Goal: Task Accomplishment & Management: Use online tool/utility

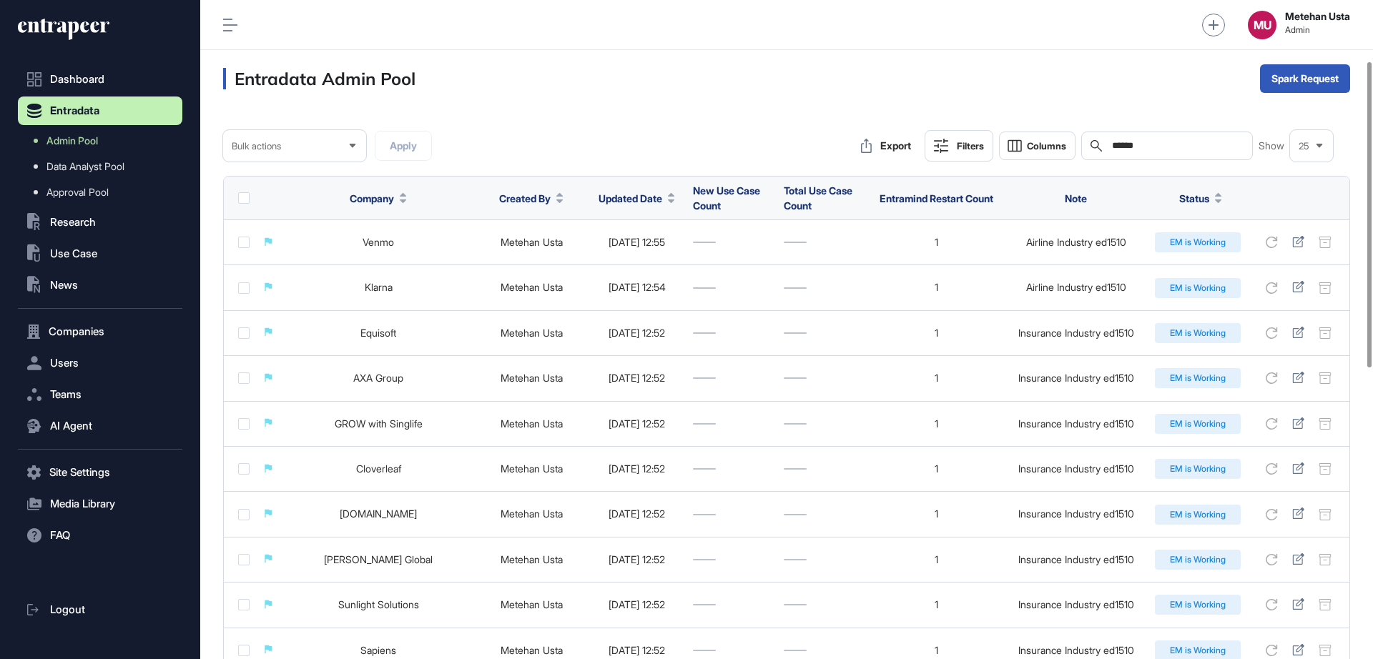
scroll to position [131, 0]
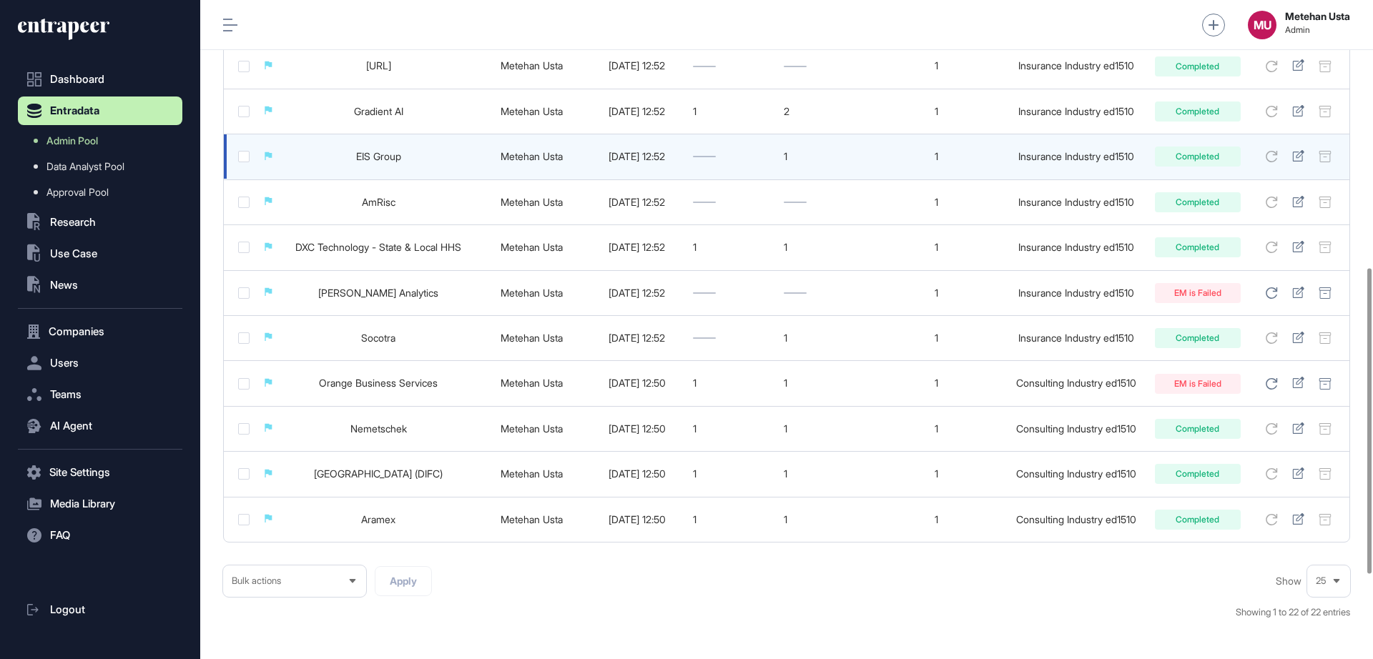
scroll to position [756, 0]
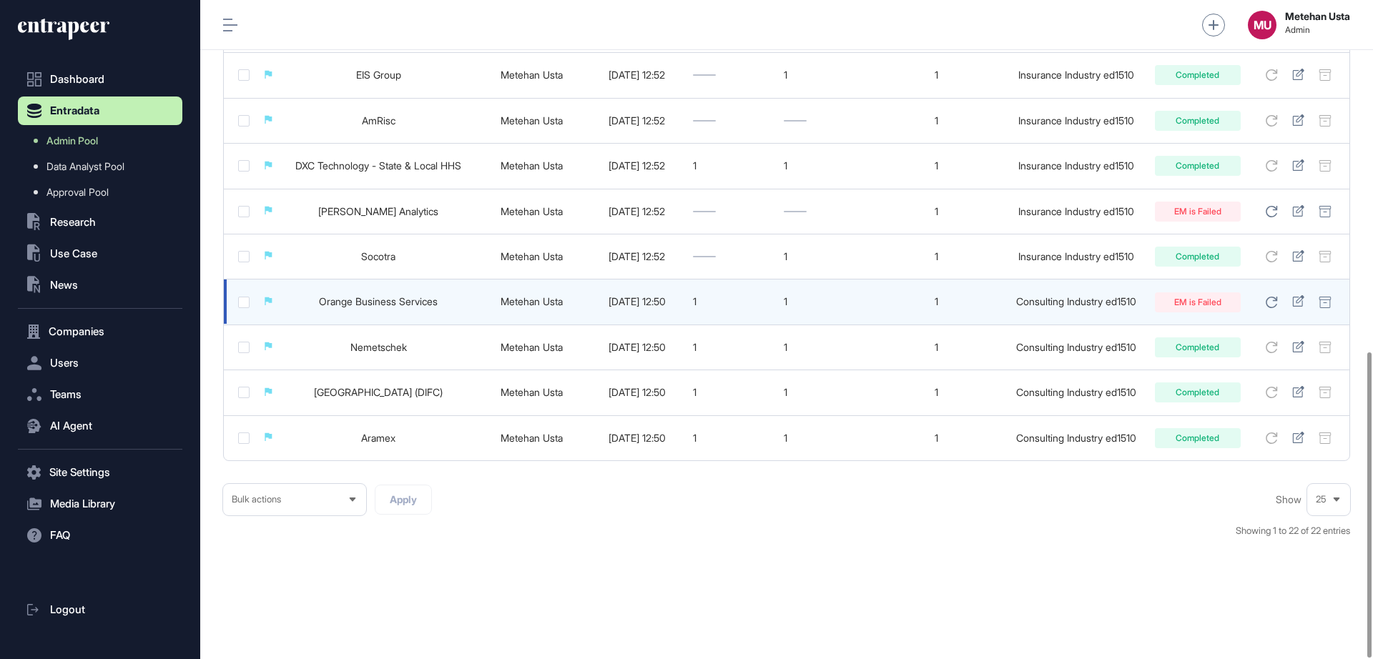
click at [243, 302] on label at bounding box center [243, 302] width 11 height 11
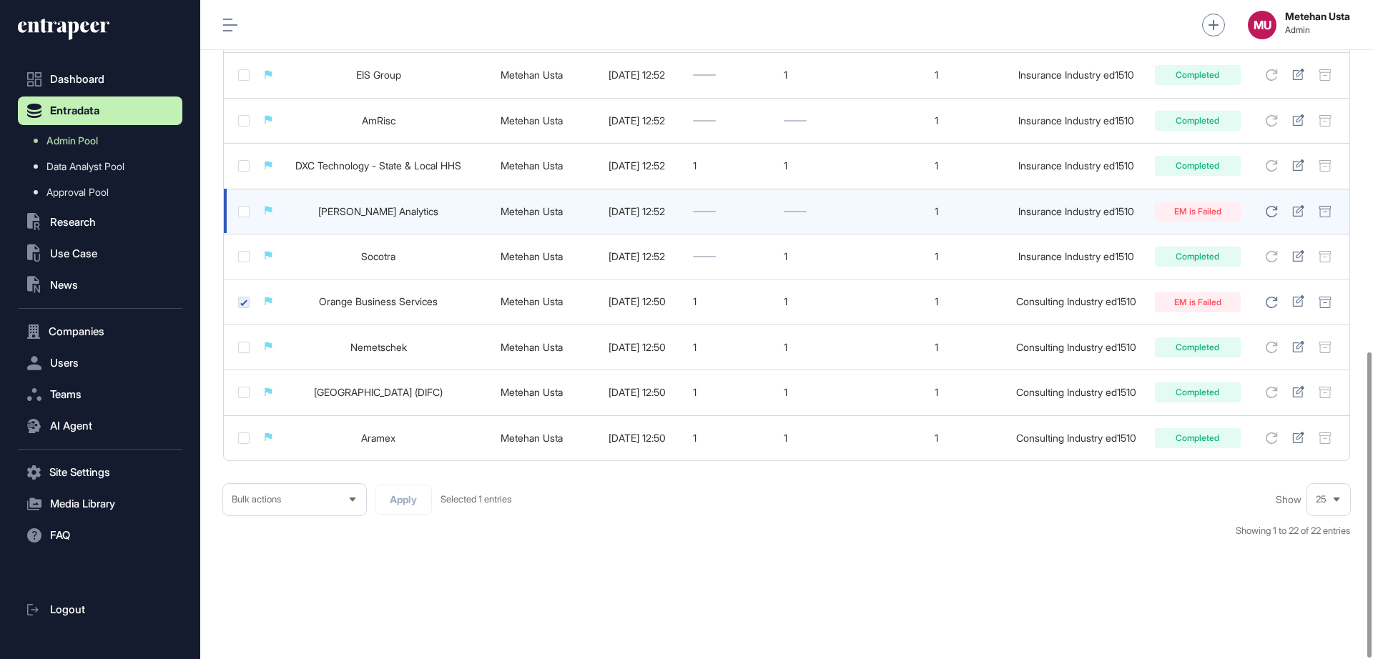
click at [242, 214] on label at bounding box center [243, 211] width 11 height 11
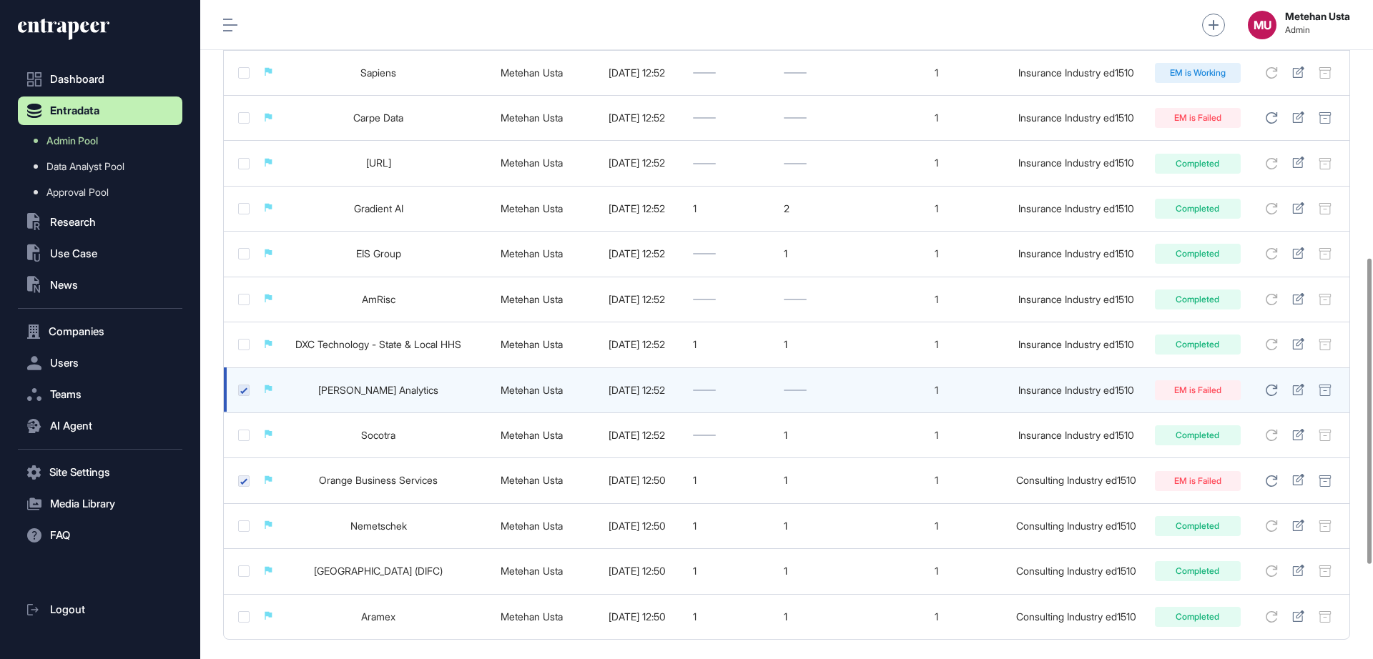
scroll to position [488, 0]
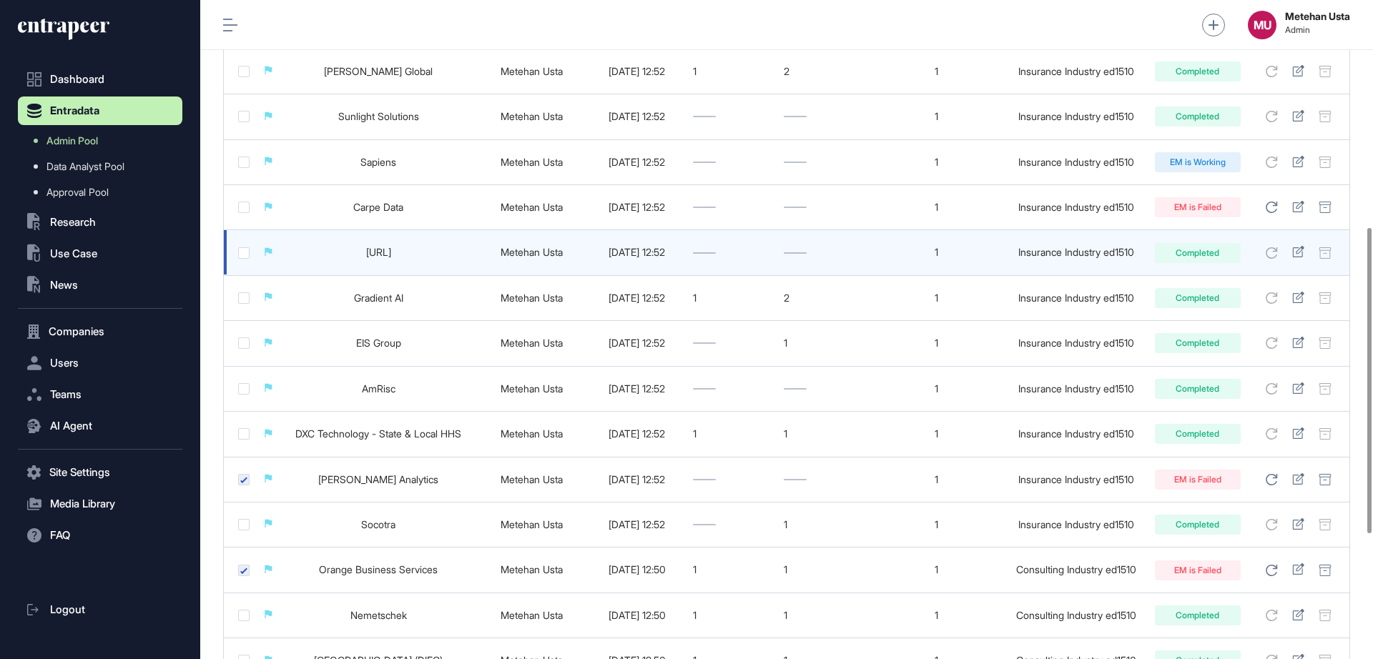
click at [240, 255] on label at bounding box center [243, 252] width 11 height 11
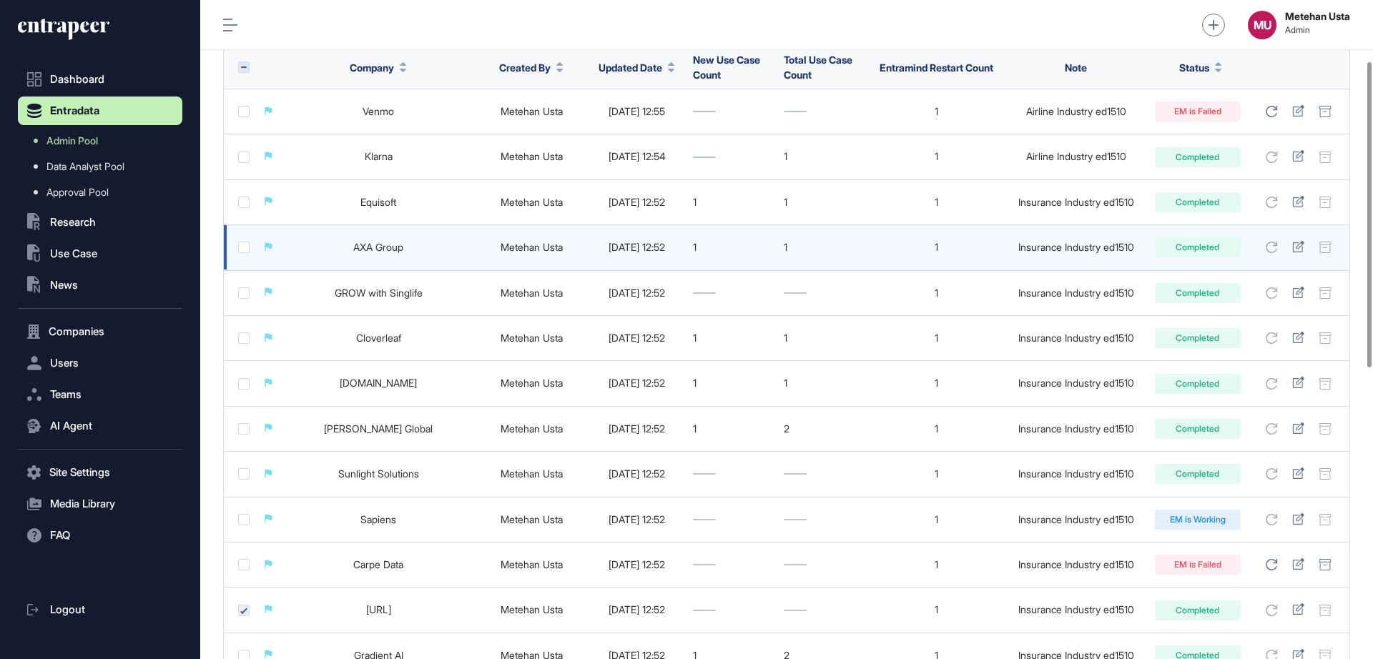
scroll to position [220, 0]
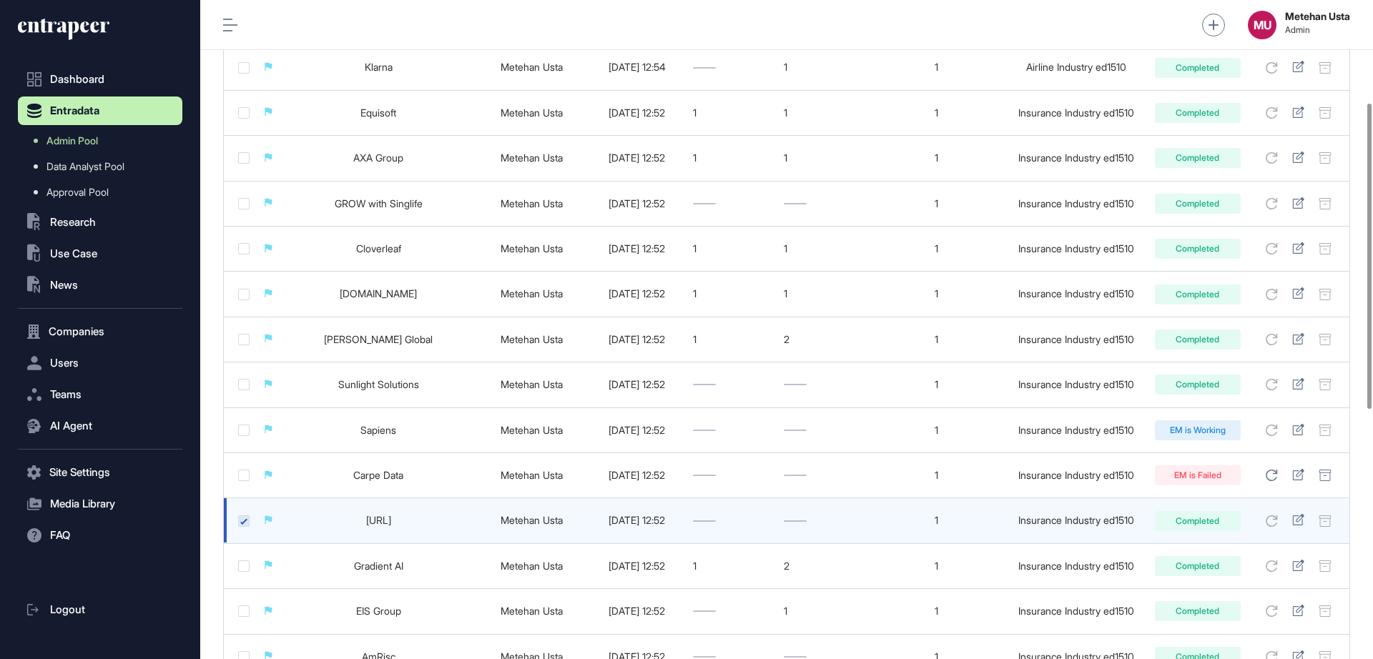
click at [243, 521] on label at bounding box center [243, 521] width 11 height 11
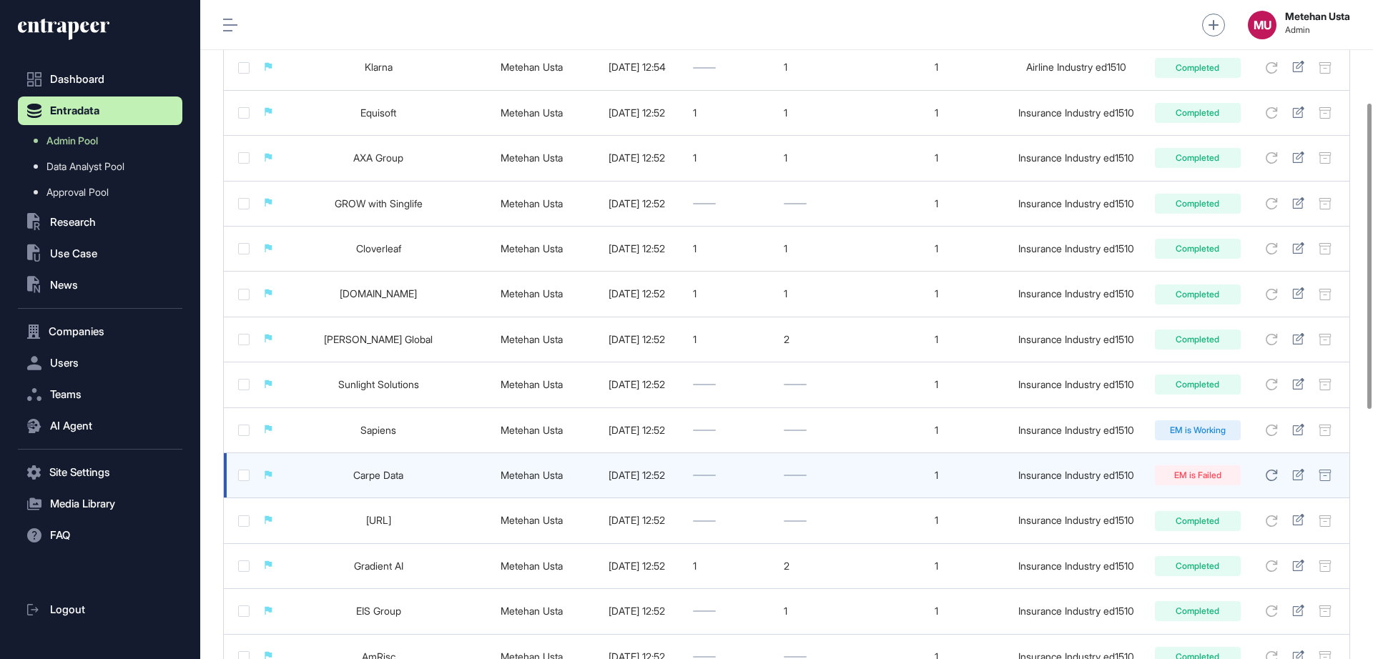
click at [243, 469] on td at bounding box center [239, 475] width 31 height 45
click at [245, 473] on label at bounding box center [243, 475] width 11 height 11
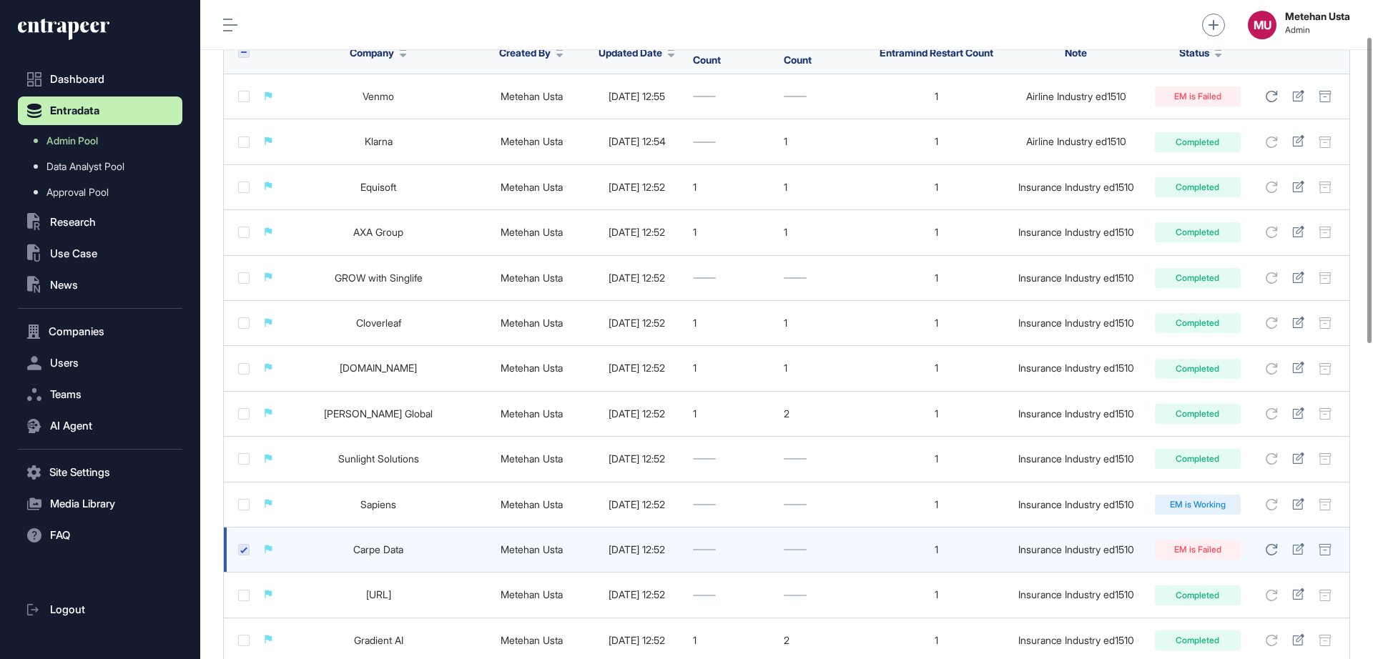
scroll to position [41, 0]
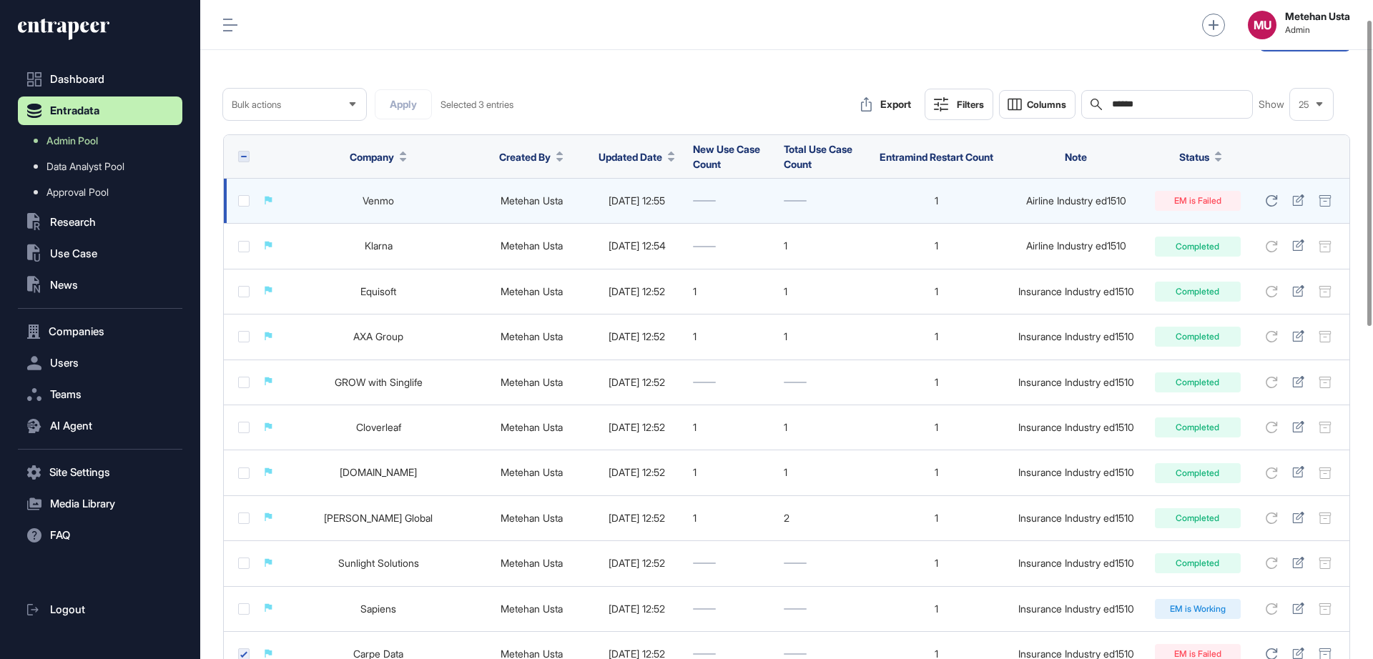
click at [238, 202] on label at bounding box center [243, 200] width 11 height 11
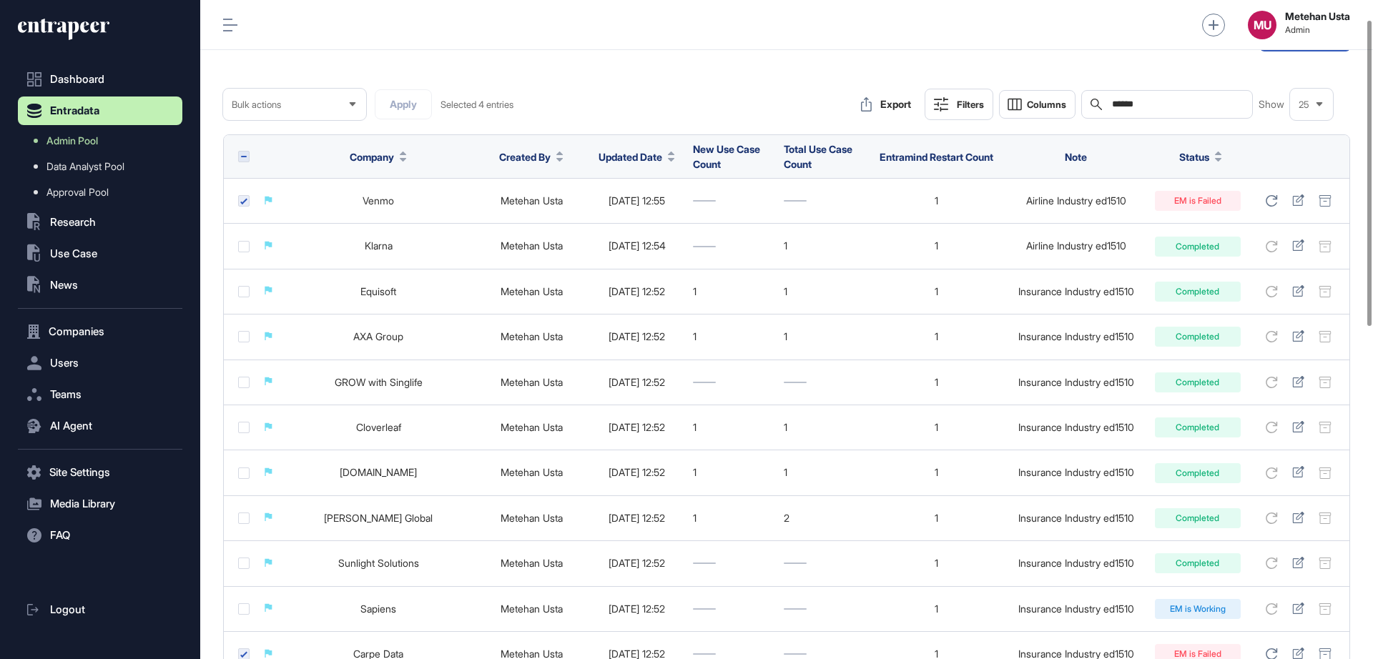
click at [303, 105] on div "Bulk actions" at bounding box center [294, 105] width 143 height 28
click at [265, 198] on li "Restart" at bounding box center [294, 196] width 134 height 29
click at [401, 101] on button "Apply" at bounding box center [403, 104] width 57 height 30
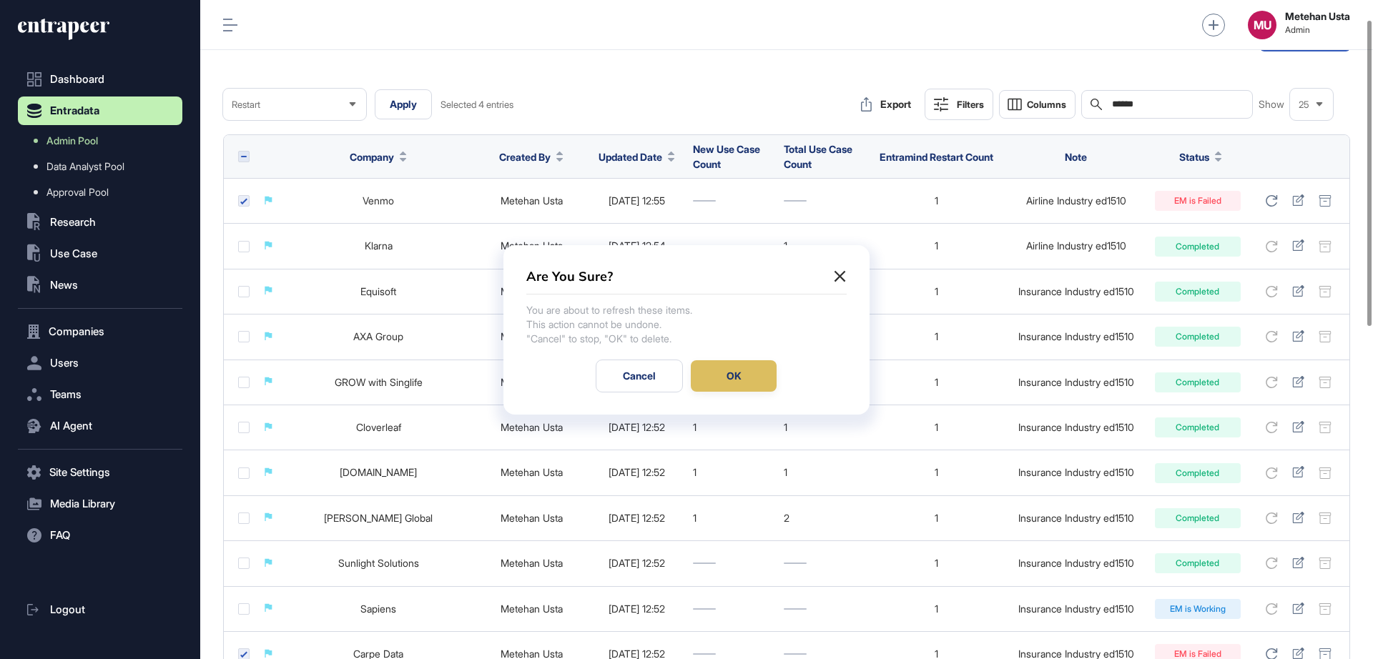
click at [740, 377] on div "OK" at bounding box center [734, 375] width 86 height 31
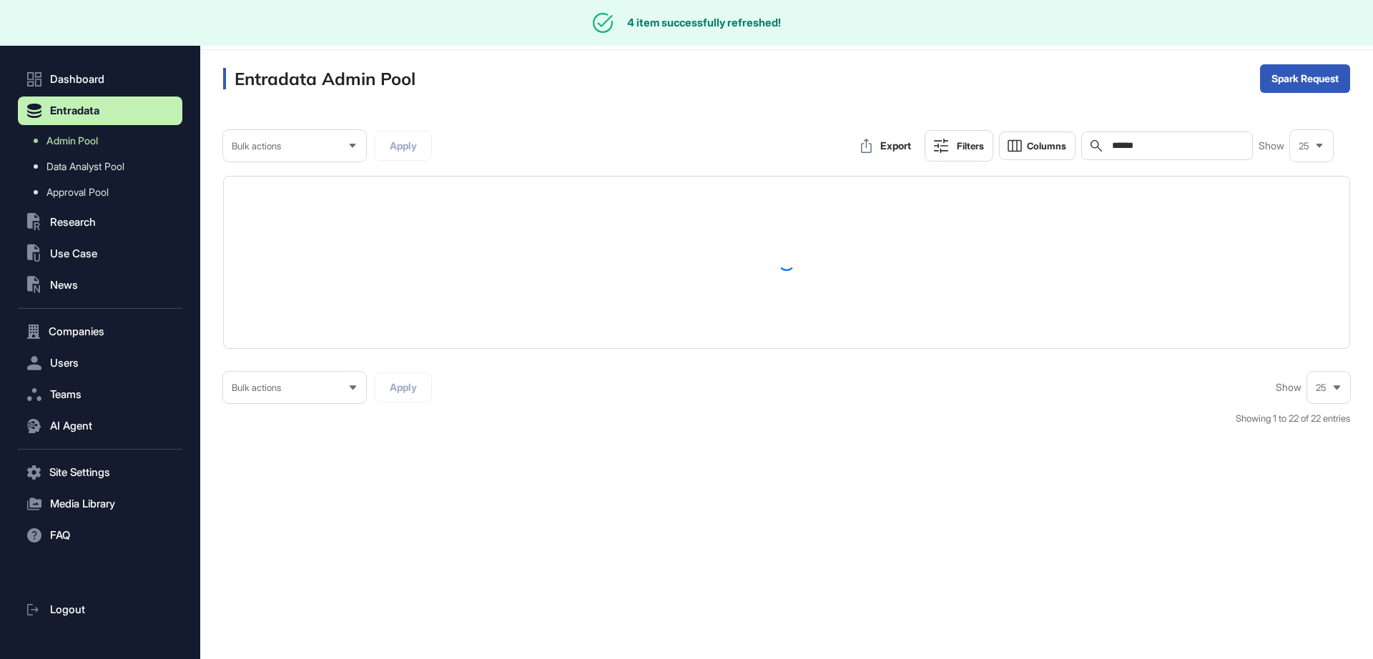
scroll to position [0, 0]
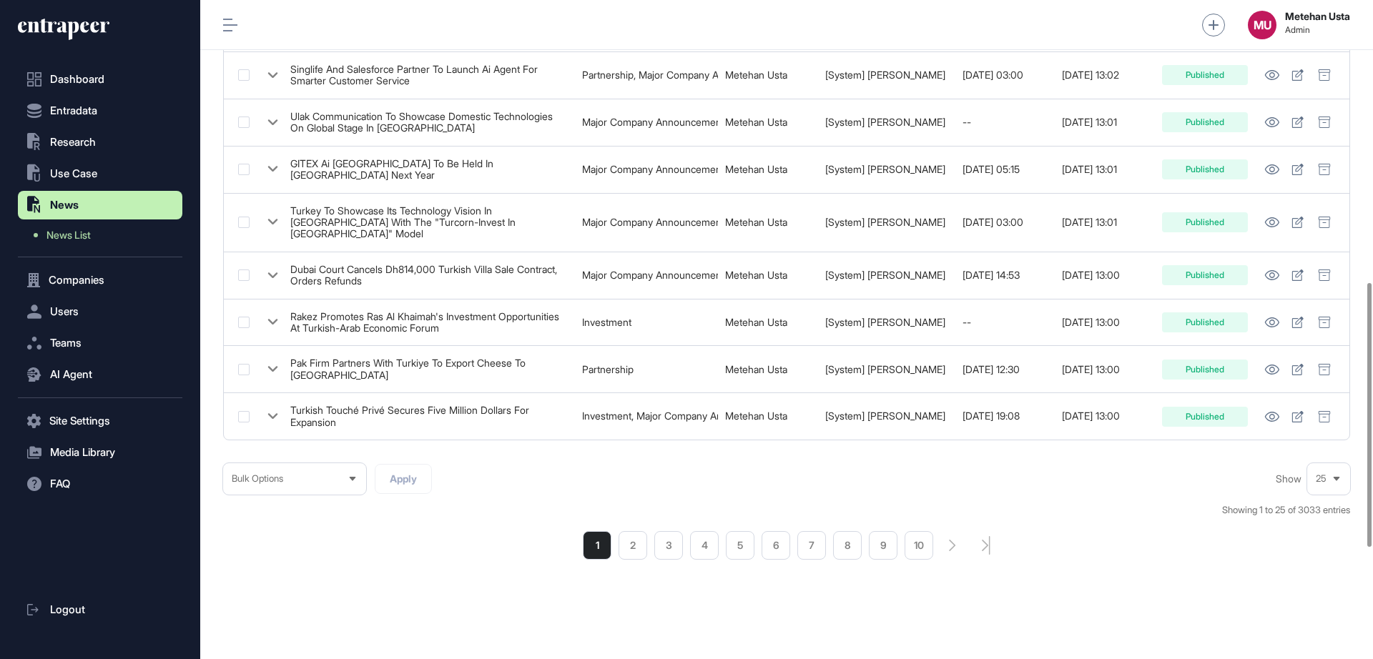
scroll to position [980, 0]
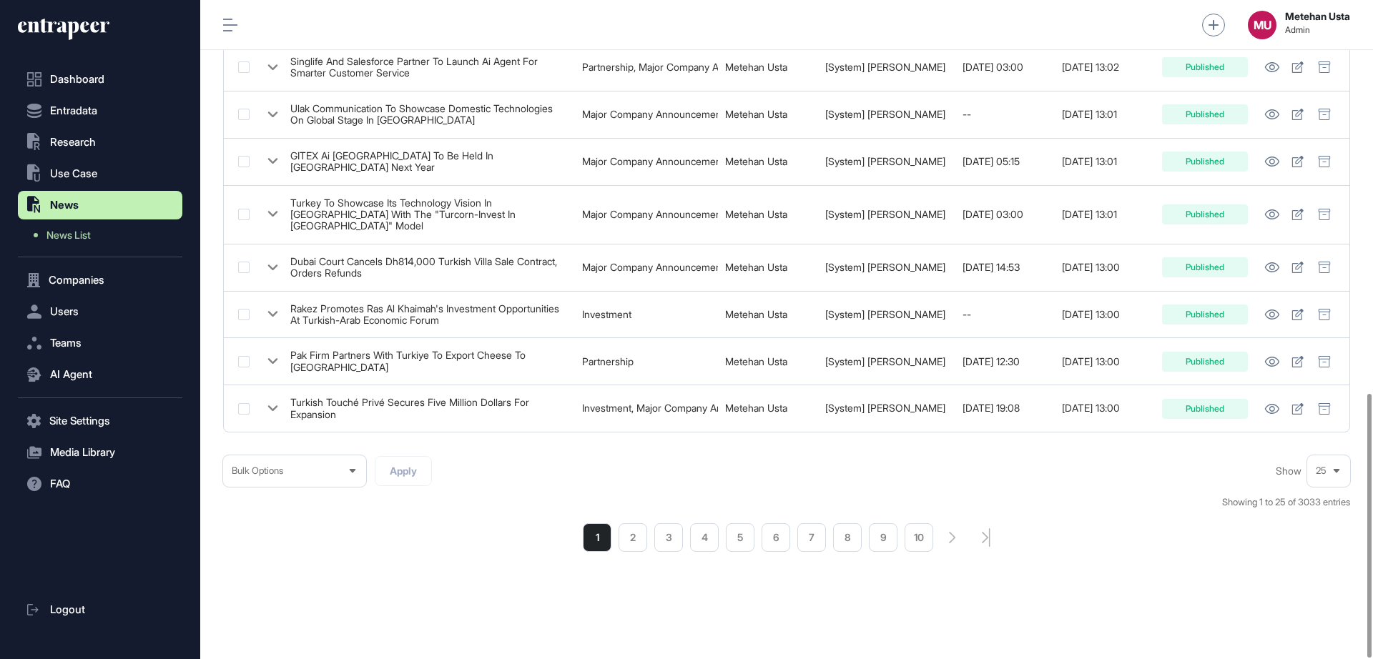
click at [1338, 467] on icon at bounding box center [1336, 471] width 9 height 9
click at [1315, 410] on li "50" at bounding box center [1328, 417] width 34 height 29
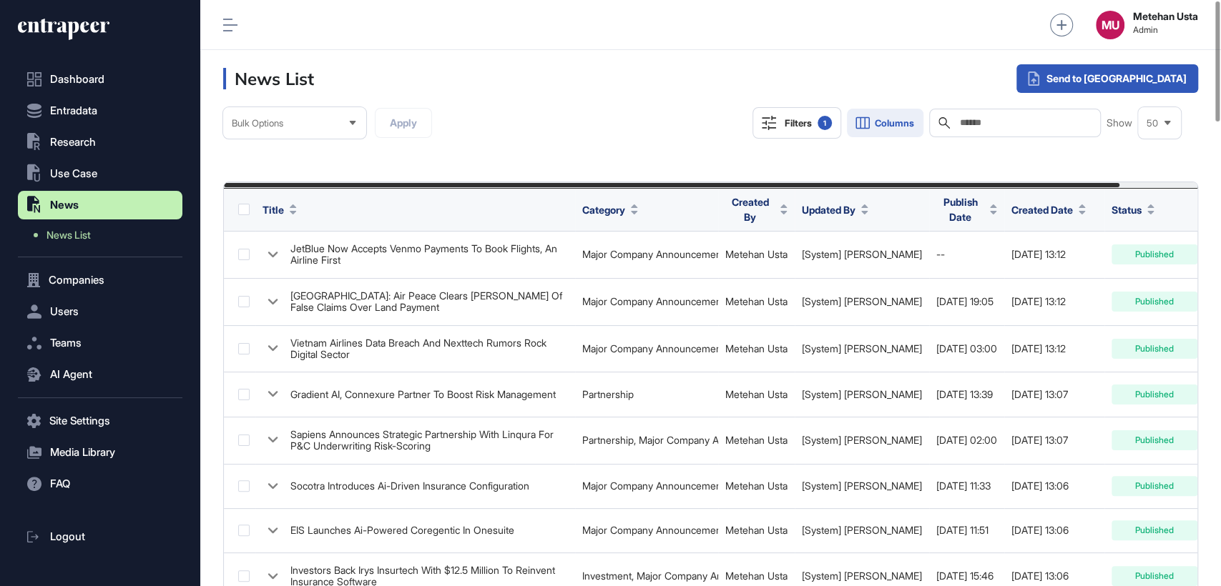
click at [901, 124] on span "Columns" at bounding box center [893, 123] width 39 height 11
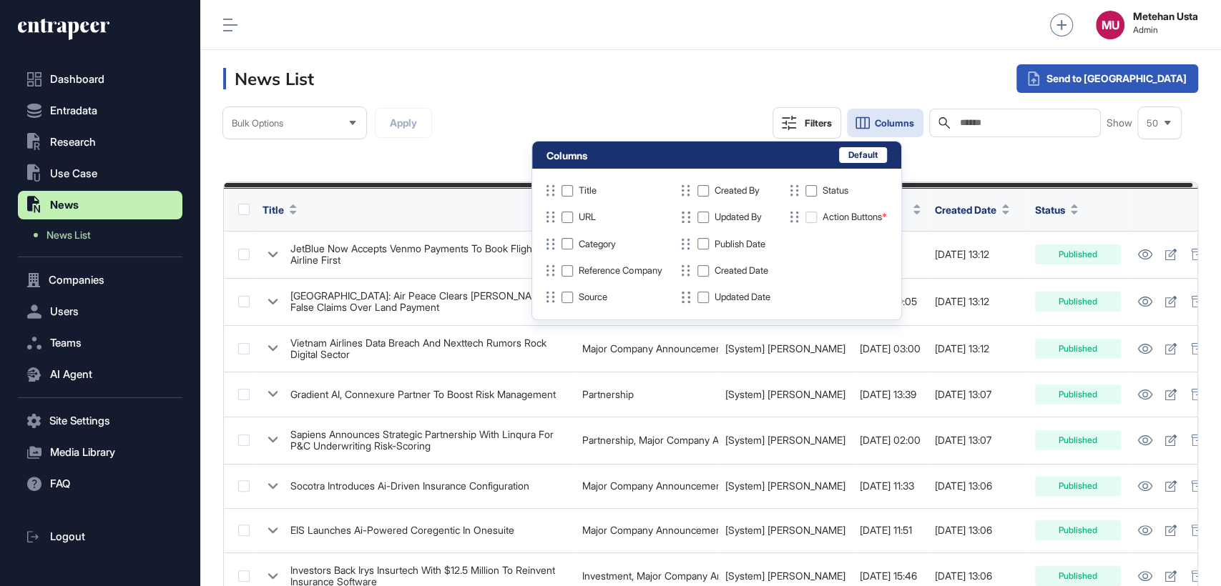
click at [711, 223] on div "Updated By" at bounding box center [724, 217] width 92 height 15
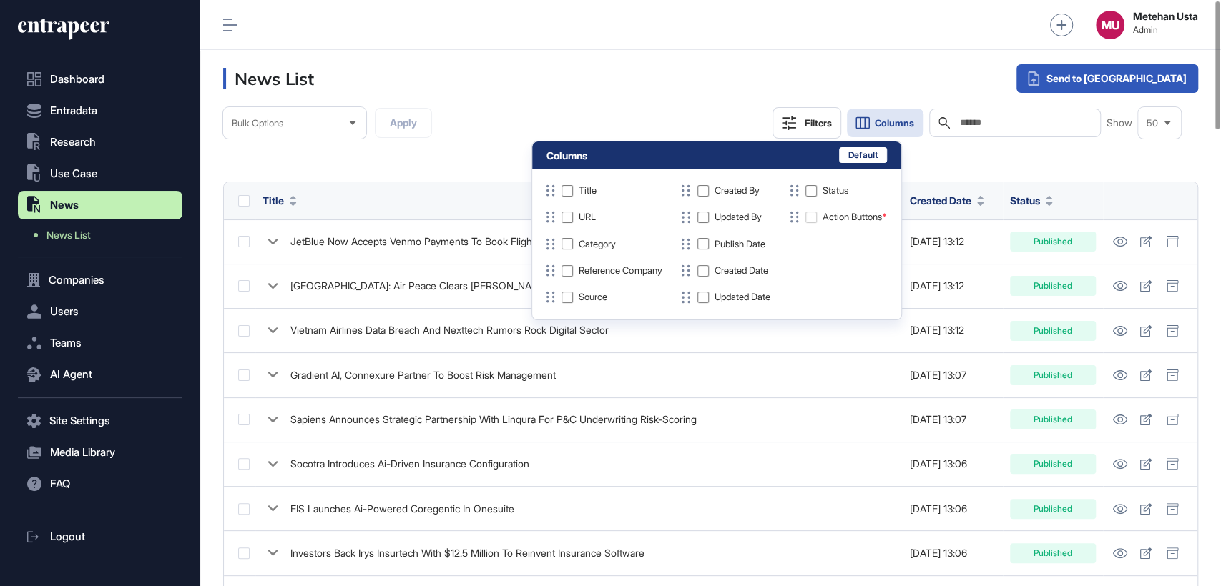
click at [649, 57] on header "News List Send to Portia" at bounding box center [710, 78] width 1020 height 57
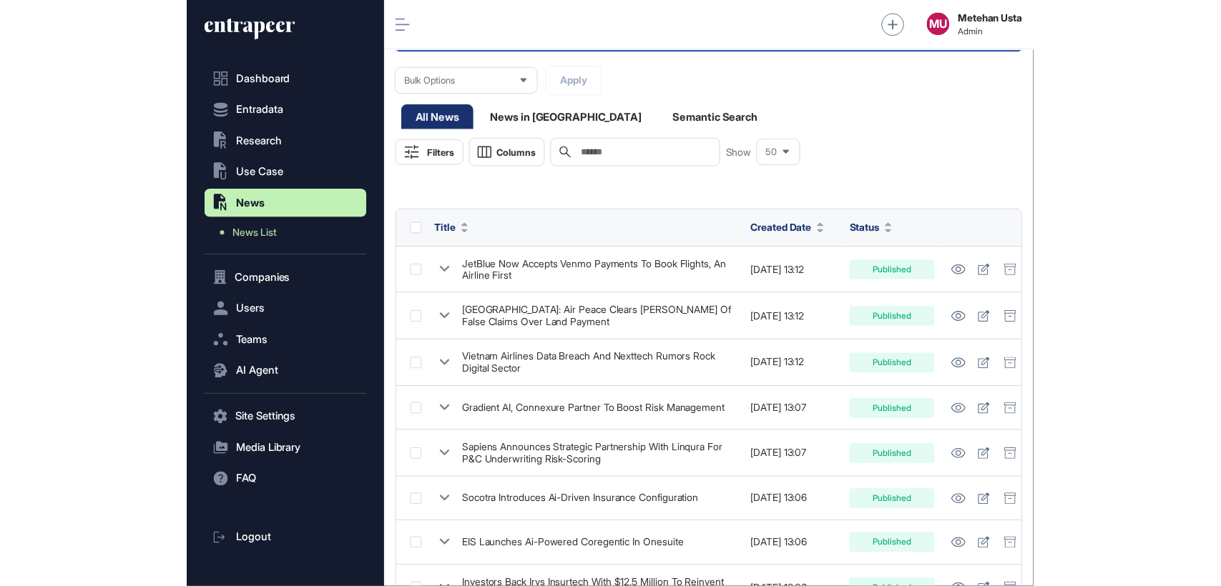
scroll to position [586, 1020]
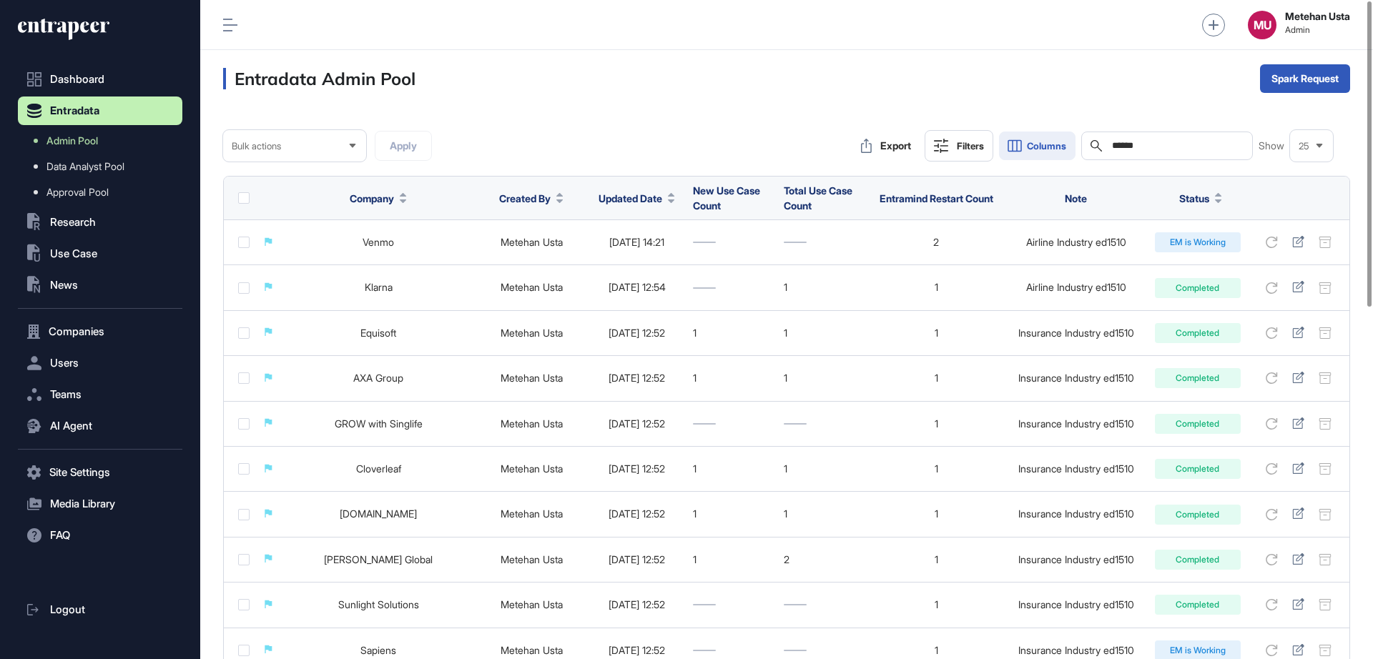
click at [1045, 147] on span "Columns" at bounding box center [1046, 146] width 39 height 11
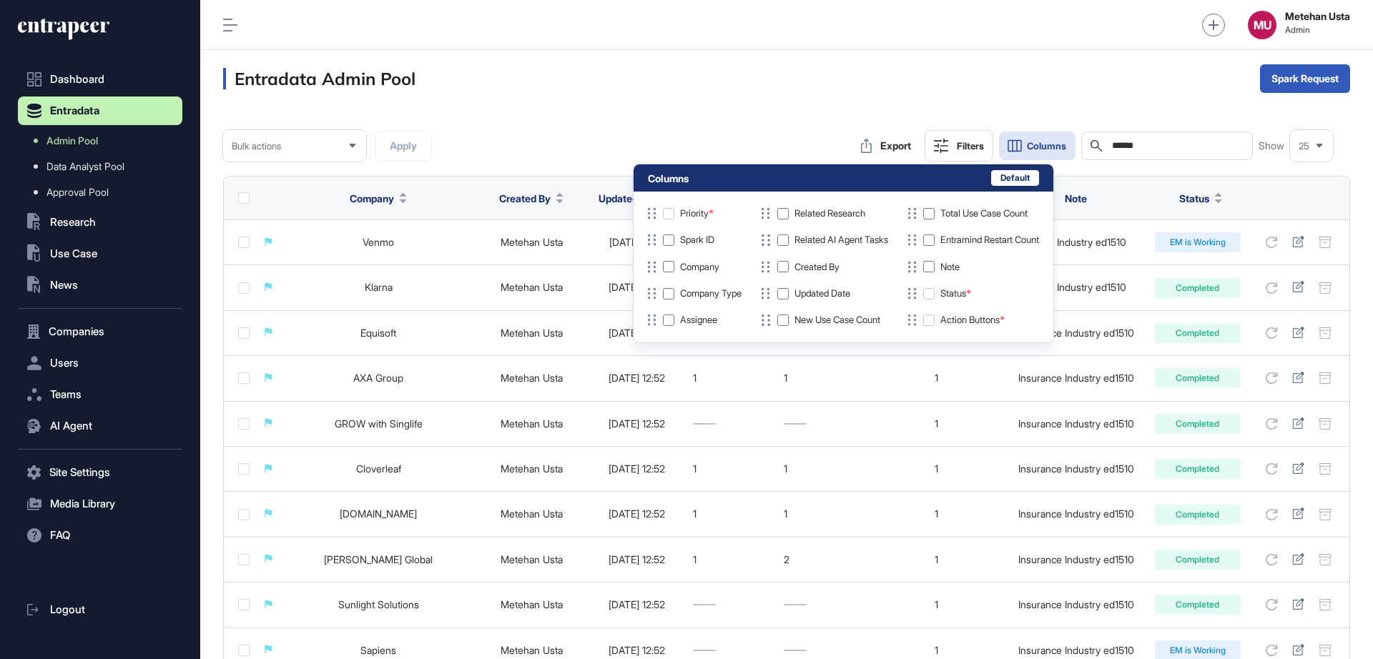
click at [976, 320] on div "Action Buttons *" at bounding box center [972, 320] width 64 height 11
drag, startPoint x: 976, startPoint y: 320, endPoint x: 923, endPoint y: 318, distance: 53.0
click at [923, 318] on div "Action Buttons *" at bounding box center [972, 319] width 134 height 15
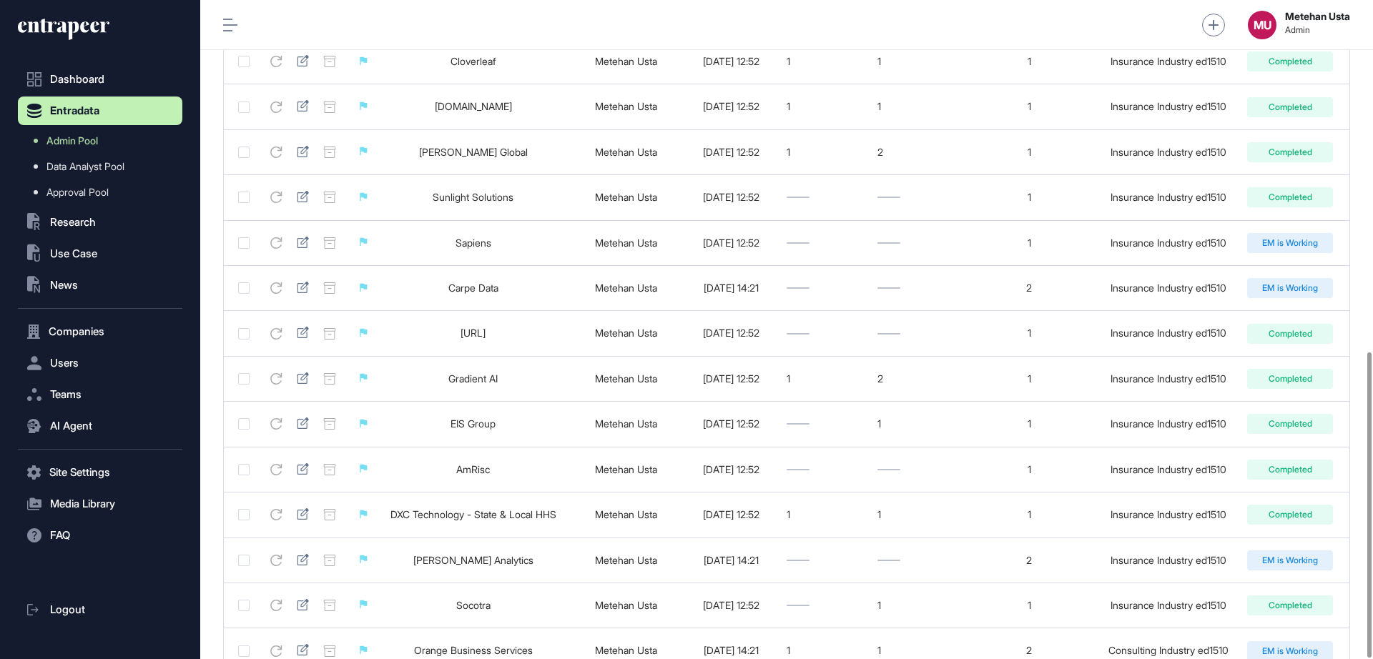
scroll to position [756, 0]
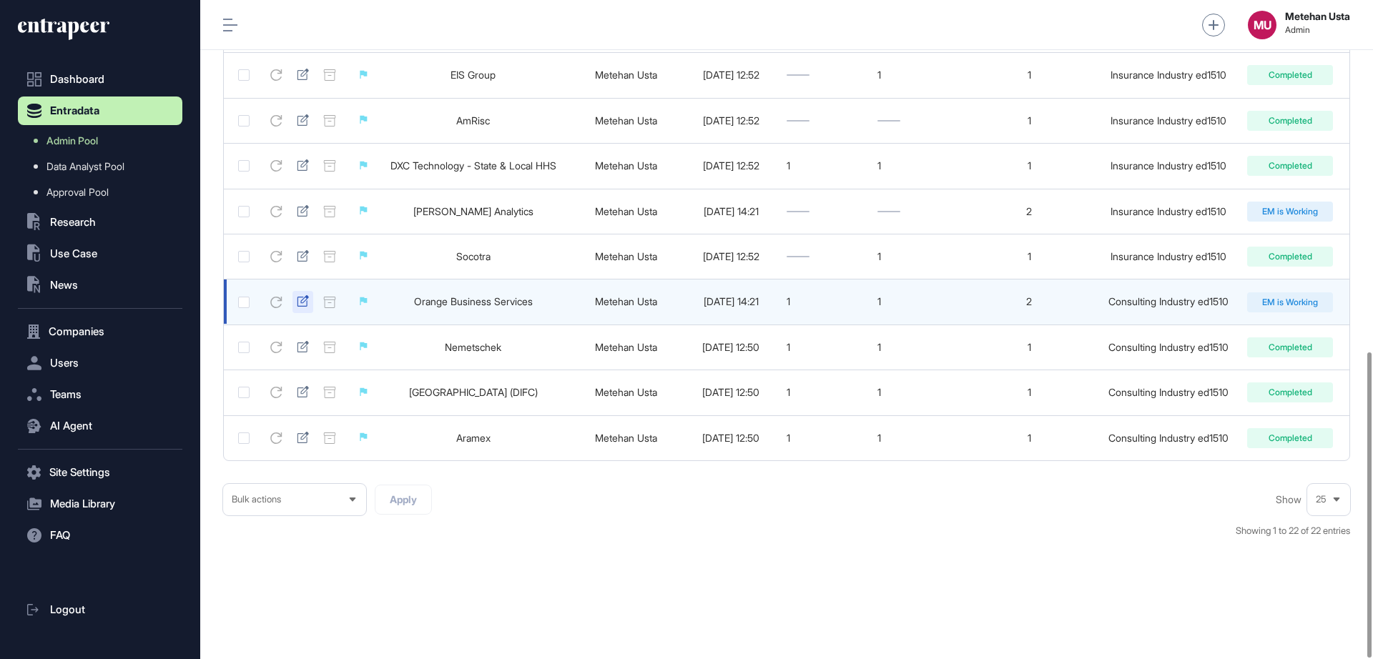
click at [298, 305] on icon at bounding box center [303, 300] width 12 height 11
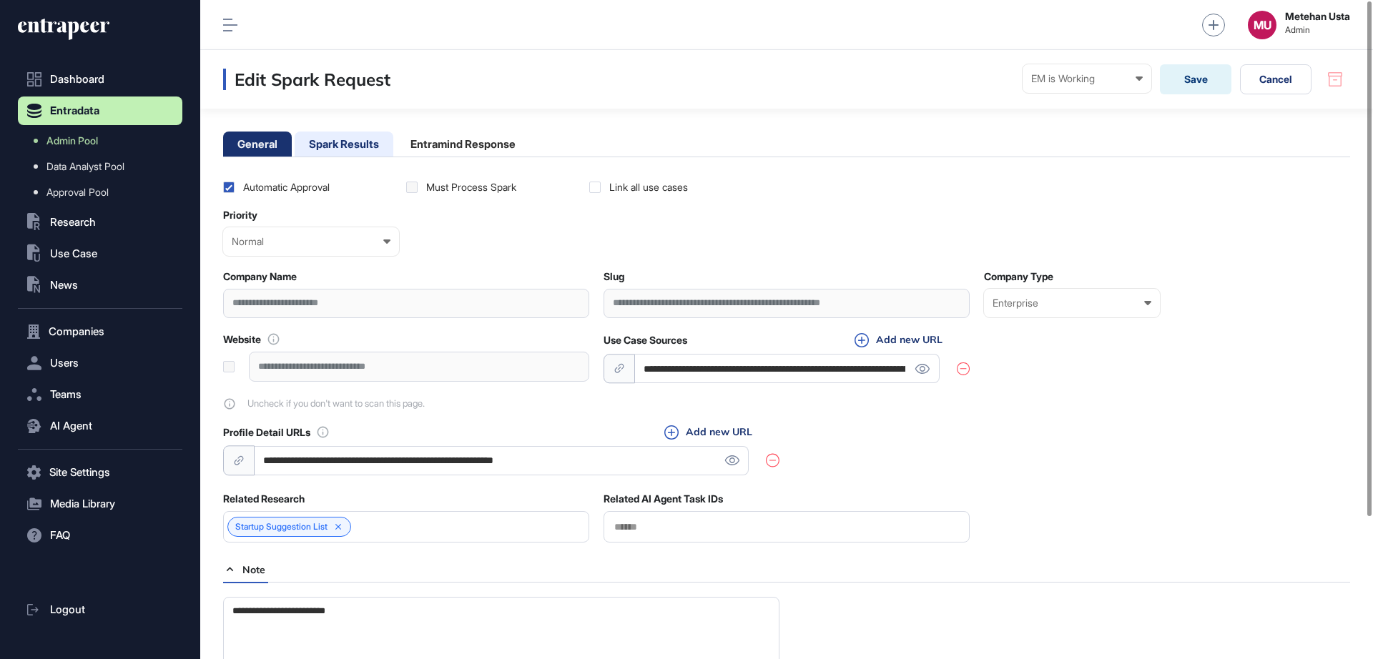
click at [352, 148] on li "Spark Results" at bounding box center [344, 144] width 99 height 25
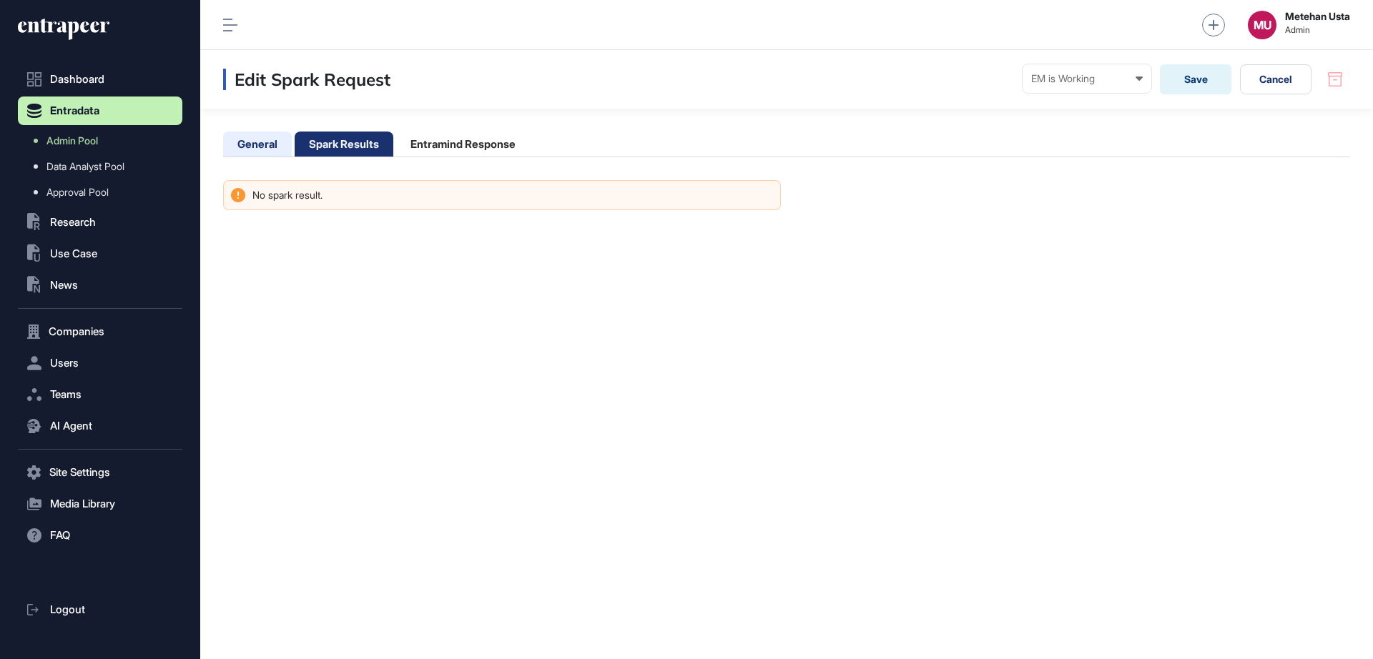
click at [252, 139] on li "General" at bounding box center [257, 144] width 69 height 25
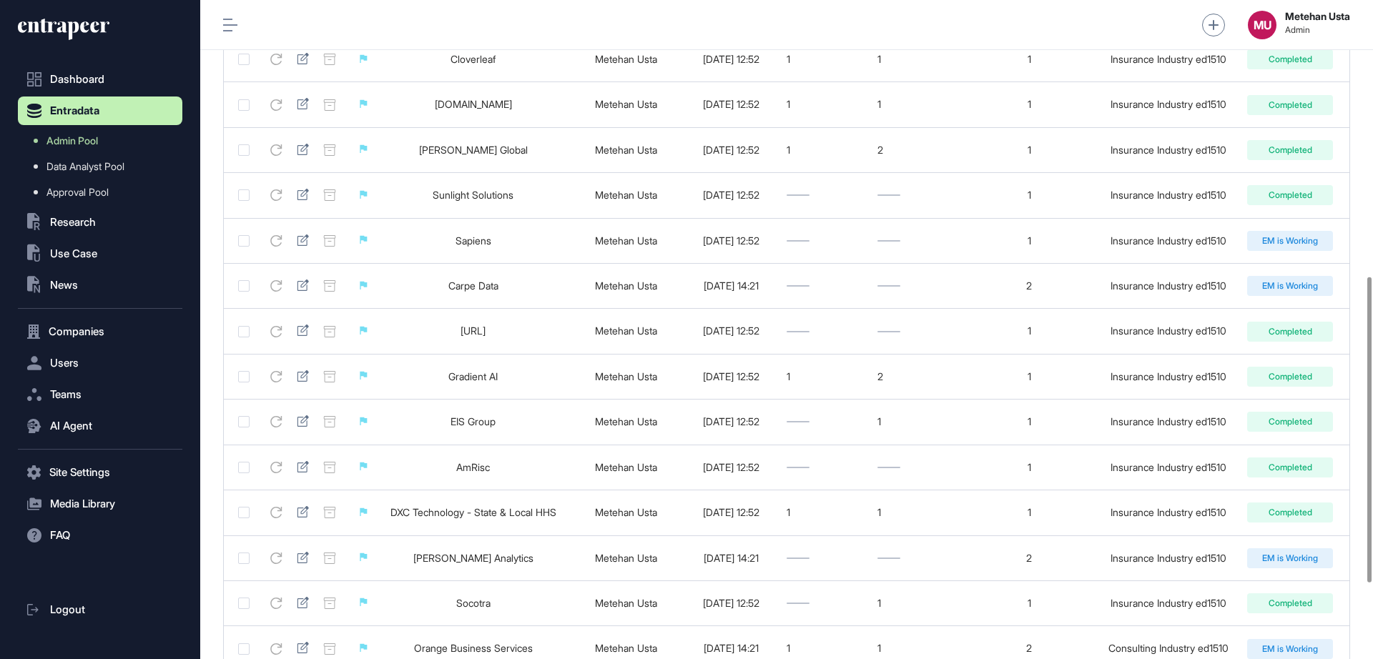
scroll to position [756, 0]
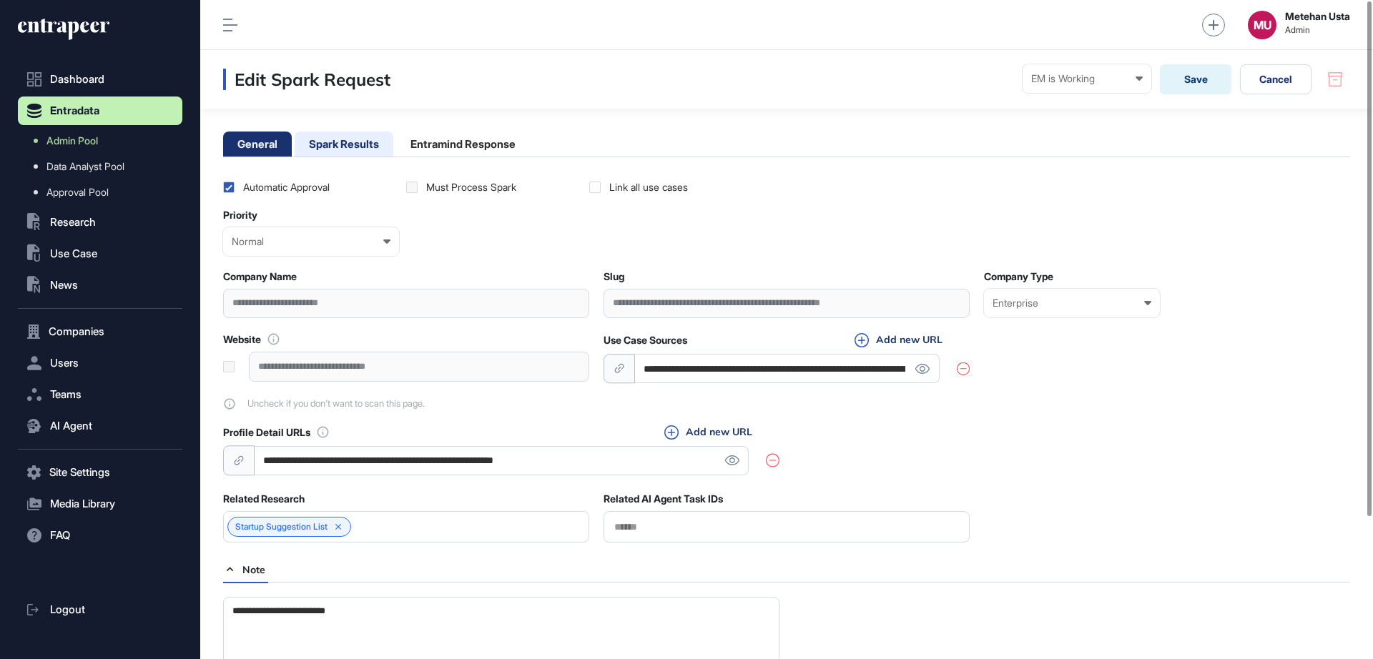
click at [343, 140] on li "Spark Results" at bounding box center [344, 144] width 99 height 25
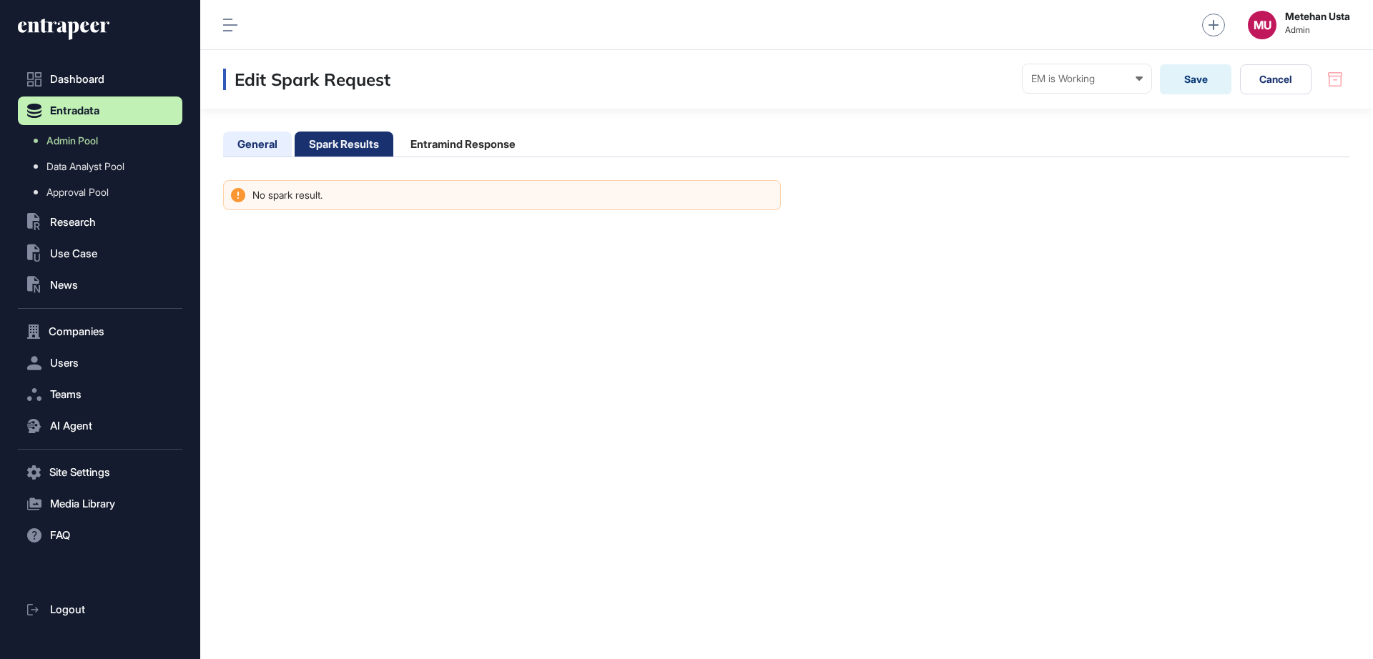
click at [272, 138] on li "General" at bounding box center [257, 144] width 69 height 25
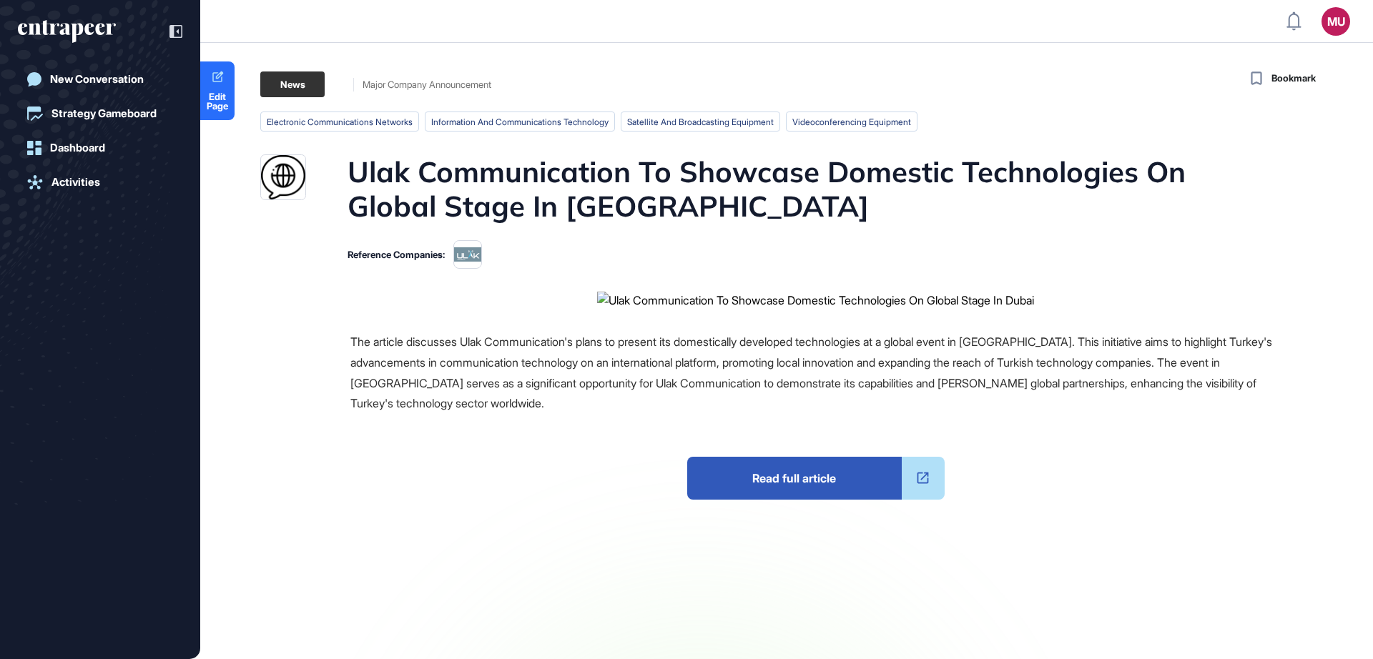
scroll to position [1, 1]
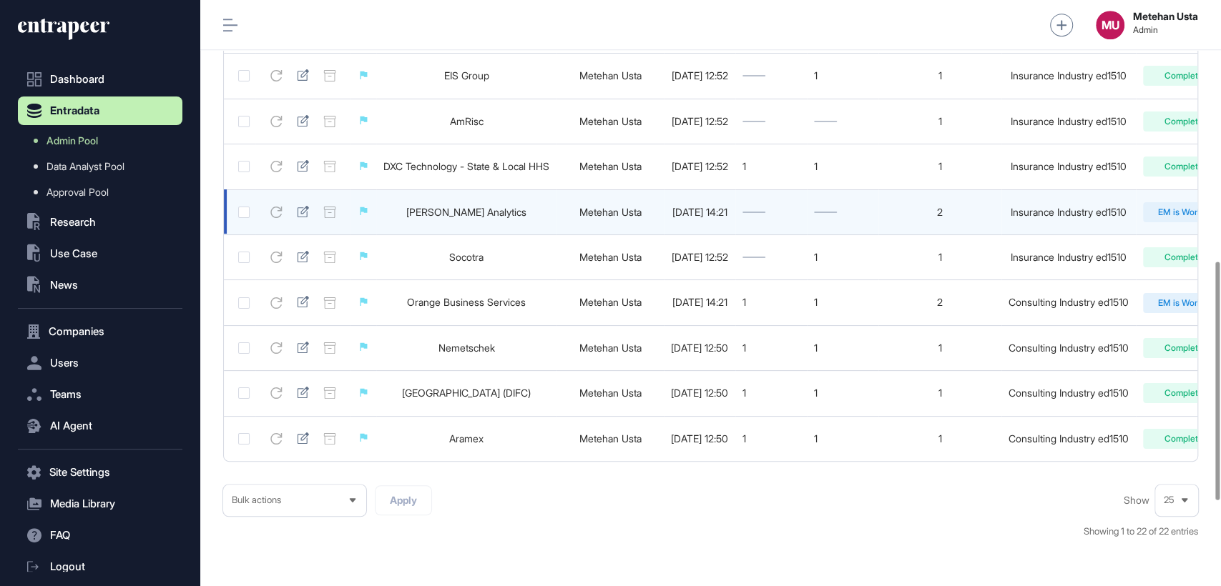
scroll to position [523, 0]
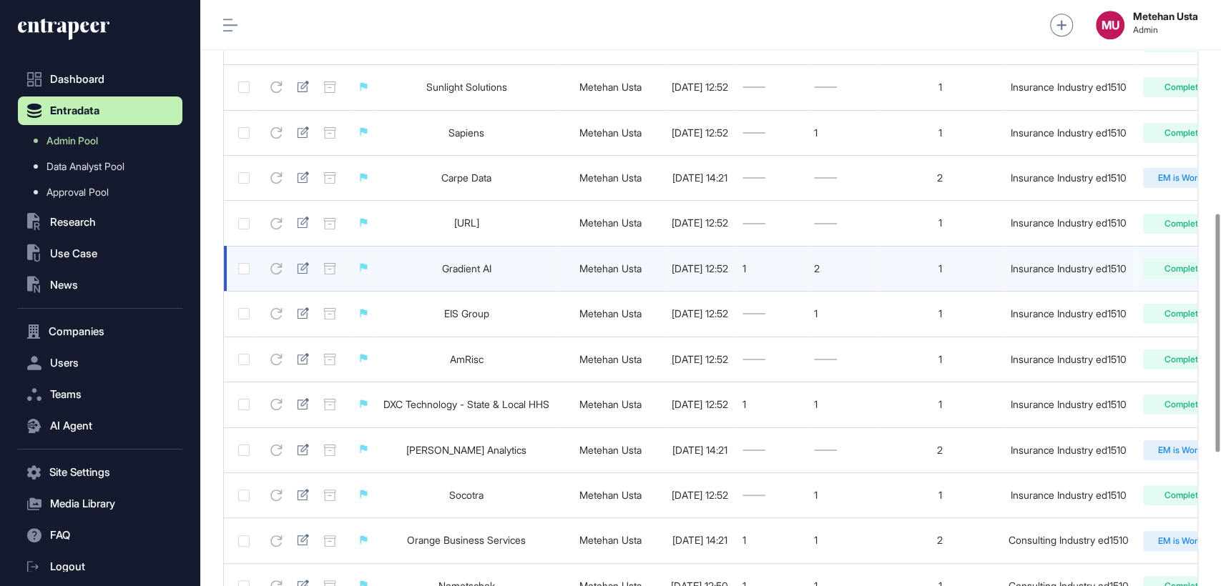
click at [1108, 275] on div "Insurance Industry ed1510" at bounding box center [1068, 268] width 120 height 11
copy tr "Insurance Industry ed1510 Completed"
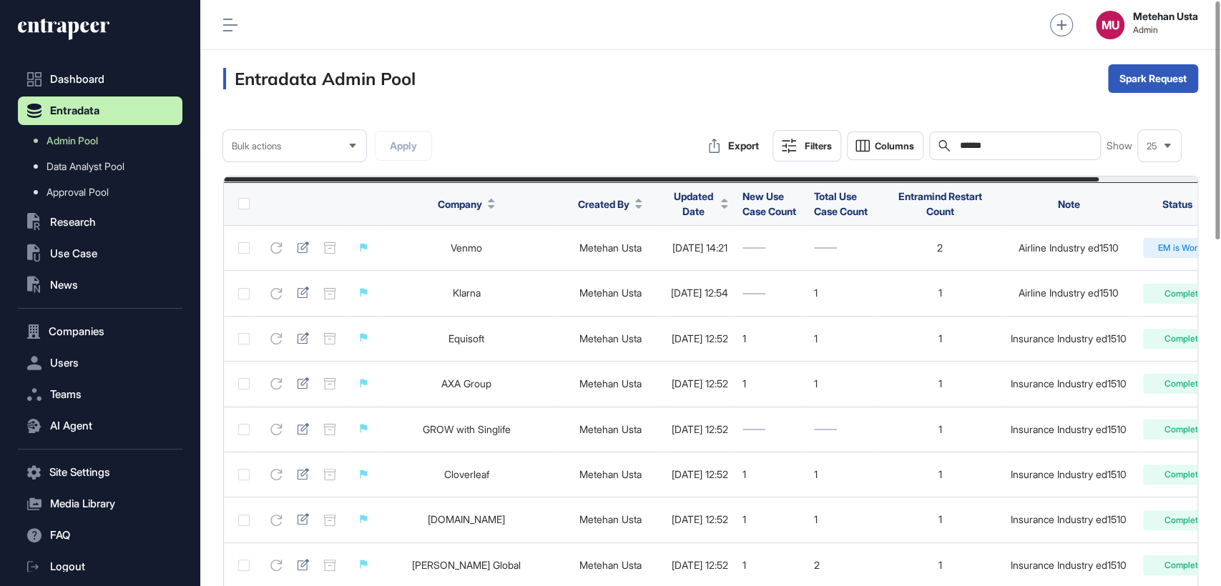
click at [1012, 143] on input "******" at bounding box center [1024, 145] width 133 height 11
paste input "**********"
type input "**********"
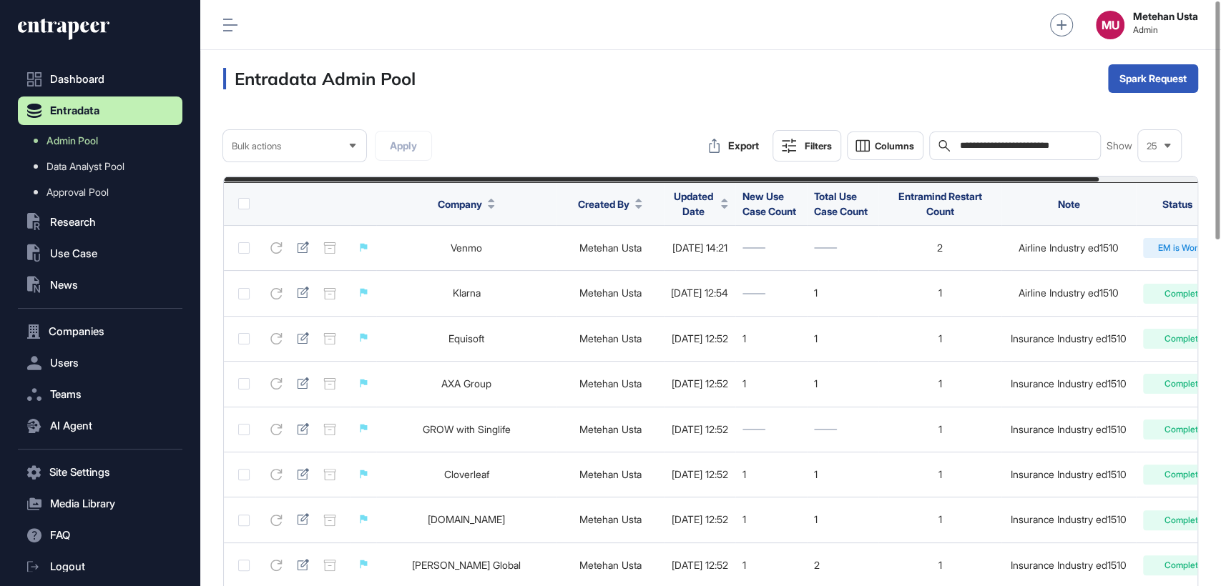
click at [227, 28] on icon at bounding box center [230, 25] width 14 height 13
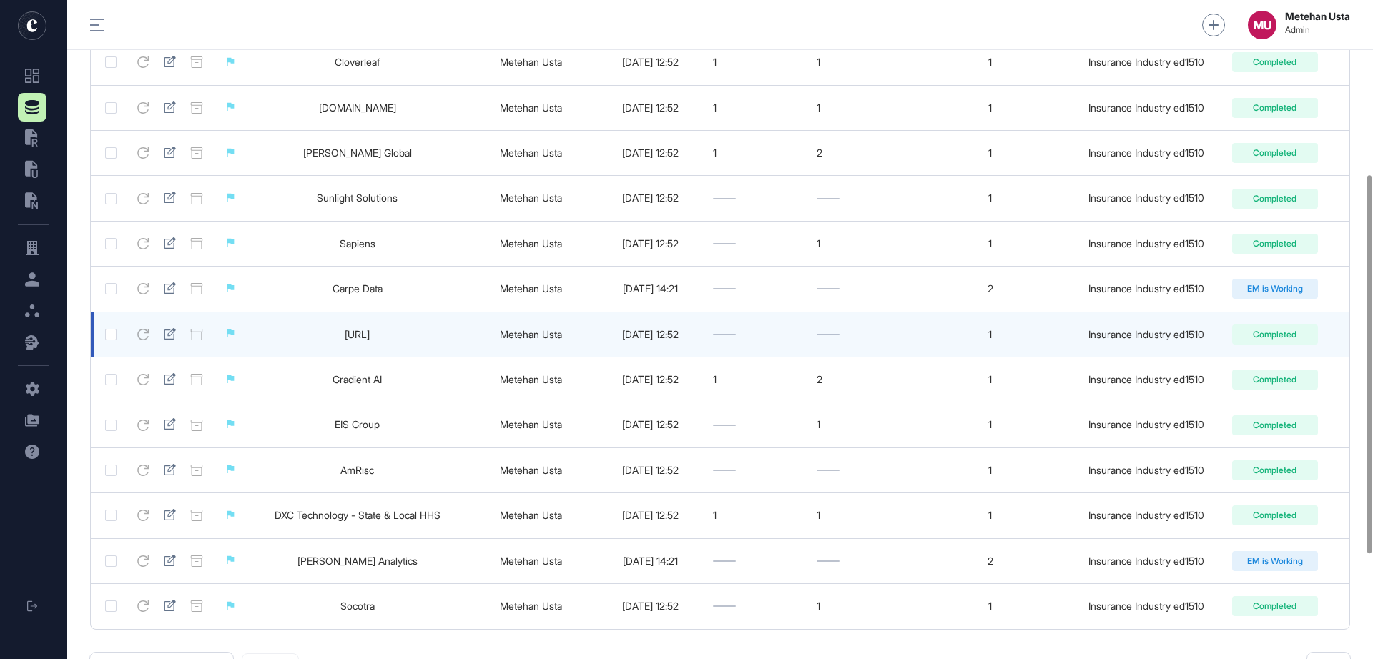
scroll to position [277, 0]
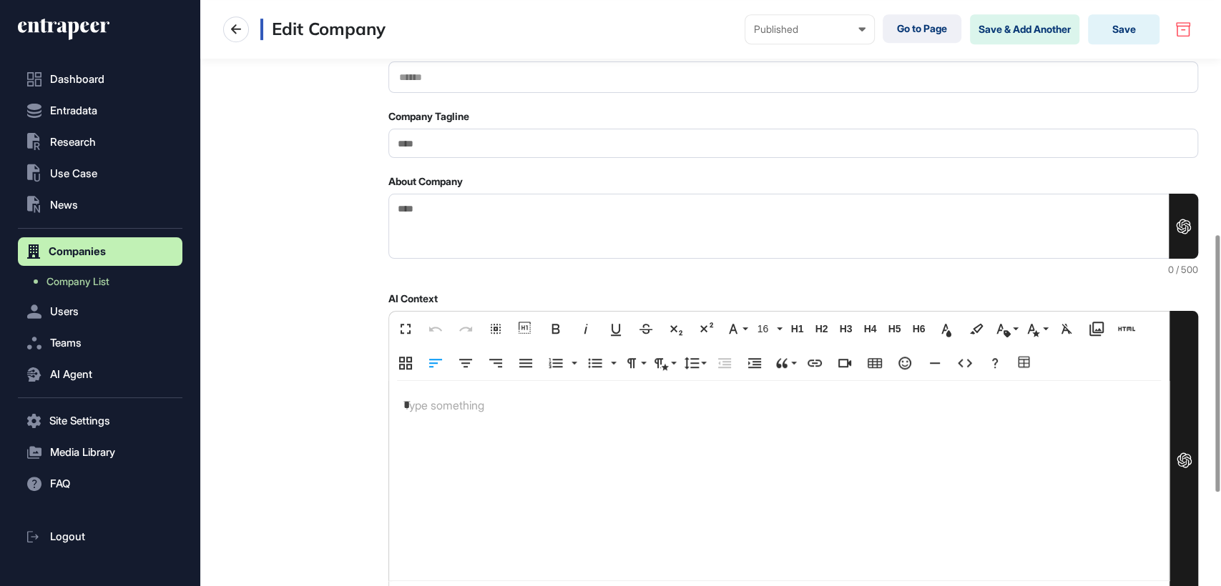
scroll to position [745, 0]
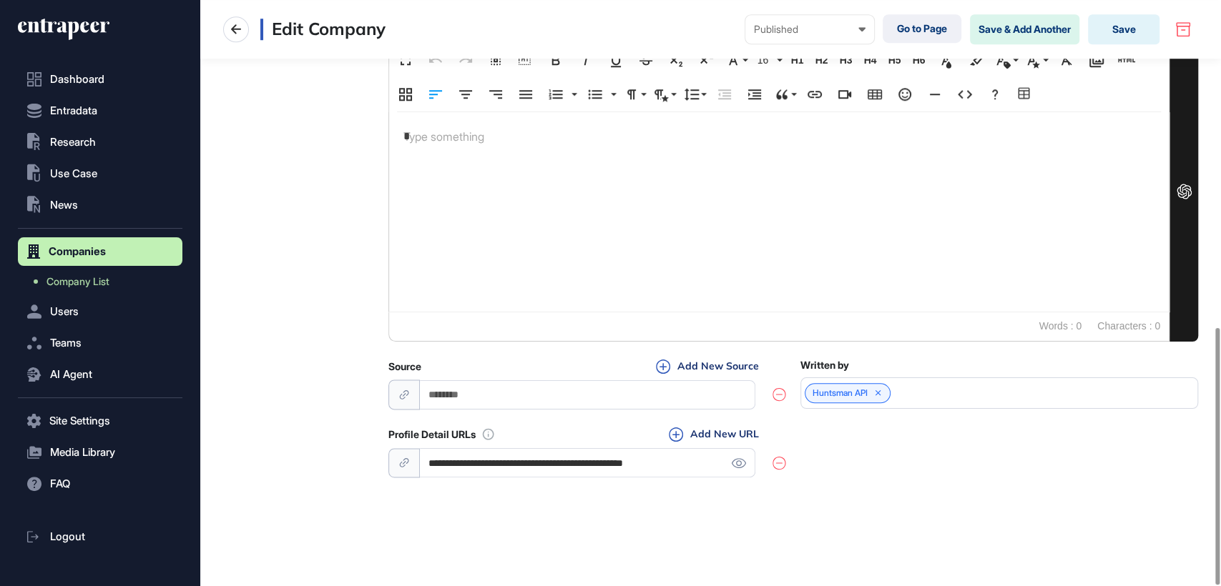
click at [785, 462] on div "**********" at bounding box center [793, 454] width 810 height 54
click at [778, 463] on icon at bounding box center [778, 463] width 13 height 14
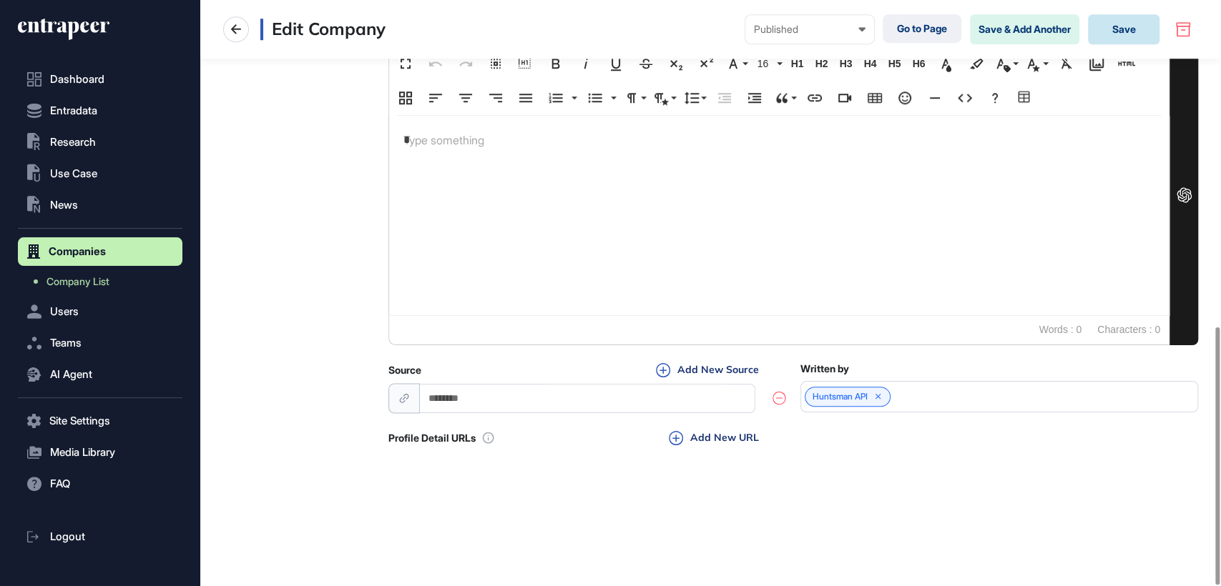
click at [1131, 26] on button "Save" at bounding box center [1124, 29] width 72 height 30
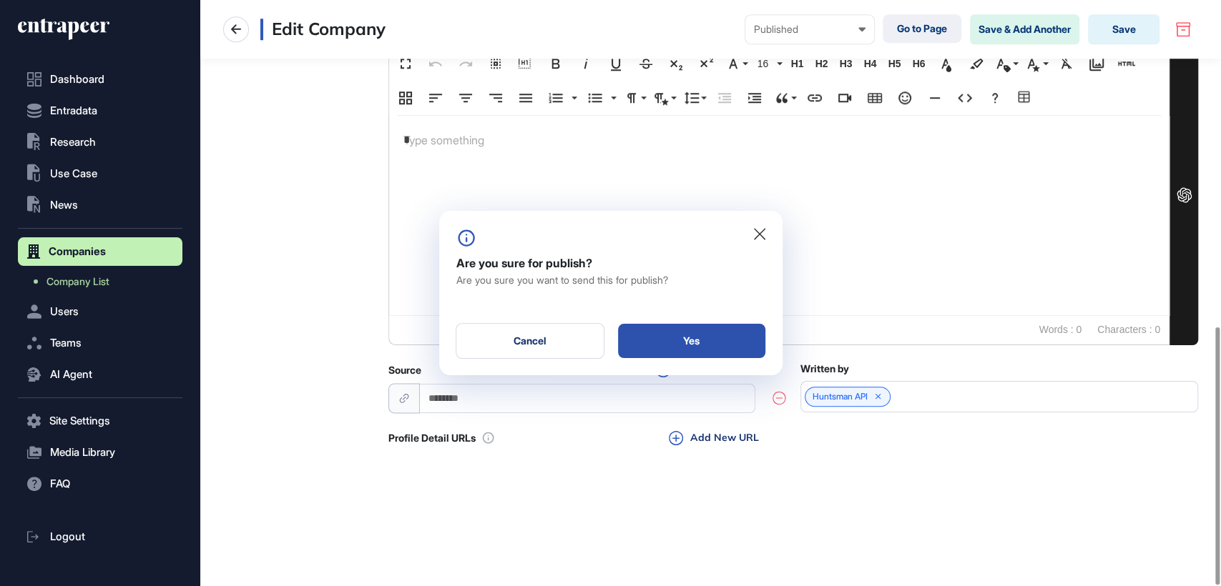
click at [690, 343] on div "Yes" at bounding box center [691, 341] width 147 height 34
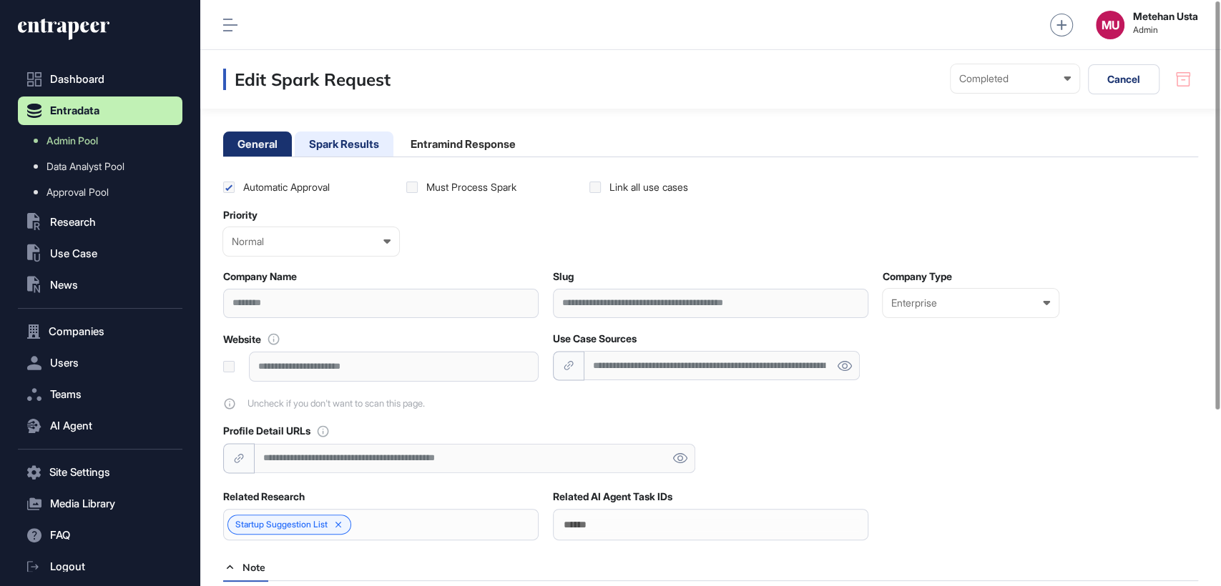
click at [332, 140] on li "Spark Results" at bounding box center [344, 144] width 99 height 25
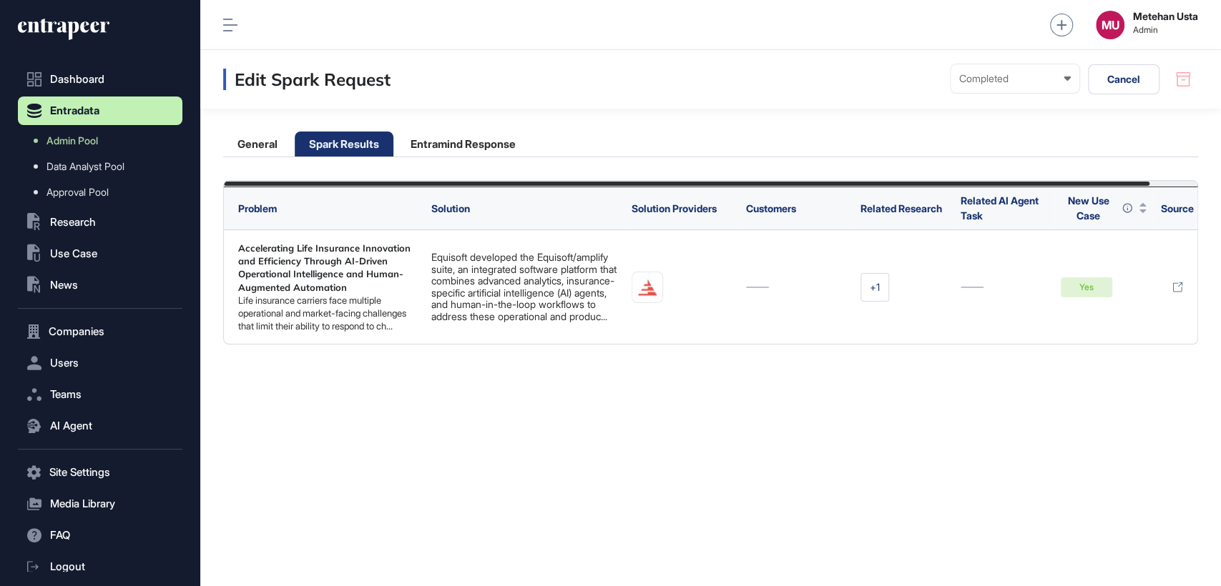
click at [217, 21] on div "MU Metehan Usta Admin" at bounding box center [710, 25] width 1020 height 50
click at [229, 24] on icon at bounding box center [230, 25] width 14 height 13
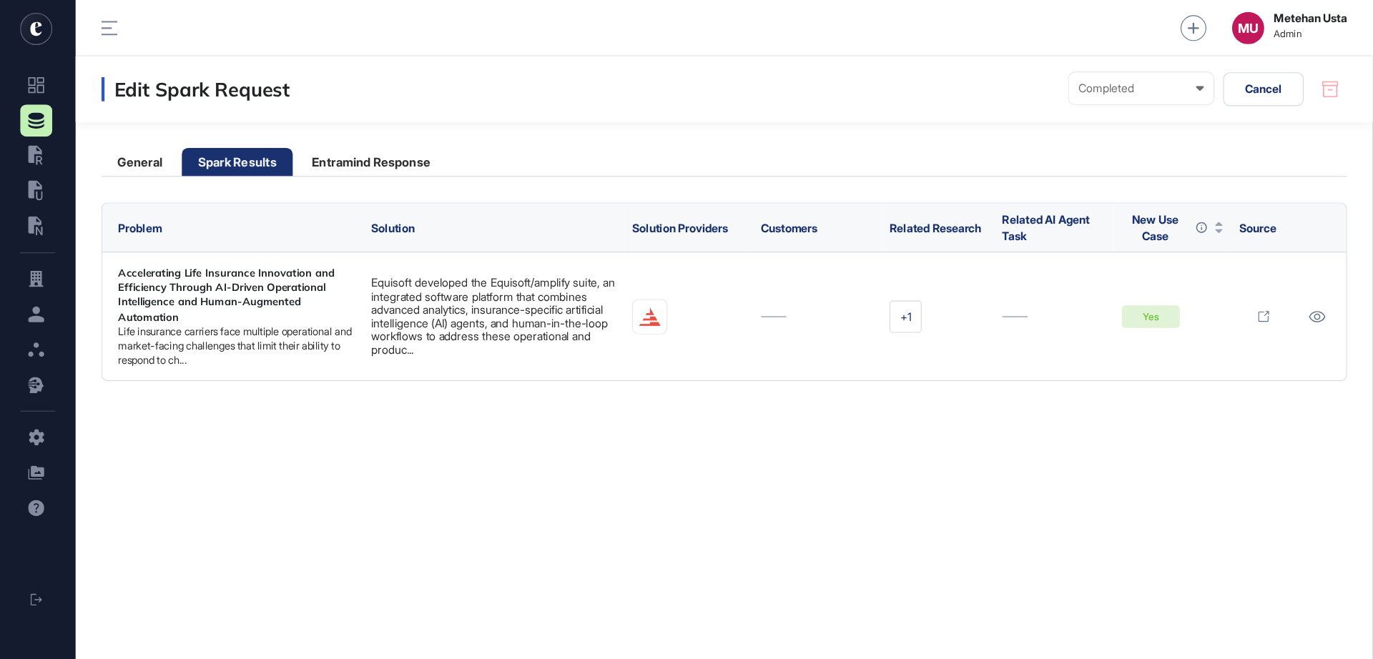
scroll to position [659, 1306]
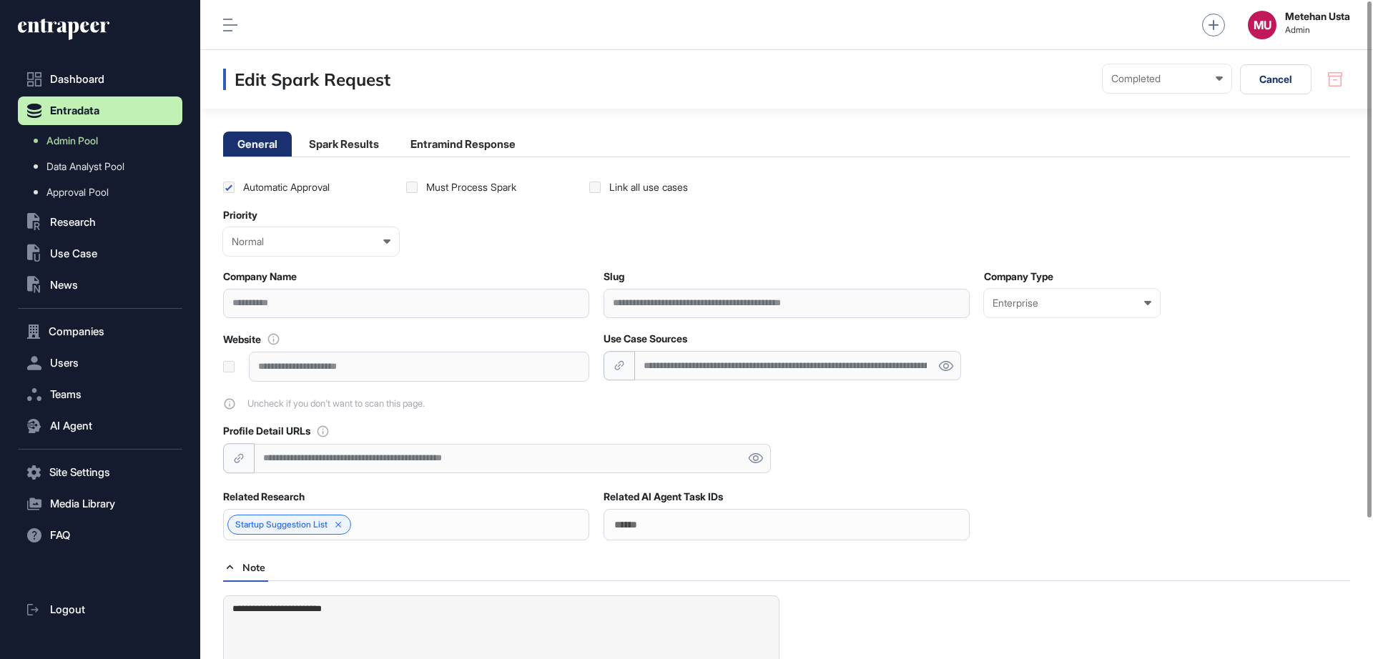
click at [343, 130] on main "**********" at bounding box center [786, 420] width 1173 height 623
click at [340, 142] on li "Spark Results" at bounding box center [344, 144] width 99 height 25
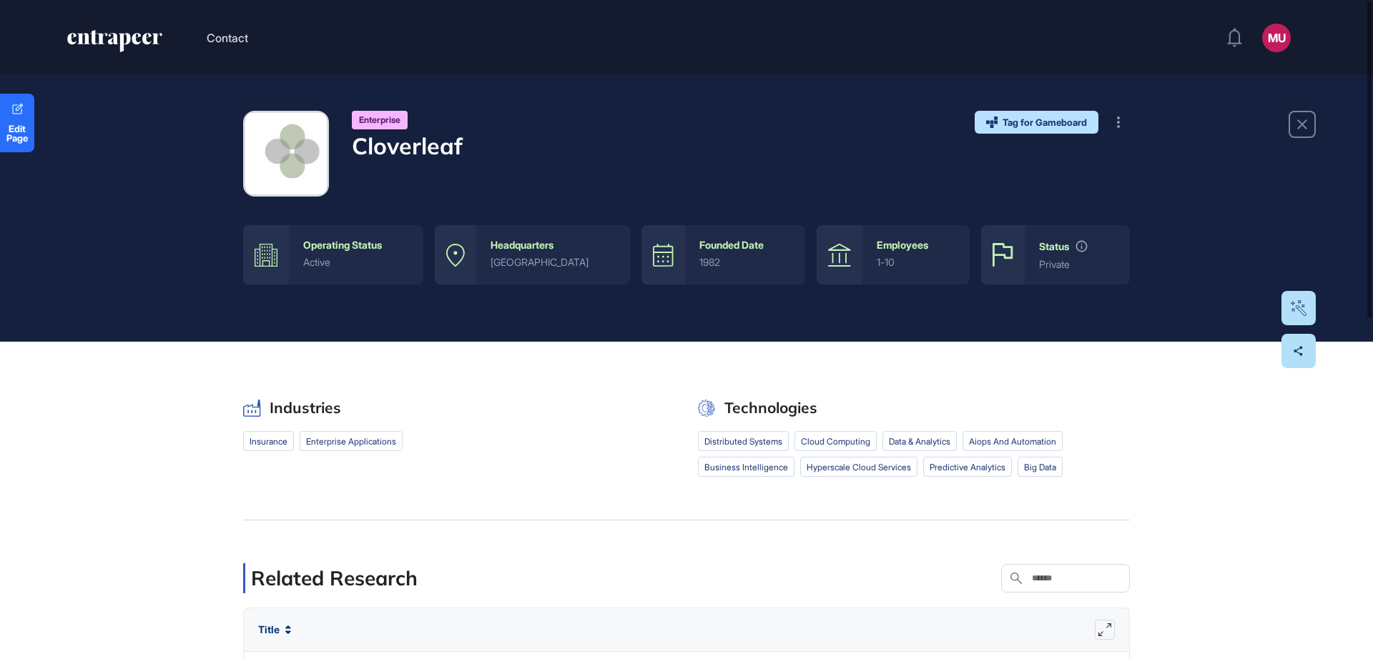
scroll to position [1, 1]
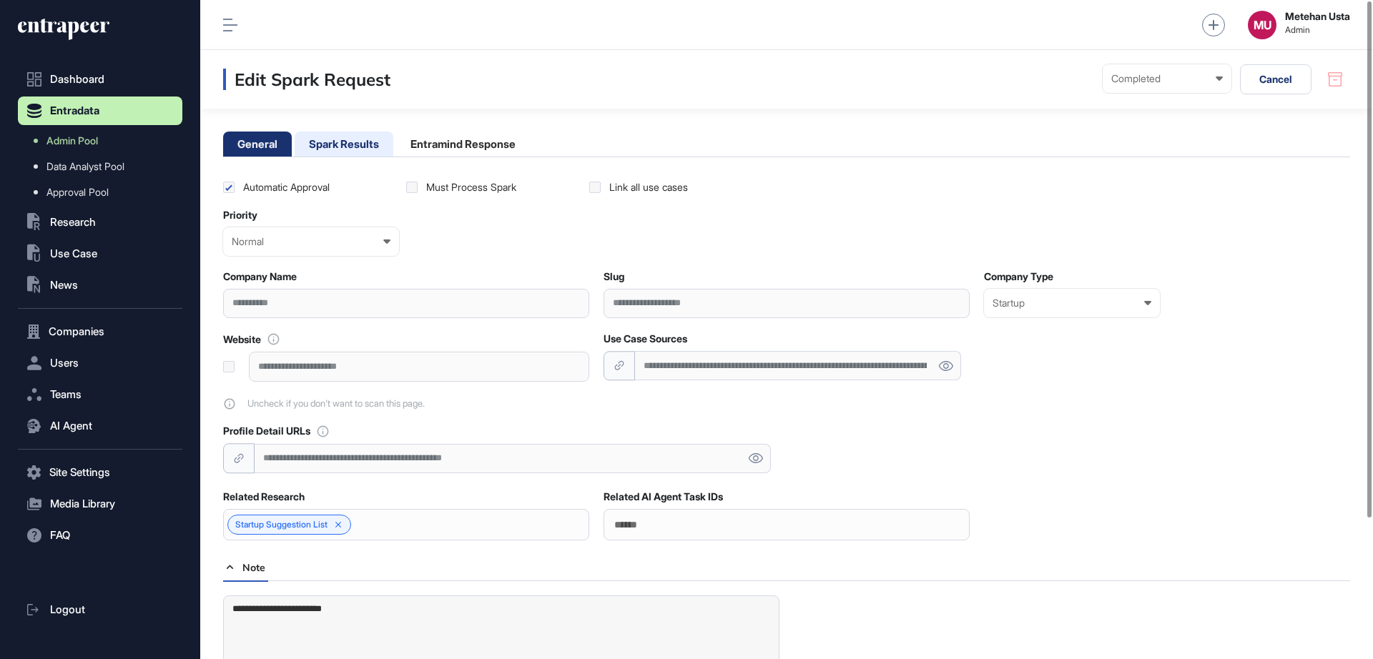
click at [340, 151] on li "Spark Results" at bounding box center [344, 144] width 99 height 25
click at [350, 154] on li "Spark Results" at bounding box center [344, 144] width 99 height 25
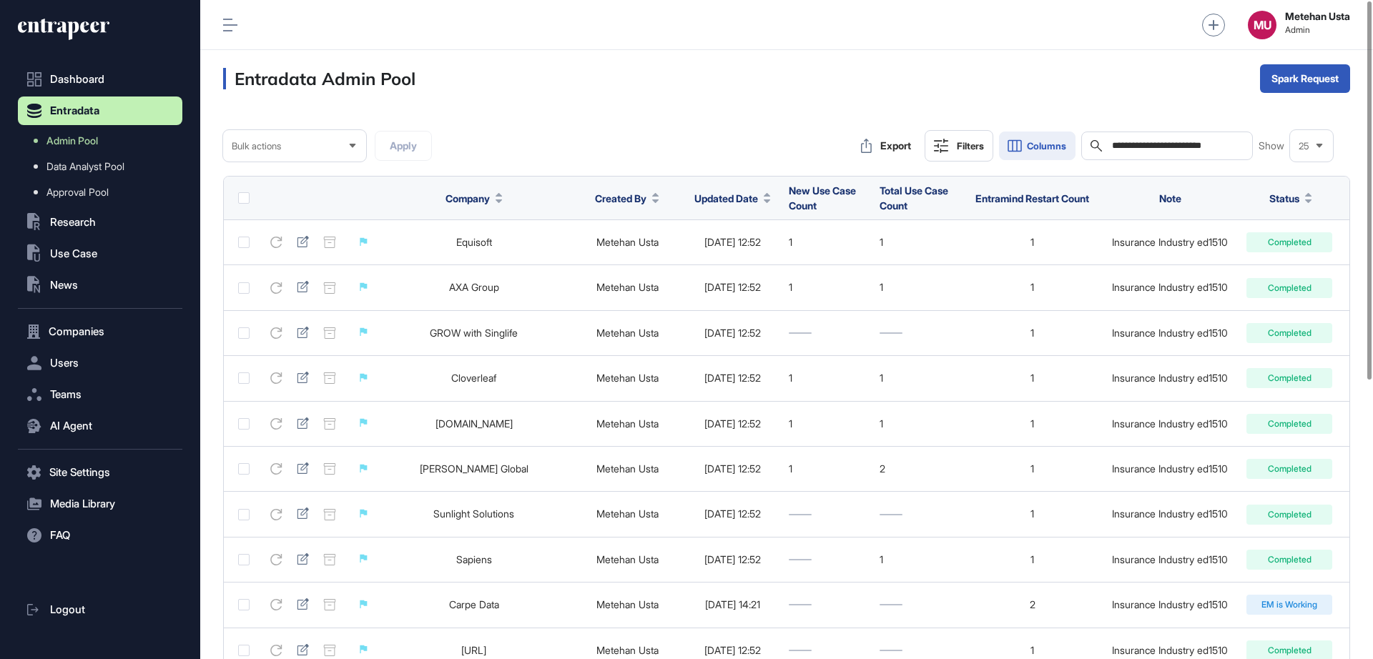
drag, startPoint x: 1198, startPoint y: 147, endPoint x: 1046, endPoint y: 149, distance: 151.6
click at [1048, 149] on div "**********" at bounding box center [1093, 145] width 480 height 31
type input "******"
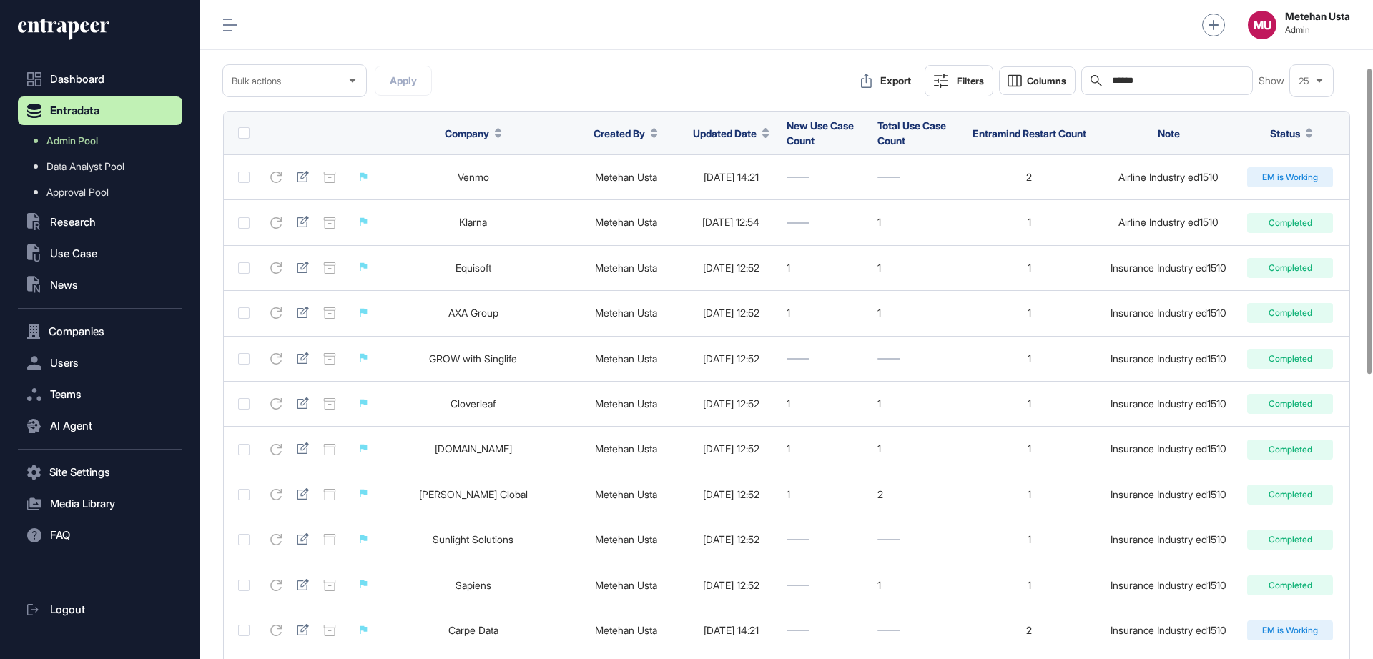
scroll to position [41, 0]
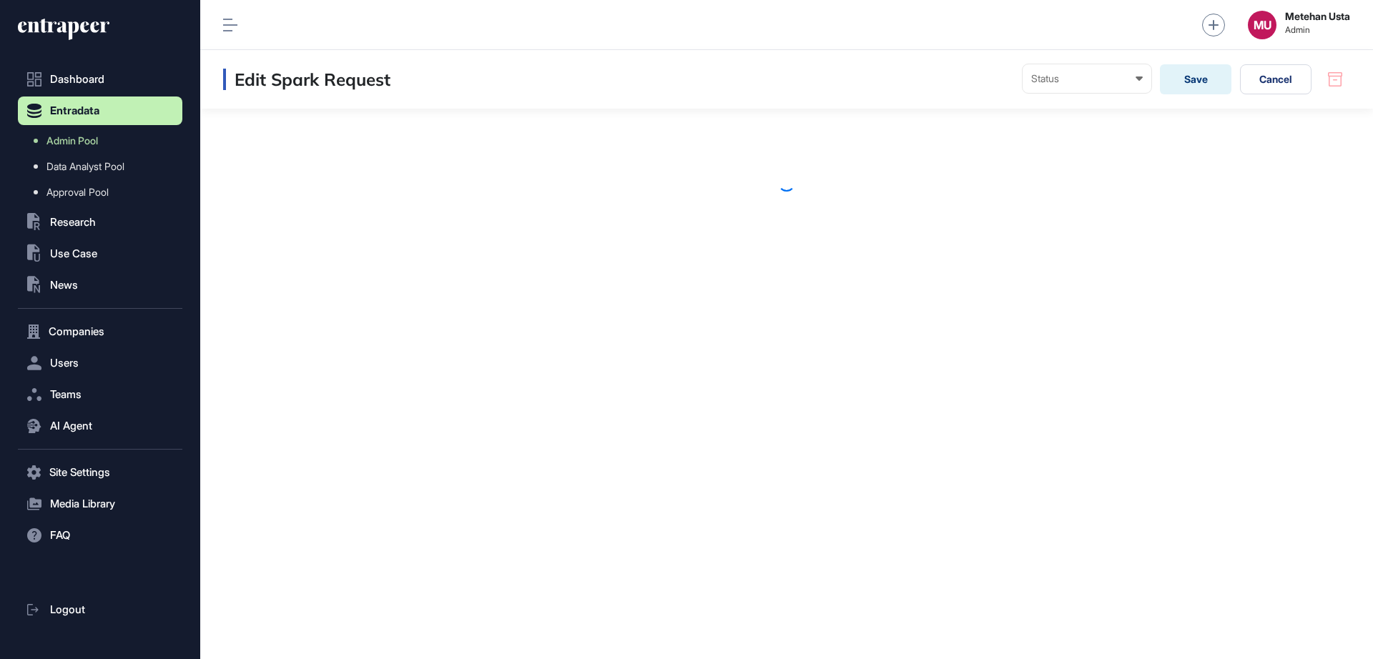
scroll to position [1, 1]
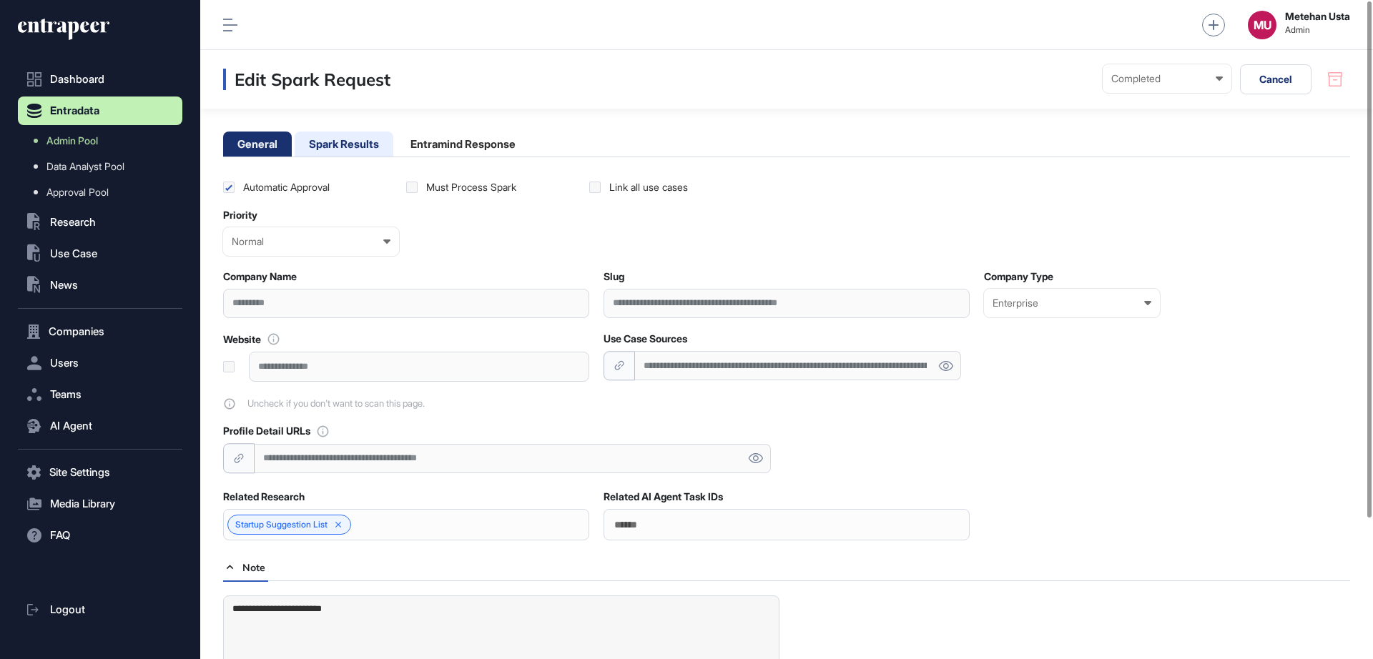
click at [326, 136] on li "Spark Results" at bounding box center [344, 144] width 99 height 25
click at [355, 148] on li "Spark Results" at bounding box center [344, 144] width 99 height 25
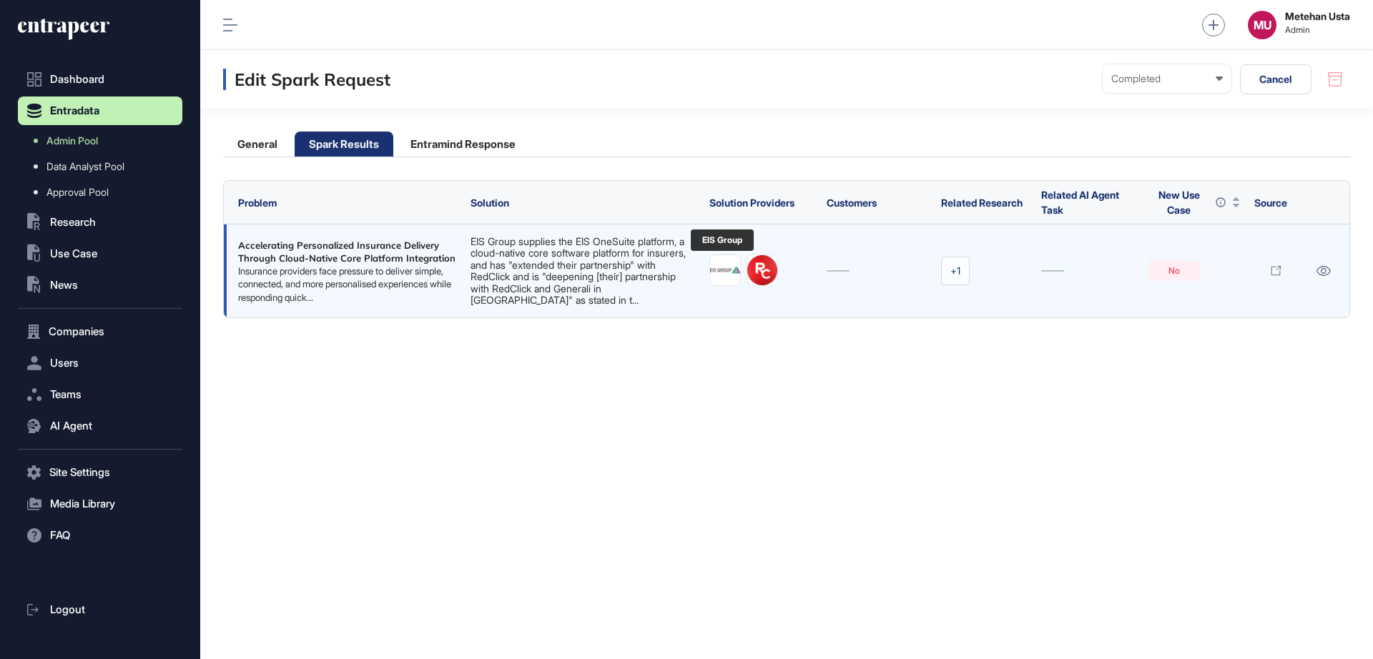
drag, startPoint x: 718, startPoint y: 265, endPoint x: 750, endPoint y: 274, distance: 33.3
click at [750, 274] on img at bounding box center [762, 270] width 30 height 30
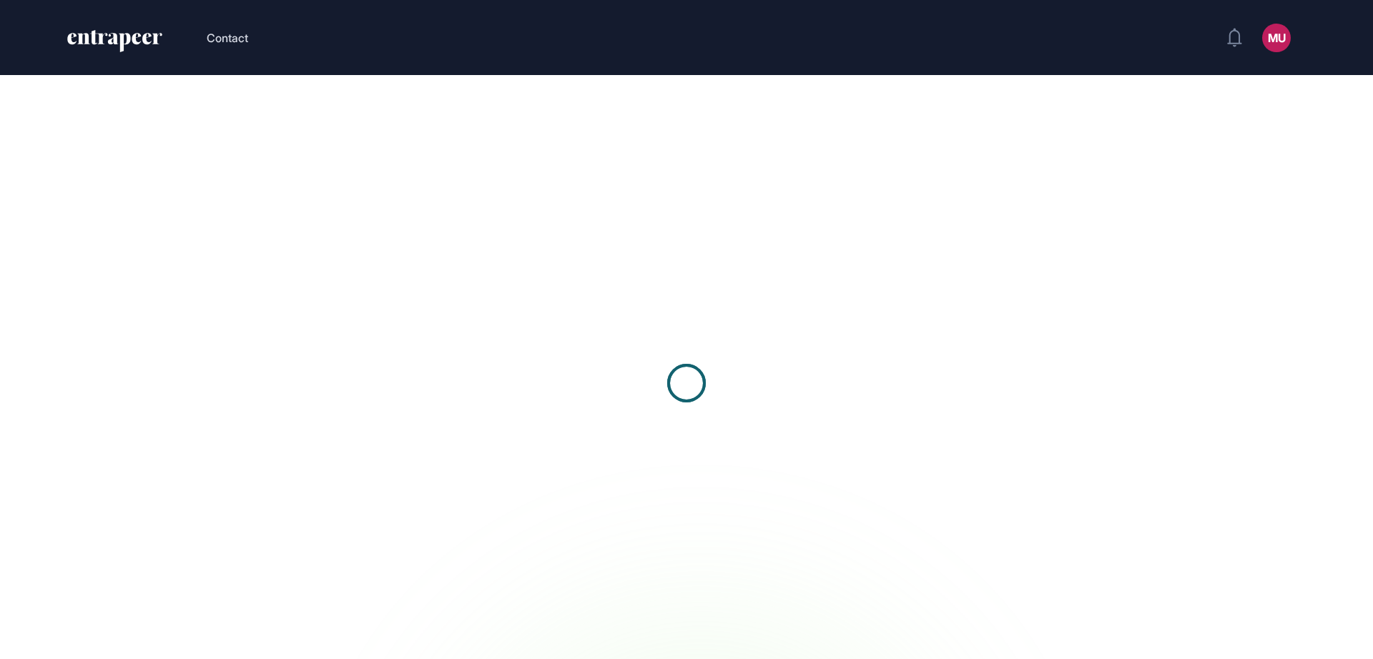
scroll to position [1, 1]
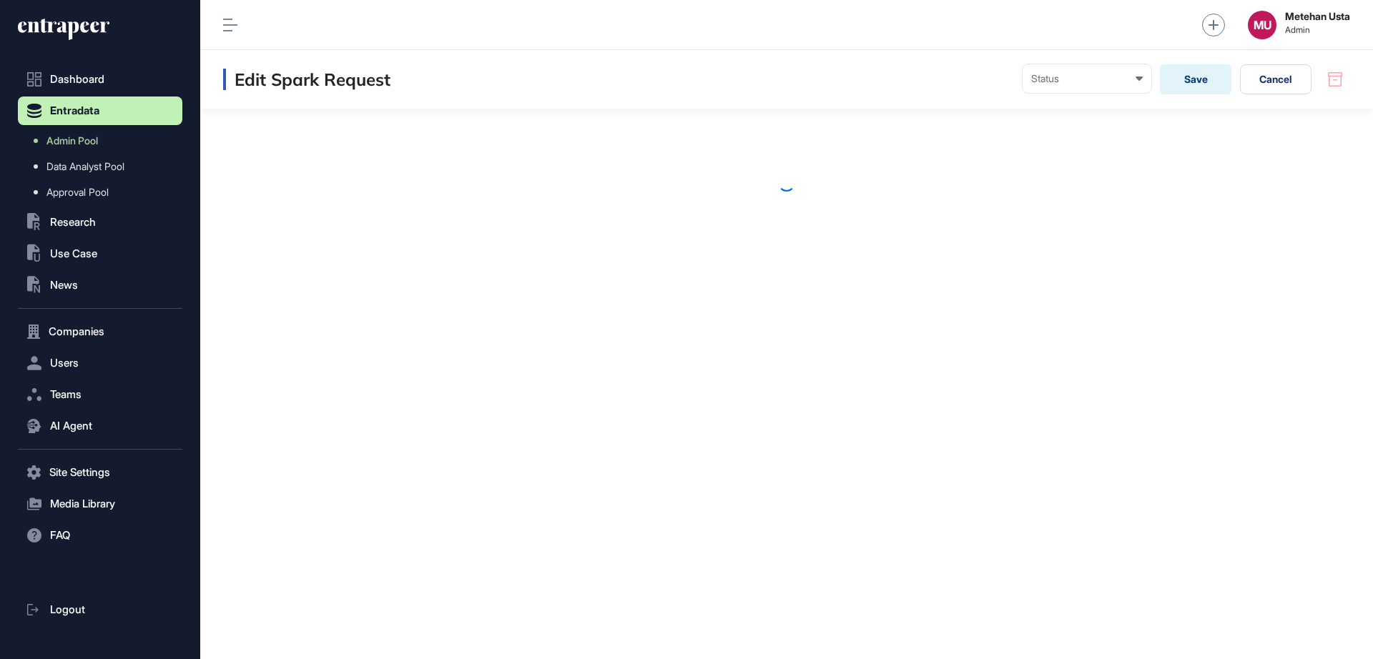
scroll to position [1, 1]
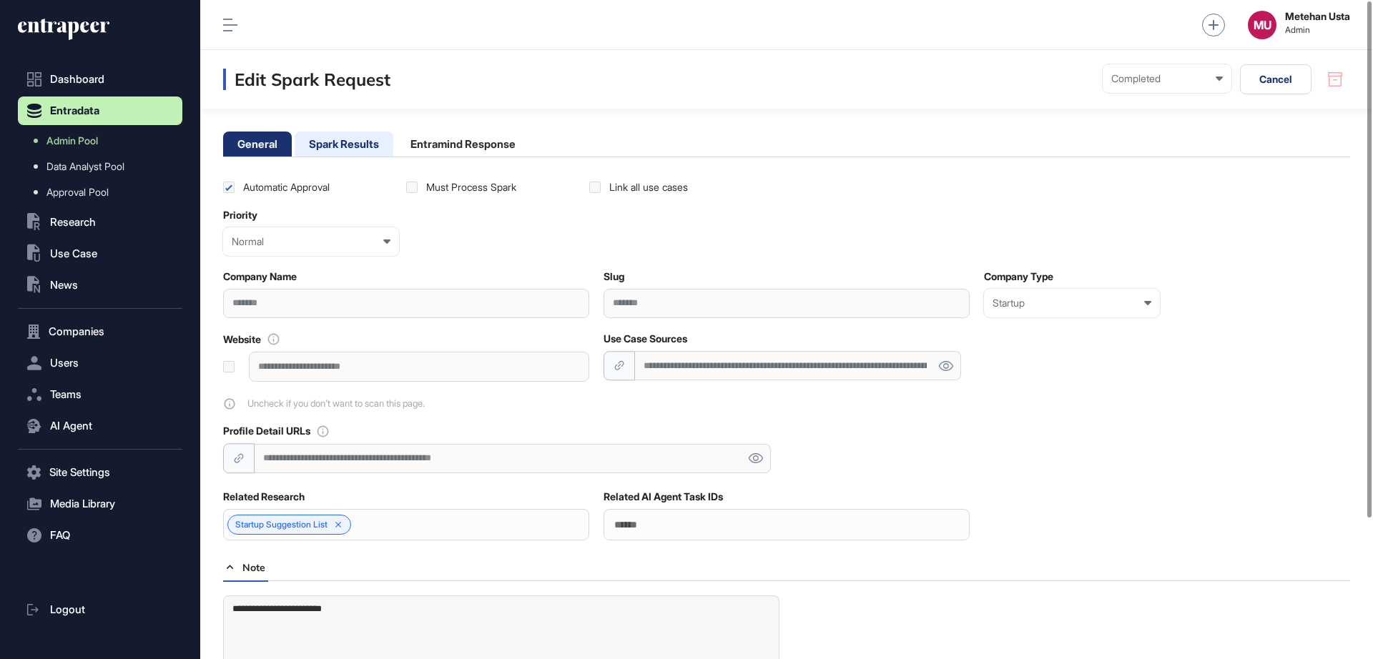
click at [363, 146] on li "Spark Results" at bounding box center [344, 144] width 99 height 25
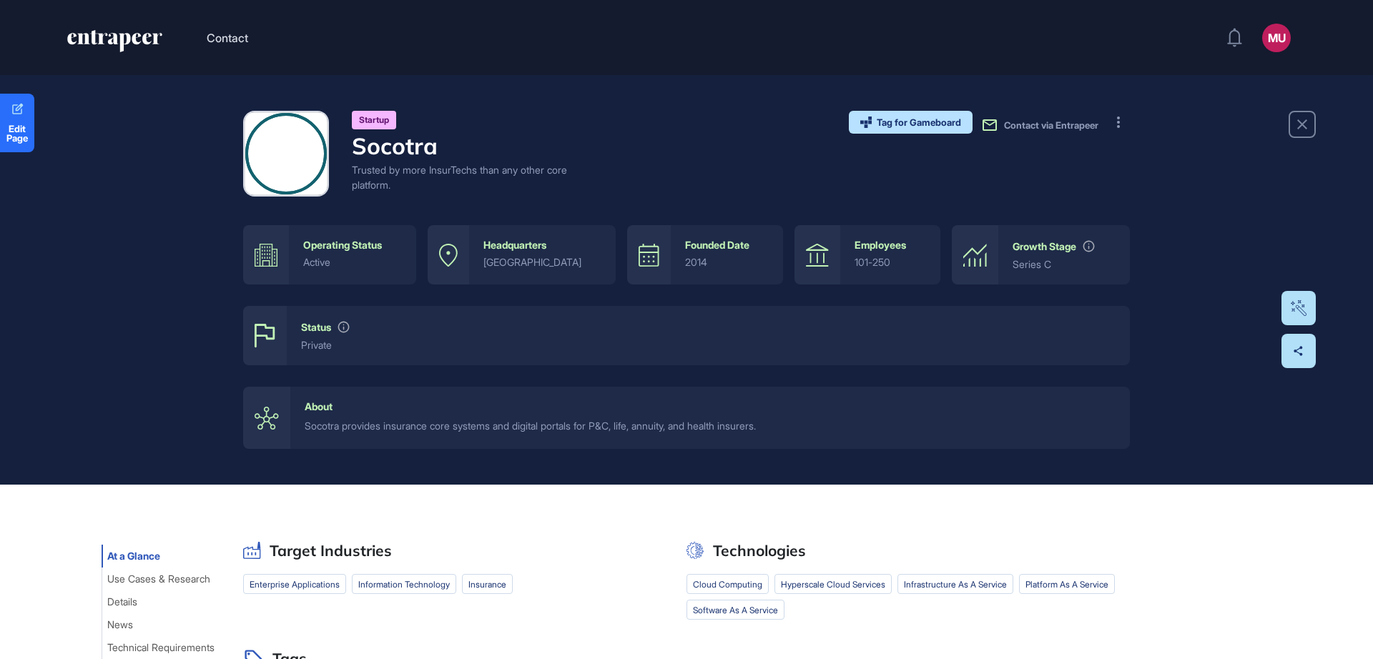
scroll to position [1, 1]
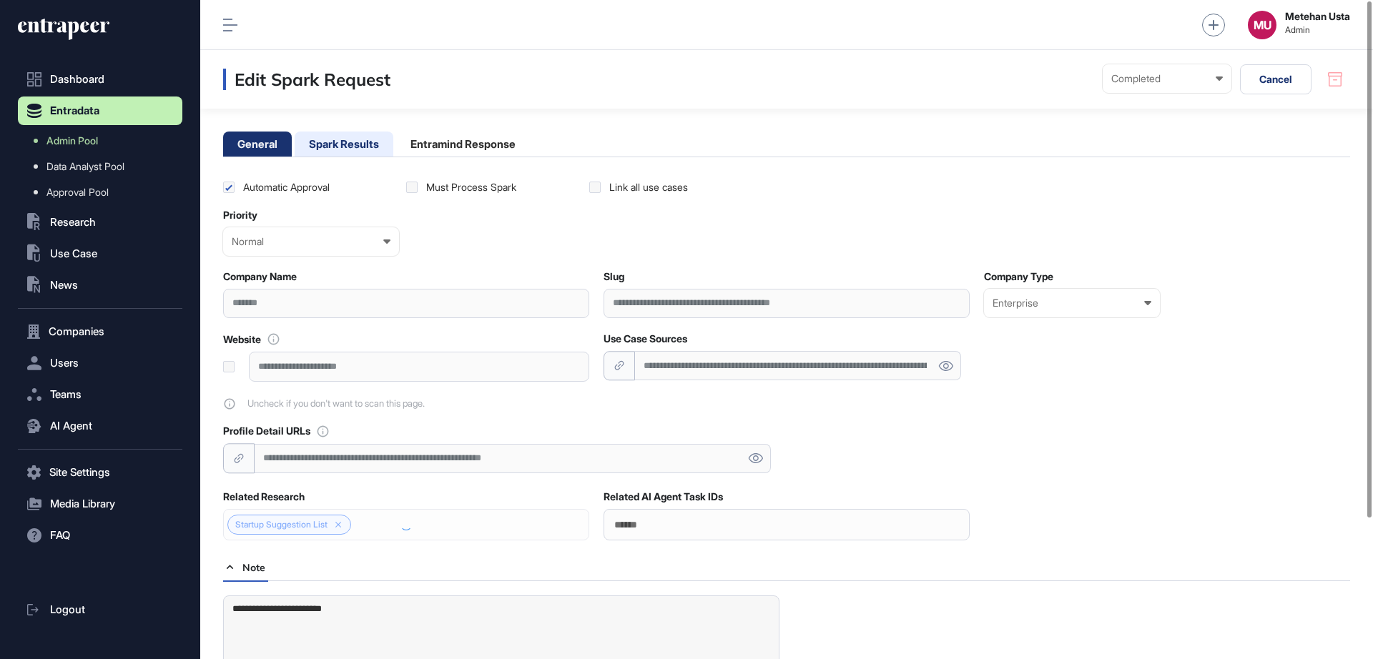
click at [361, 147] on li "Spark Results" at bounding box center [344, 144] width 99 height 25
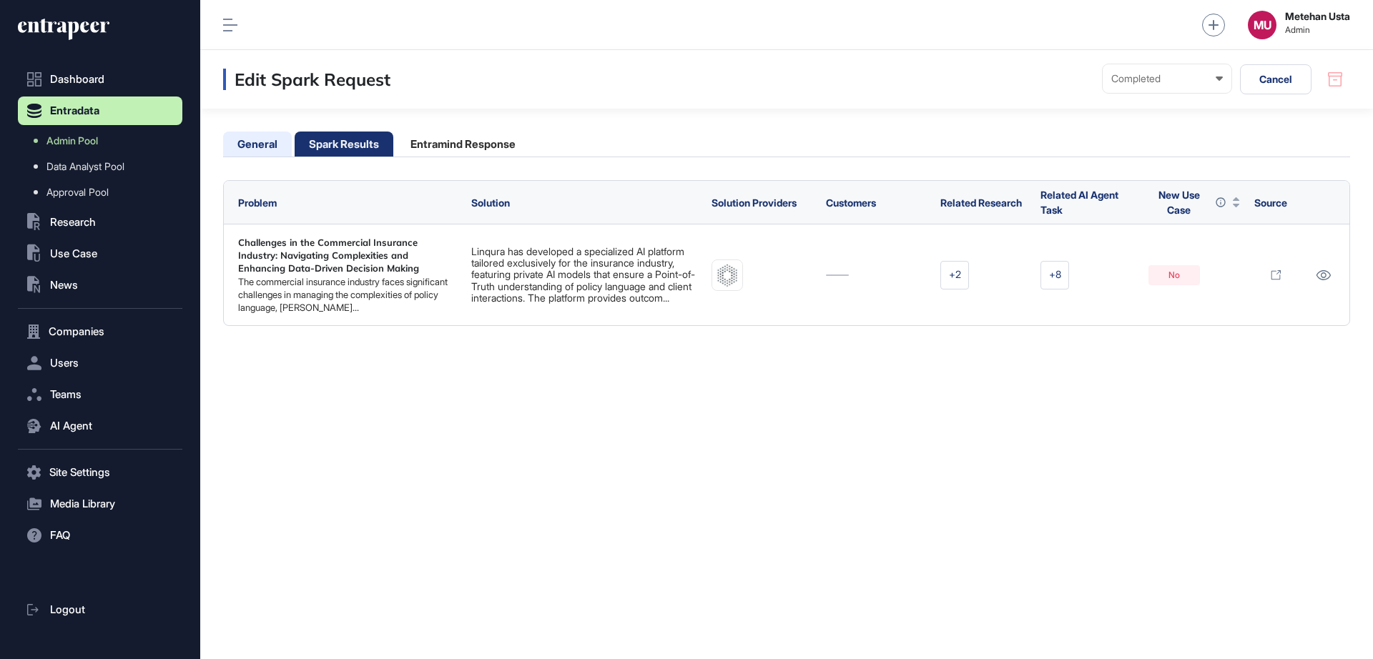
click at [257, 136] on li "General" at bounding box center [257, 144] width 69 height 25
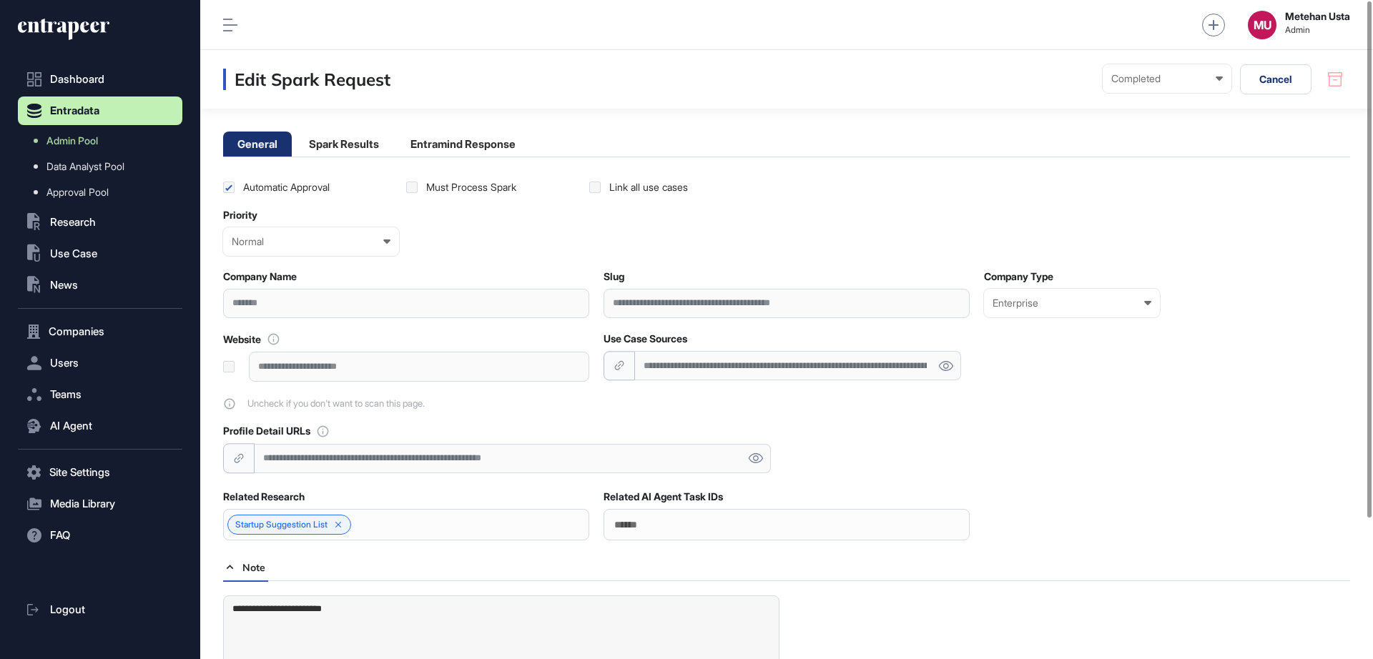
scroll to position [179, 0]
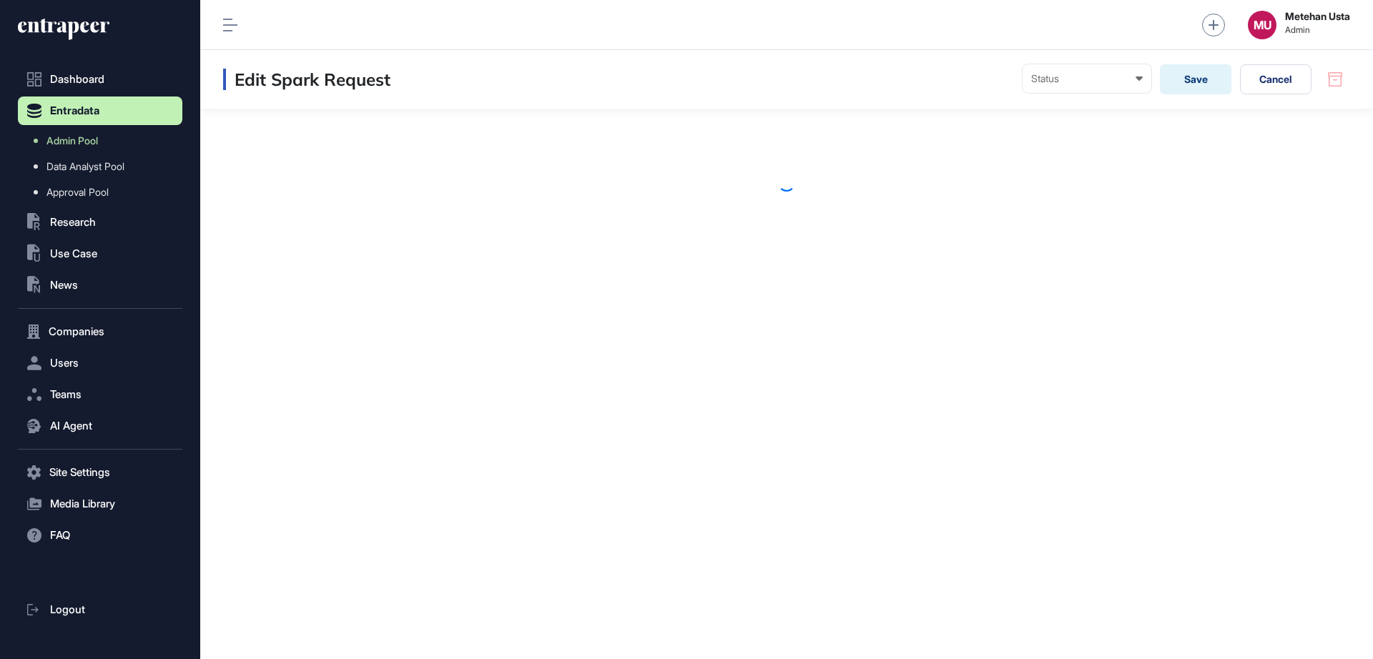
scroll to position [1, 1]
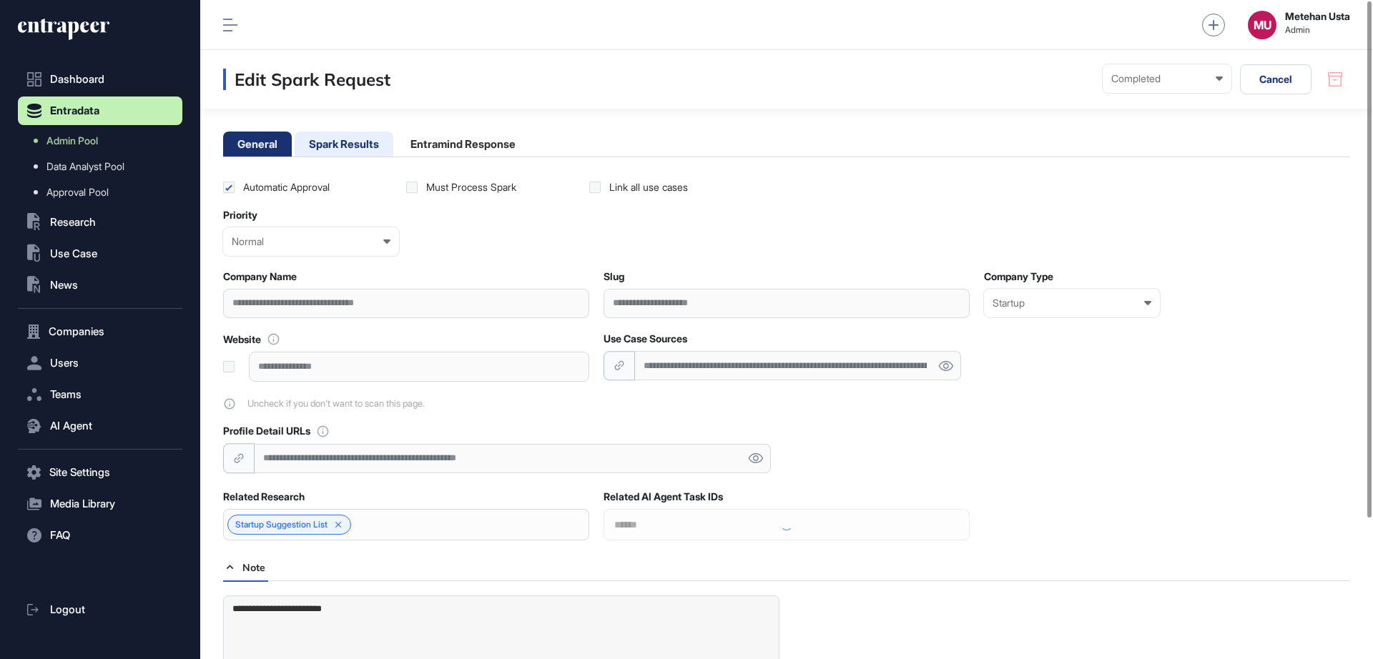
drag, startPoint x: 317, startPoint y: 143, endPoint x: 348, endPoint y: 155, distance: 33.1
click at [317, 143] on li "Spark Results" at bounding box center [344, 144] width 99 height 25
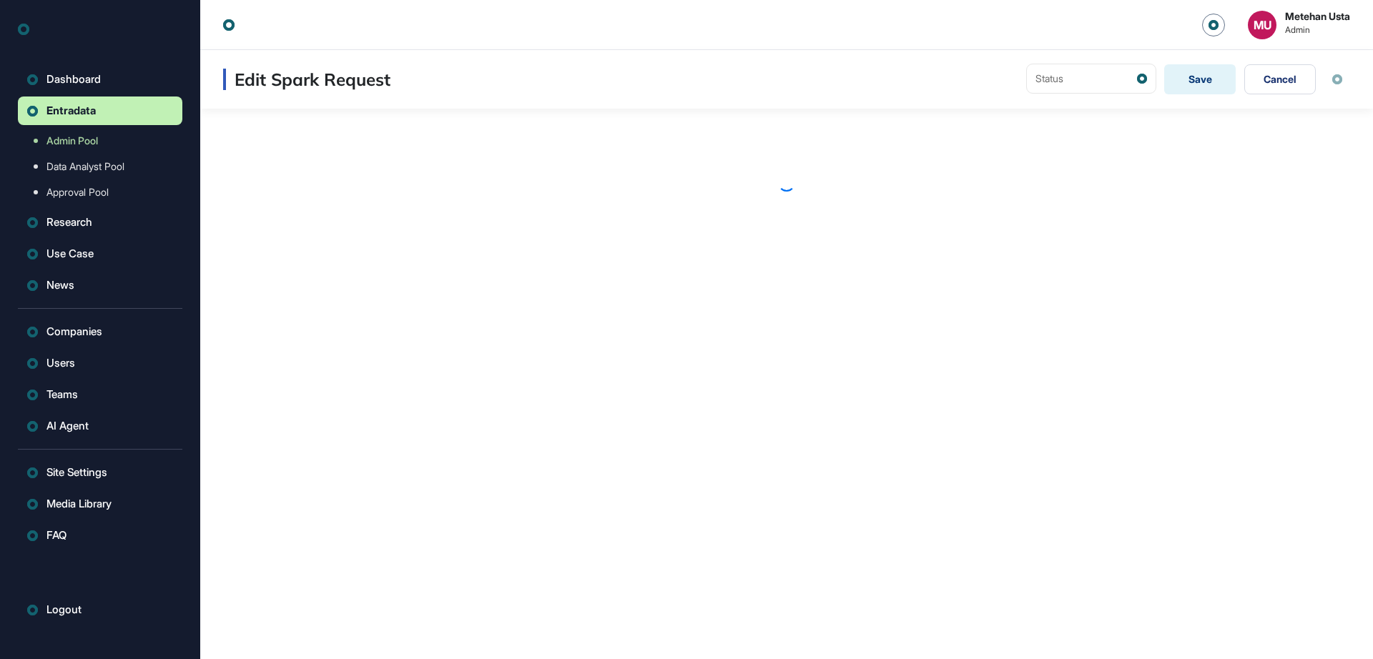
scroll to position [1, 1]
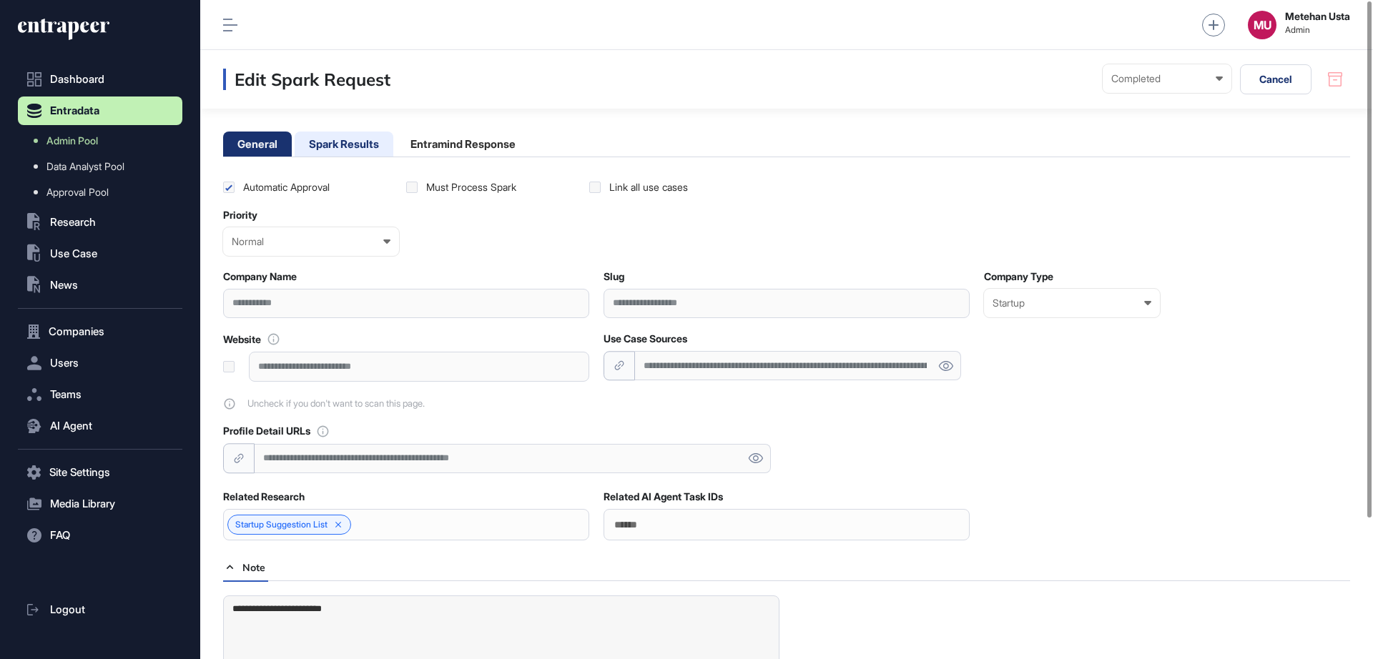
click at [320, 151] on li "Spark Results" at bounding box center [344, 144] width 99 height 25
click at [350, 154] on li "Spark Results" at bounding box center [344, 144] width 99 height 25
drag, startPoint x: 363, startPoint y: 149, endPoint x: 372, endPoint y: 157, distance: 12.7
click at [363, 150] on li "Spark Results" at bounding box center [344, 144] width 99 height 25
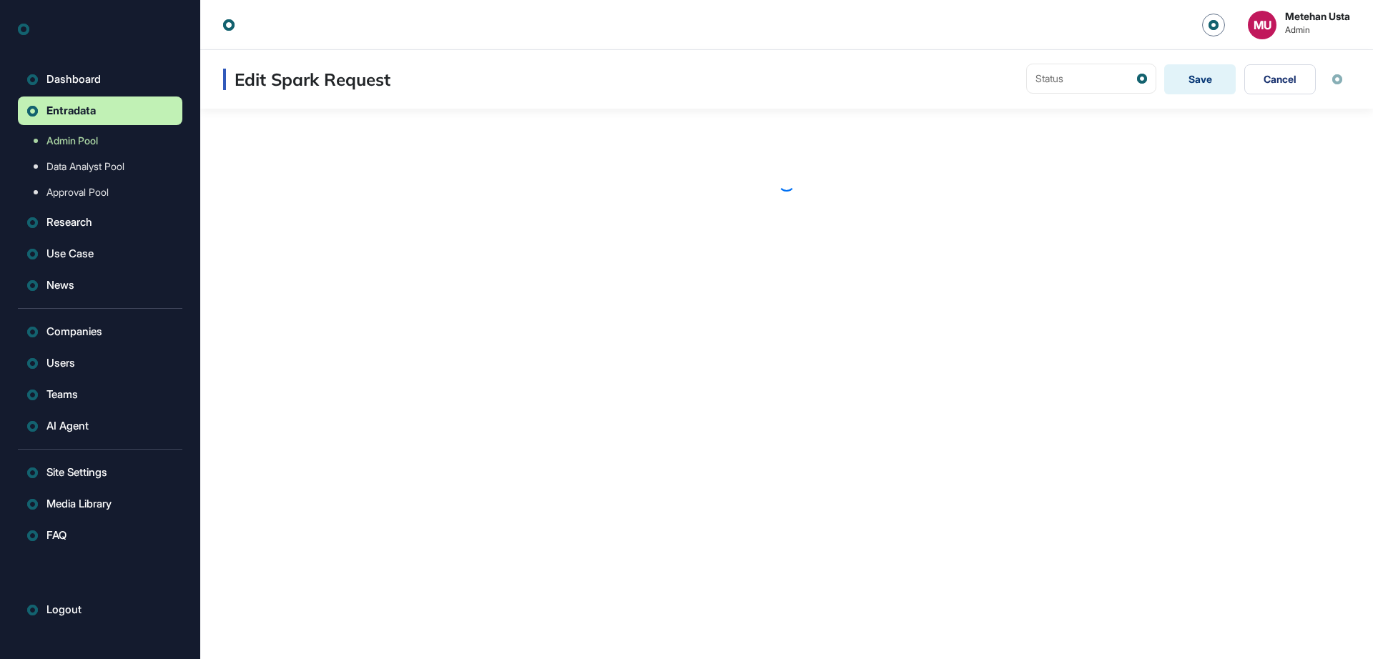
scroll to position [1, 1]
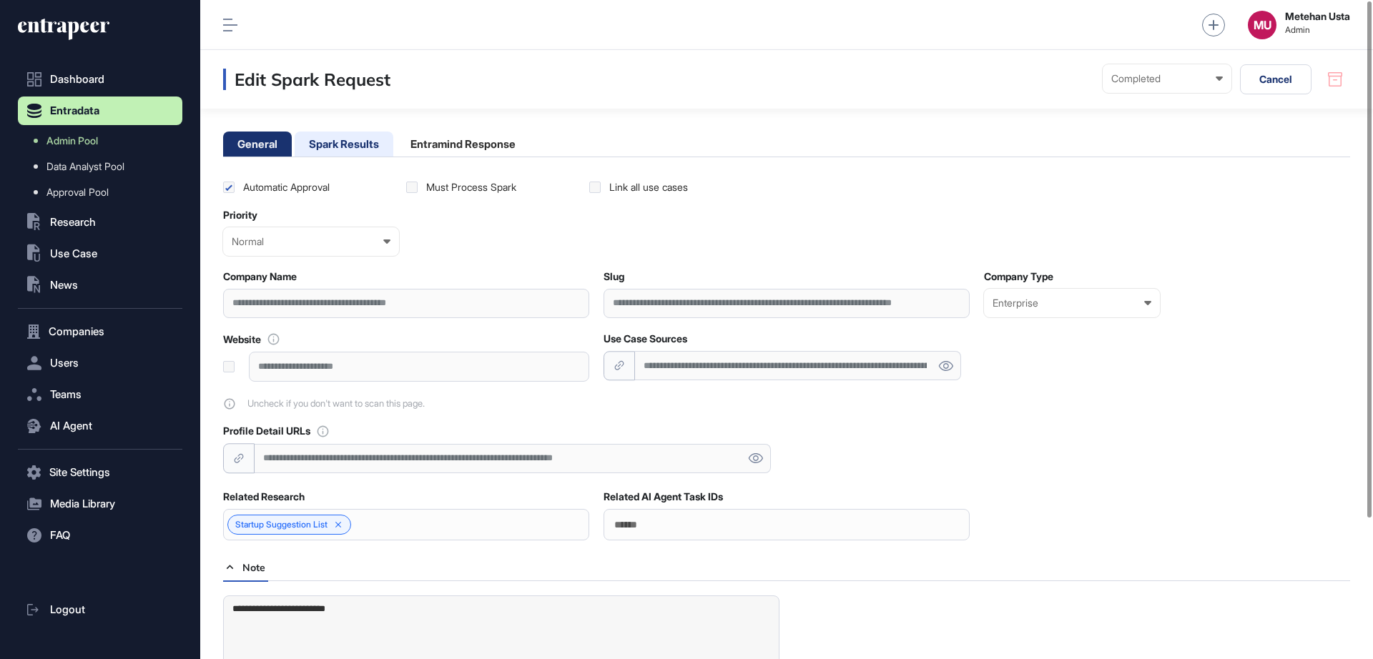
click at [359, 142] on li "Spark Results" at bounding box center [344, 144] width 99 height 25
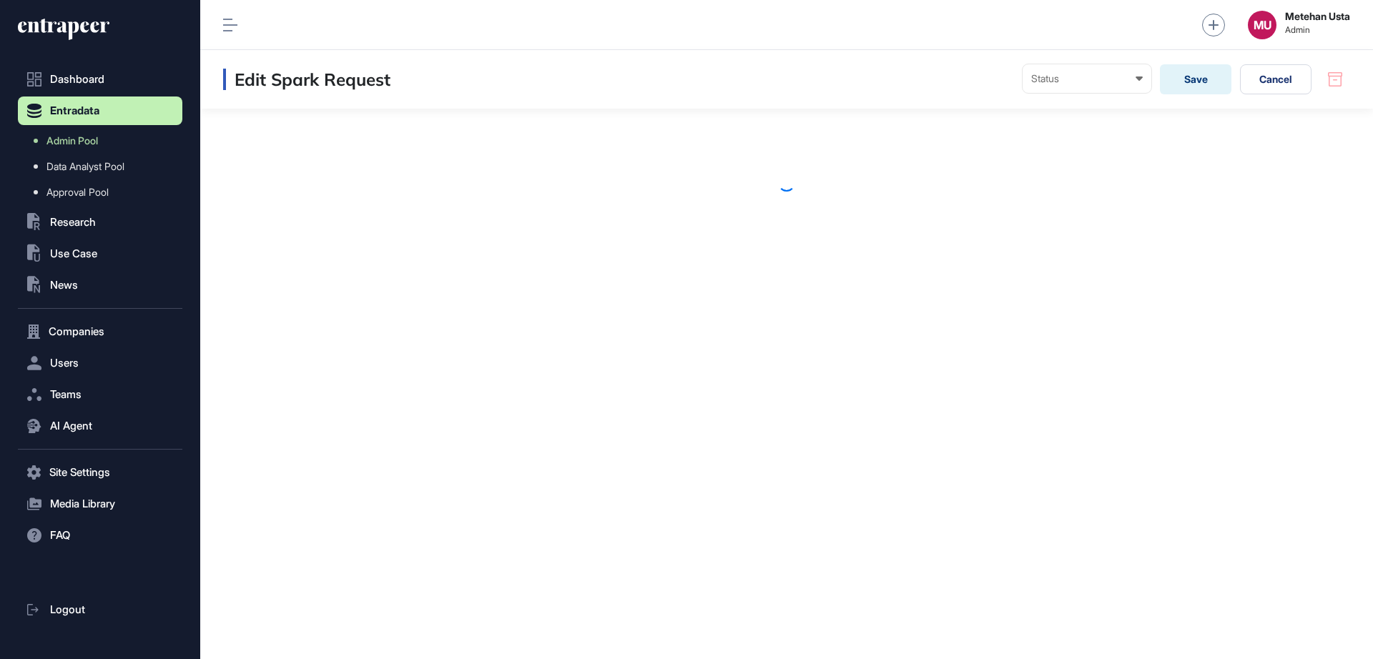
scroll to position [1, 1]
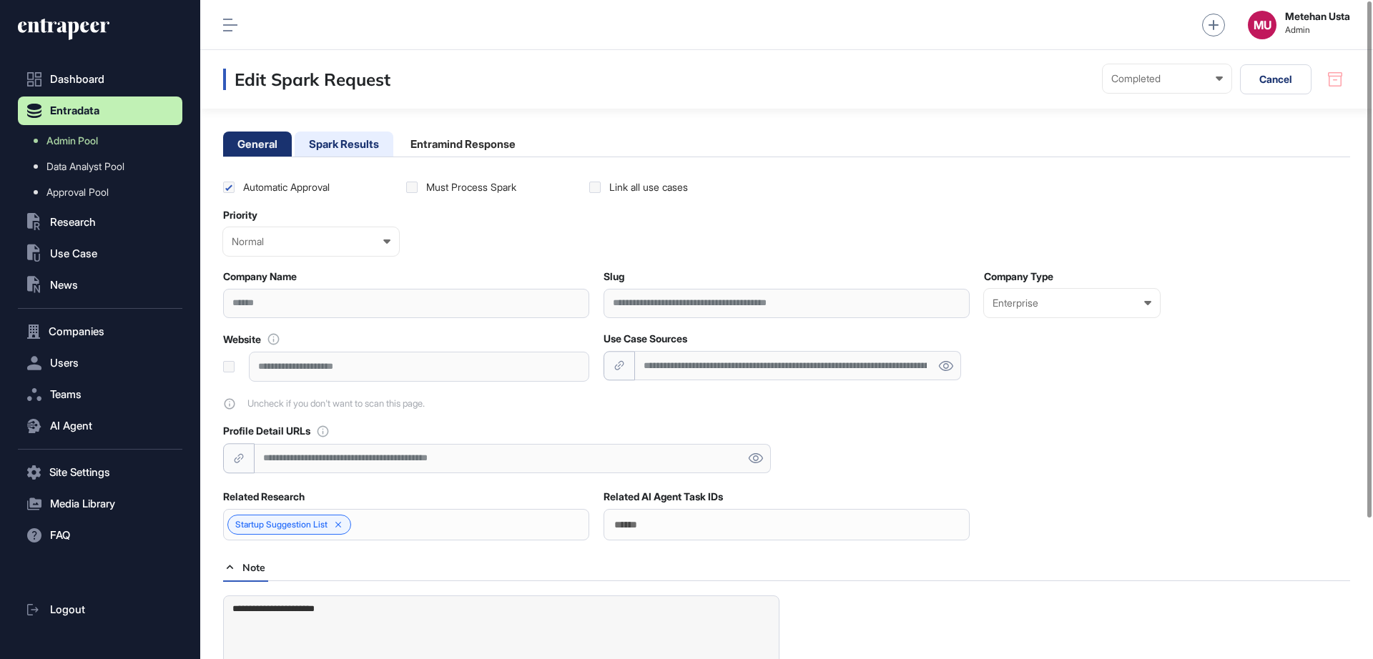
click at [357, 147] on li "Spark Results" at bounding box center [344, 144] width 99 height 25
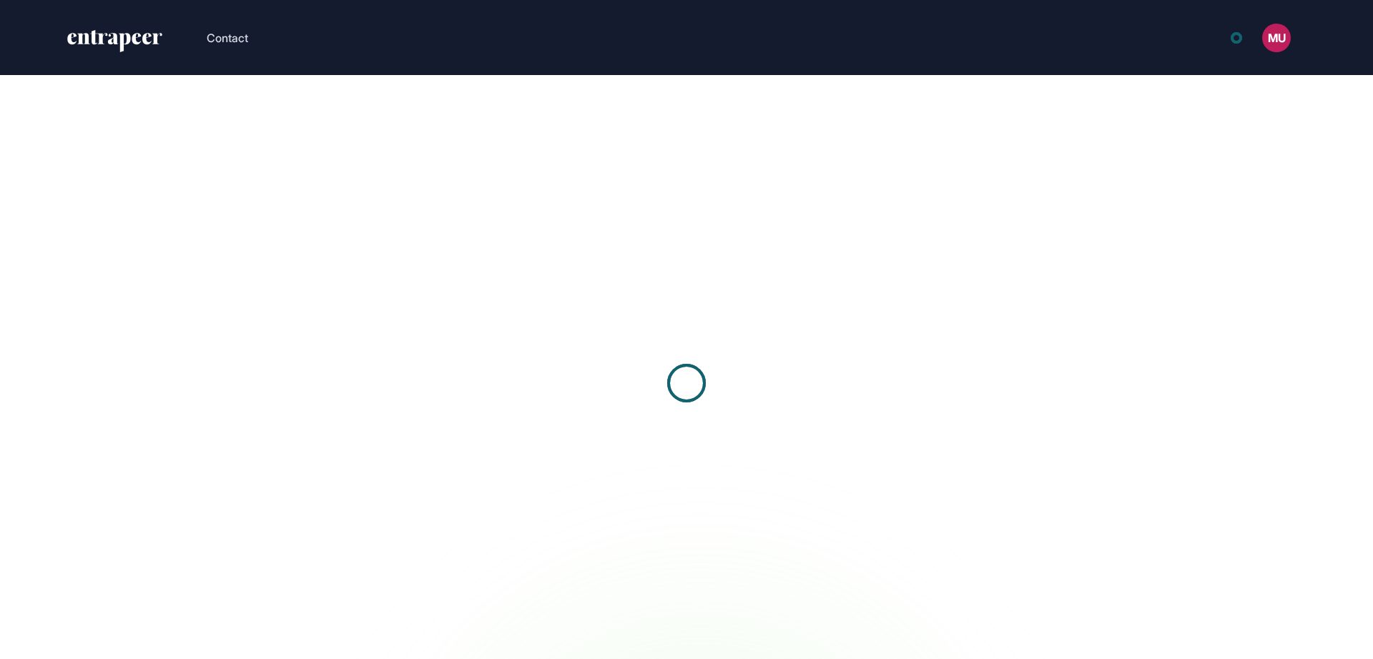
scroll to position [1, 1]
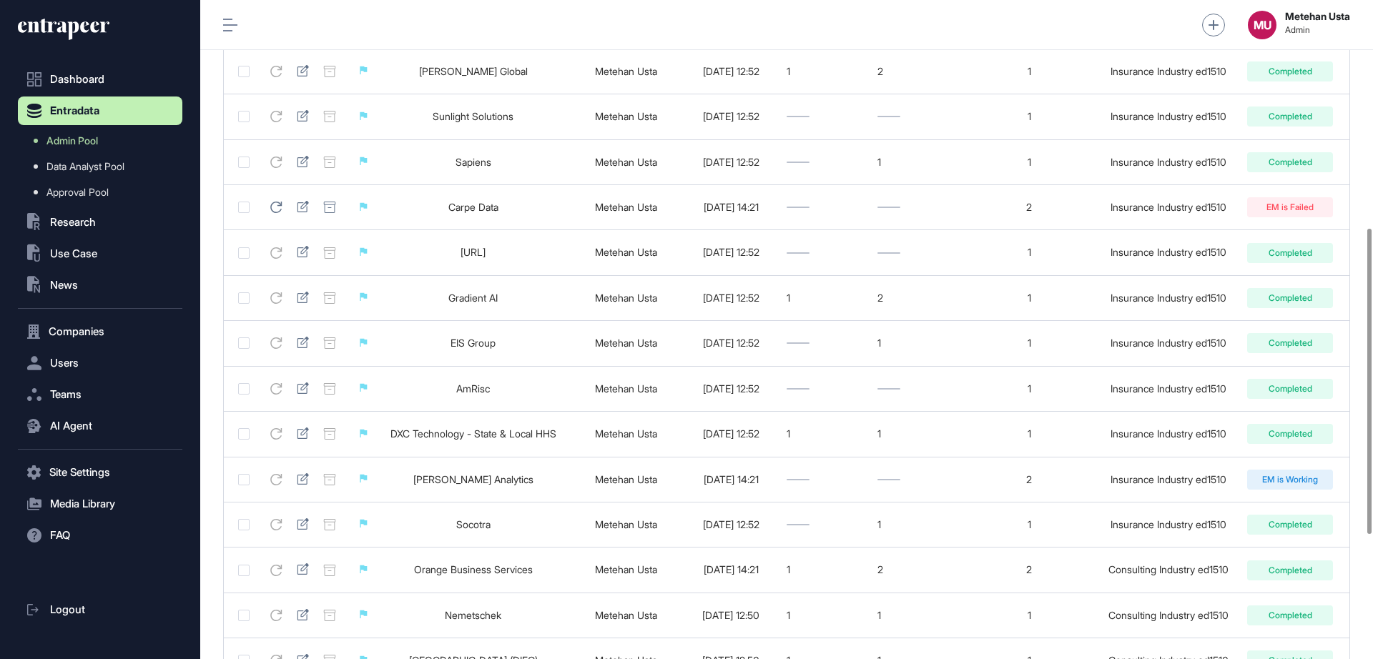
scroll to position [667, 0]
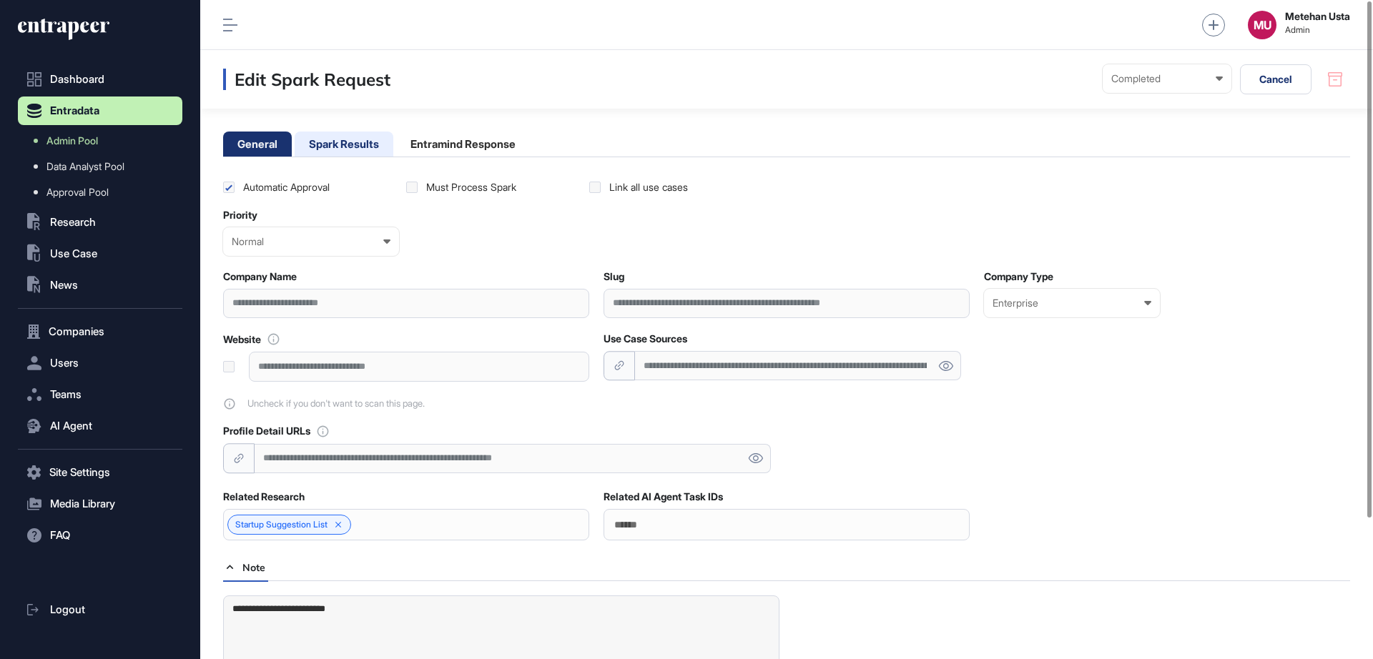
click at [348, 146] on li "Spark Results" at bounding box center [344, 144] width 99 height 25
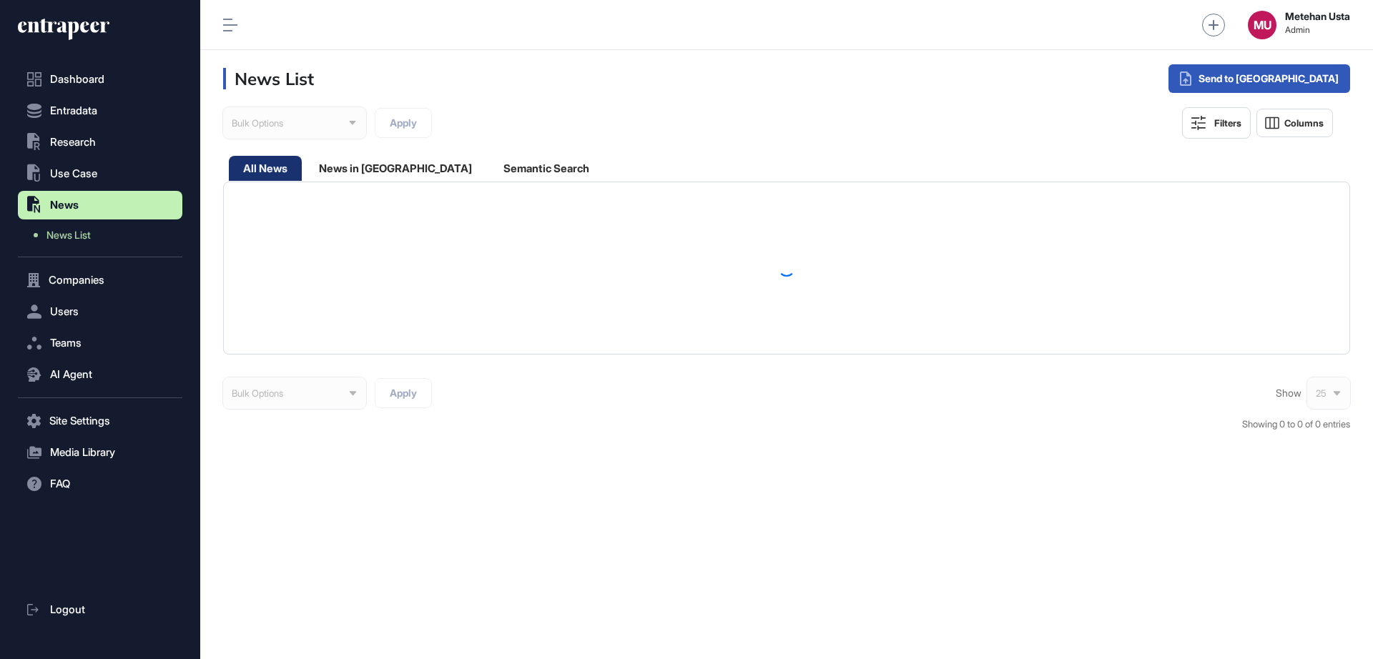
scroll to position [1, 1]
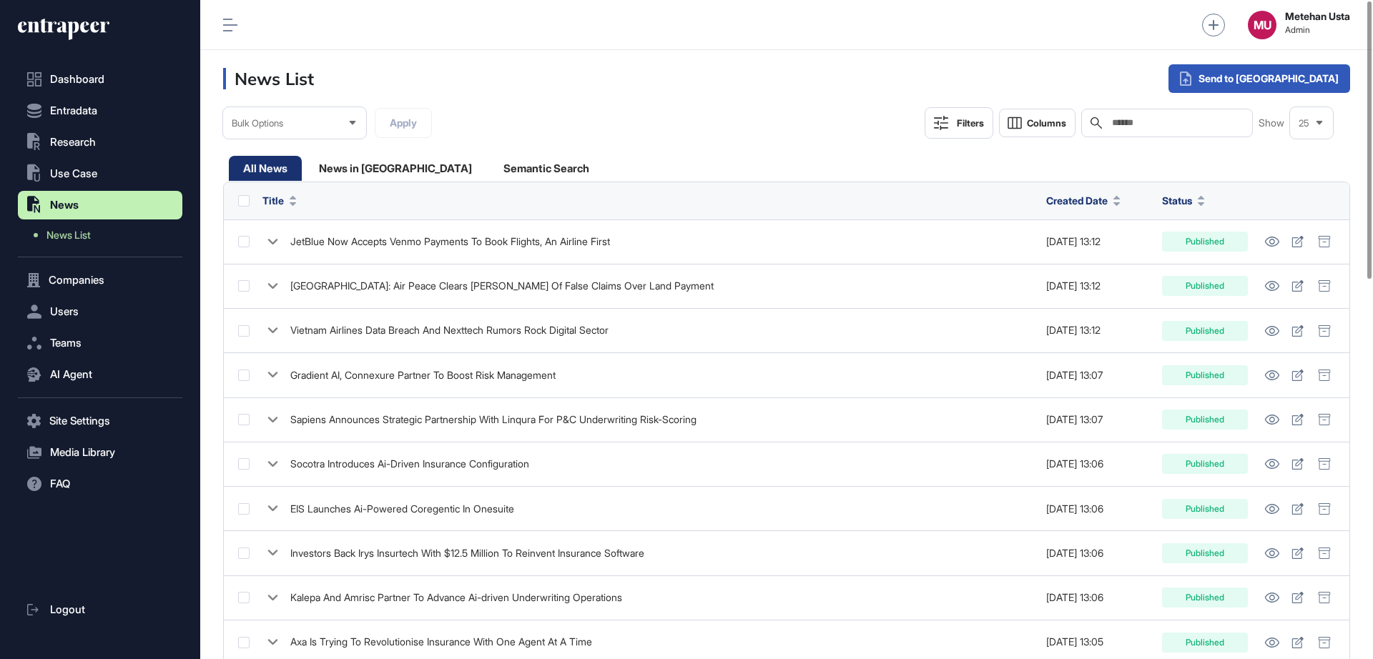
click at [1201, 117] on input "text" at bounding box center [1176, 122] width 133 height 11
click at [1268, 109] on div "Single Request" at bounding box center [1221, 115] width 93 height 26
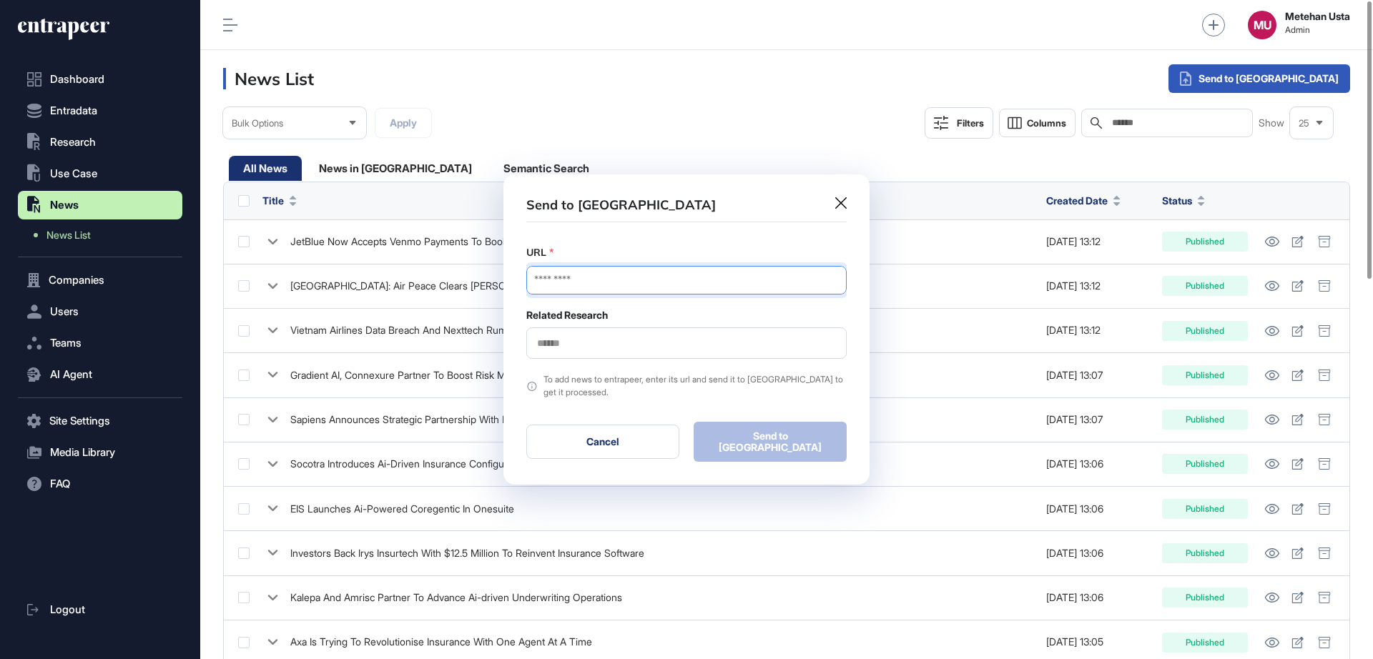
click at [673, 288] on input "URL" at bounding box center [686, 280] width 320 height 29
paste input "**********"
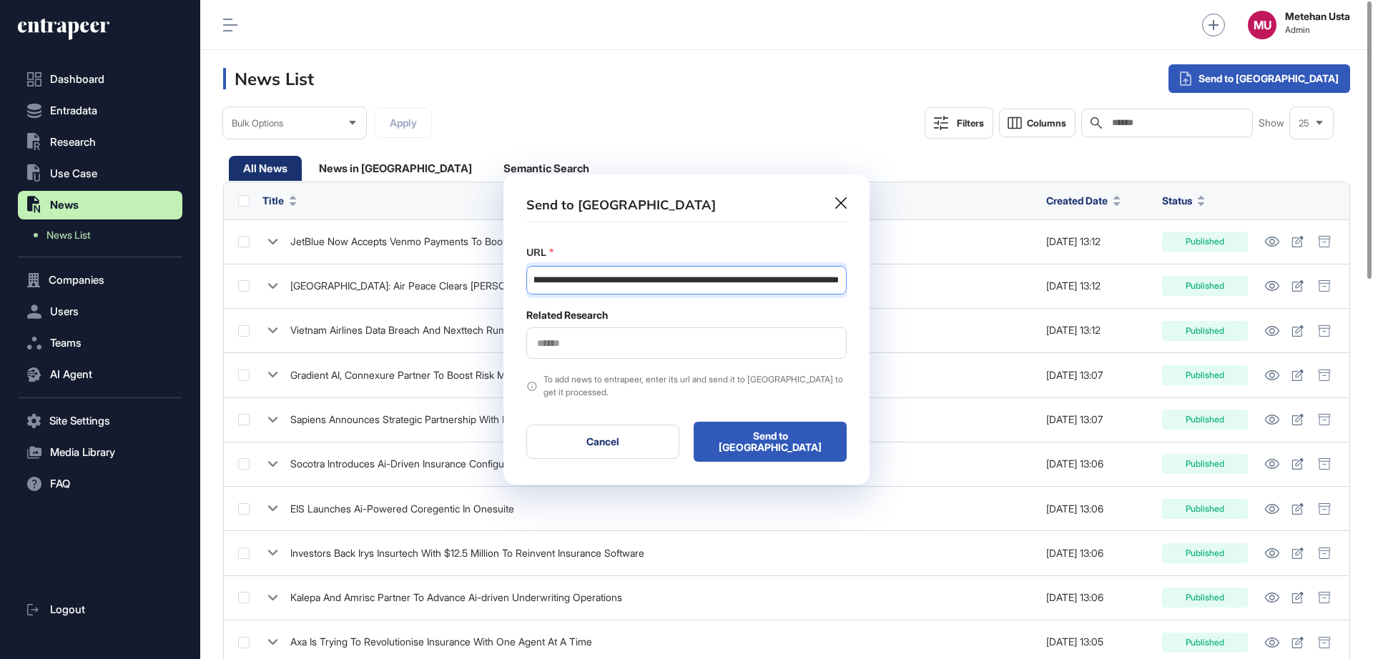
type input "**********"
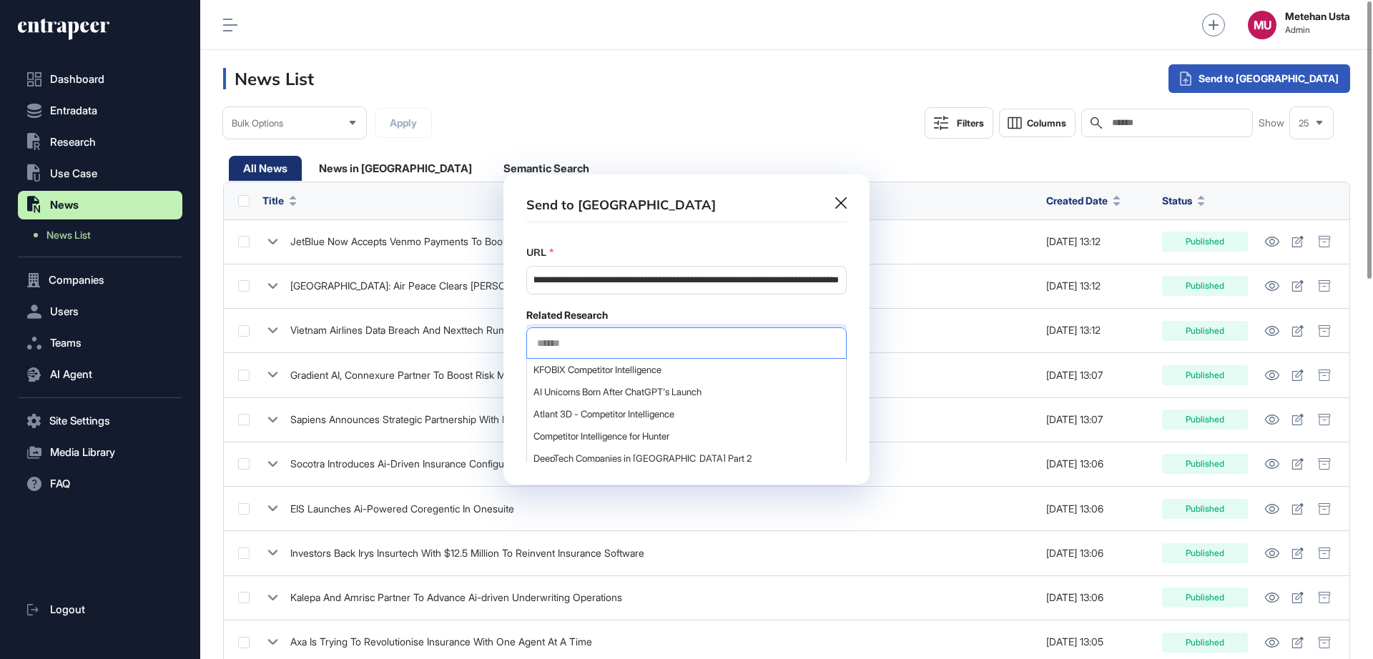
click at [640, 345] on input "text" at bounding box center [687, 343] width 302 height 12
type input "*****"
click at [581, 394] on span "Startup Suggestion List" at bounding box center [685, 392] width 305 height 11
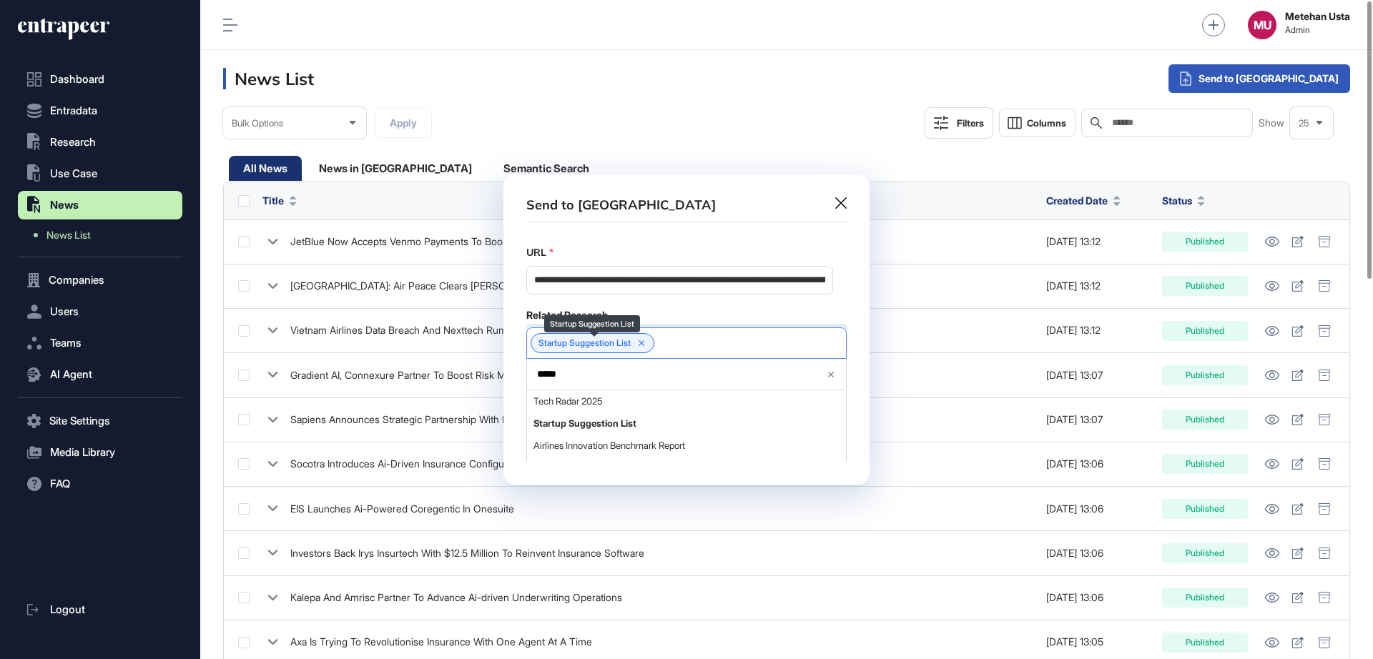
click at [655, 322] on div "Related Research" at bounding box center [686, 315] width 320 height 13
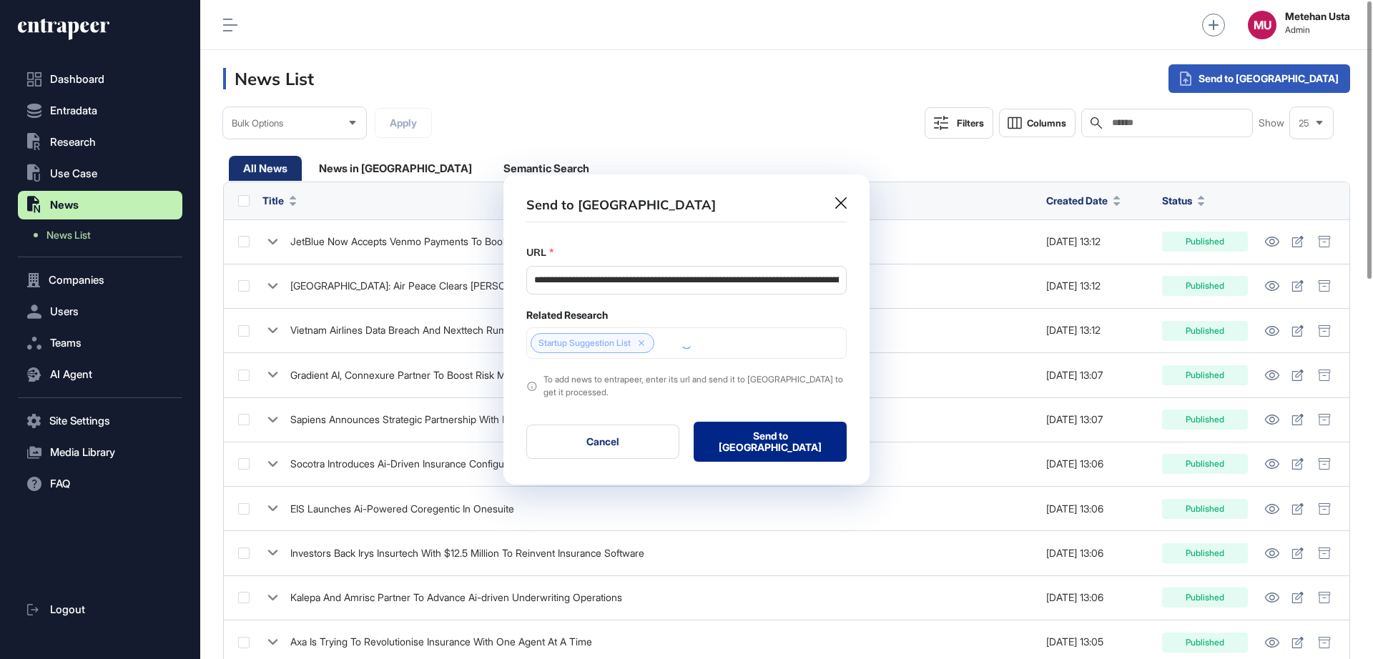
click at [789, 431] on button "Send to Portia" at bounding box center [770, 442] width 153 height 40
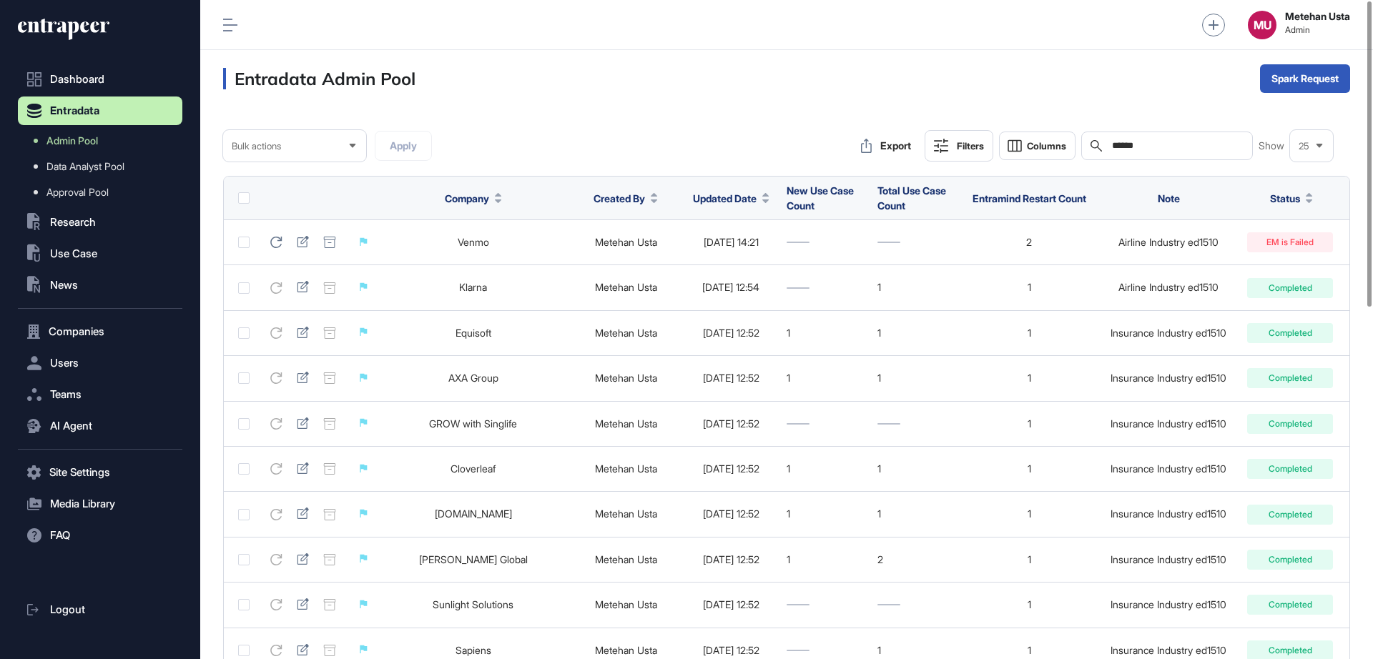
click at [1191, 142] on input "******" at bounding box center [1176, 145] width 133 height 11
paste input "**********"
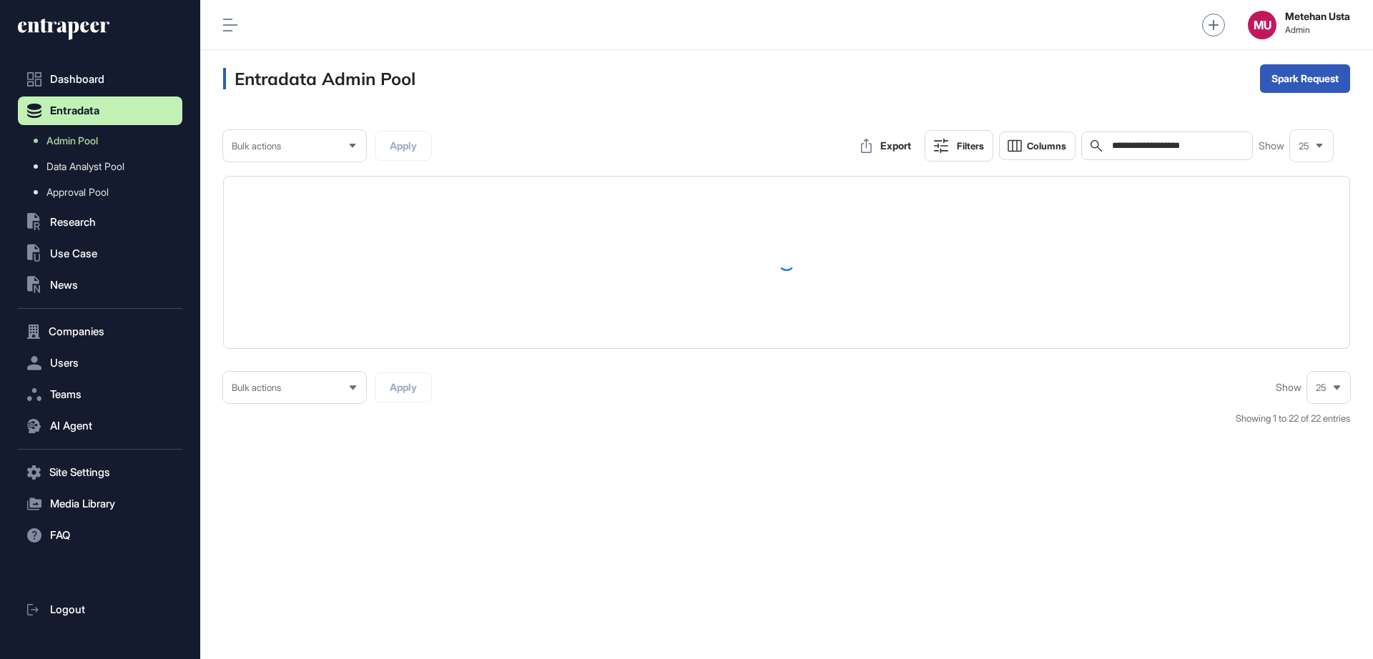
type input "**********"
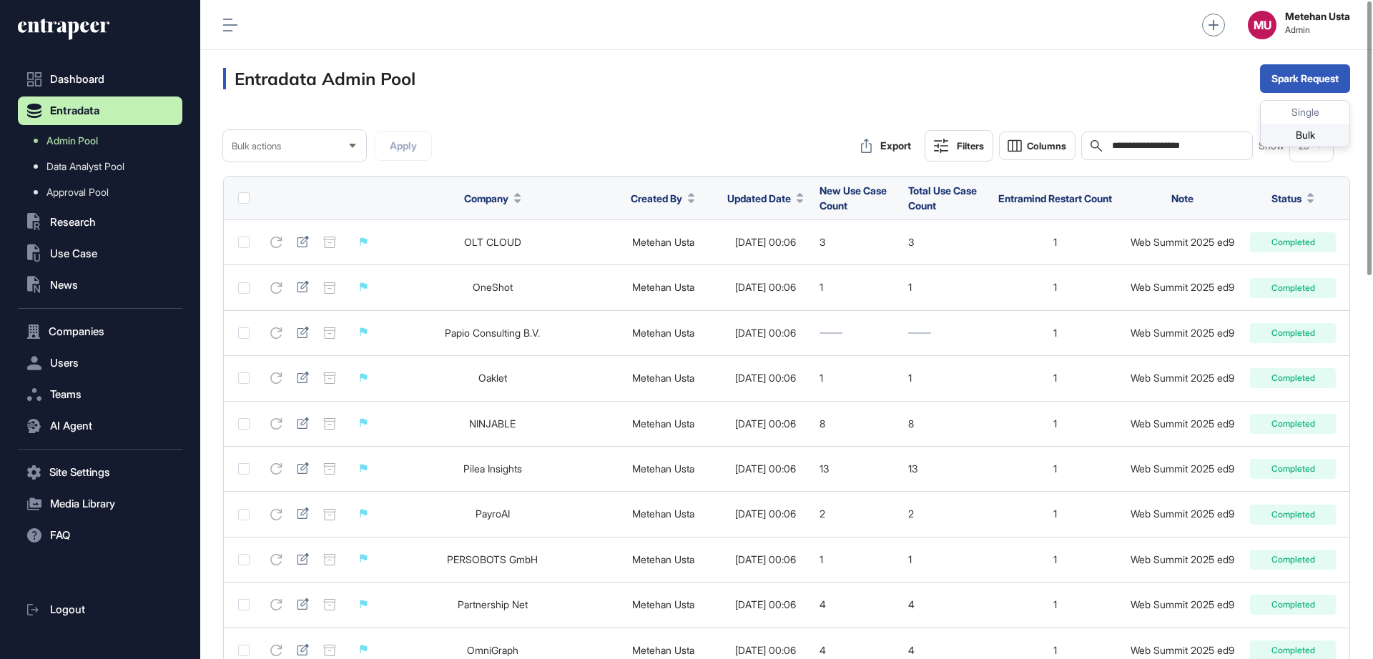
click at [1283, 136] on div "Bulk" at bounding box center [1305, 135] width 89 height 23
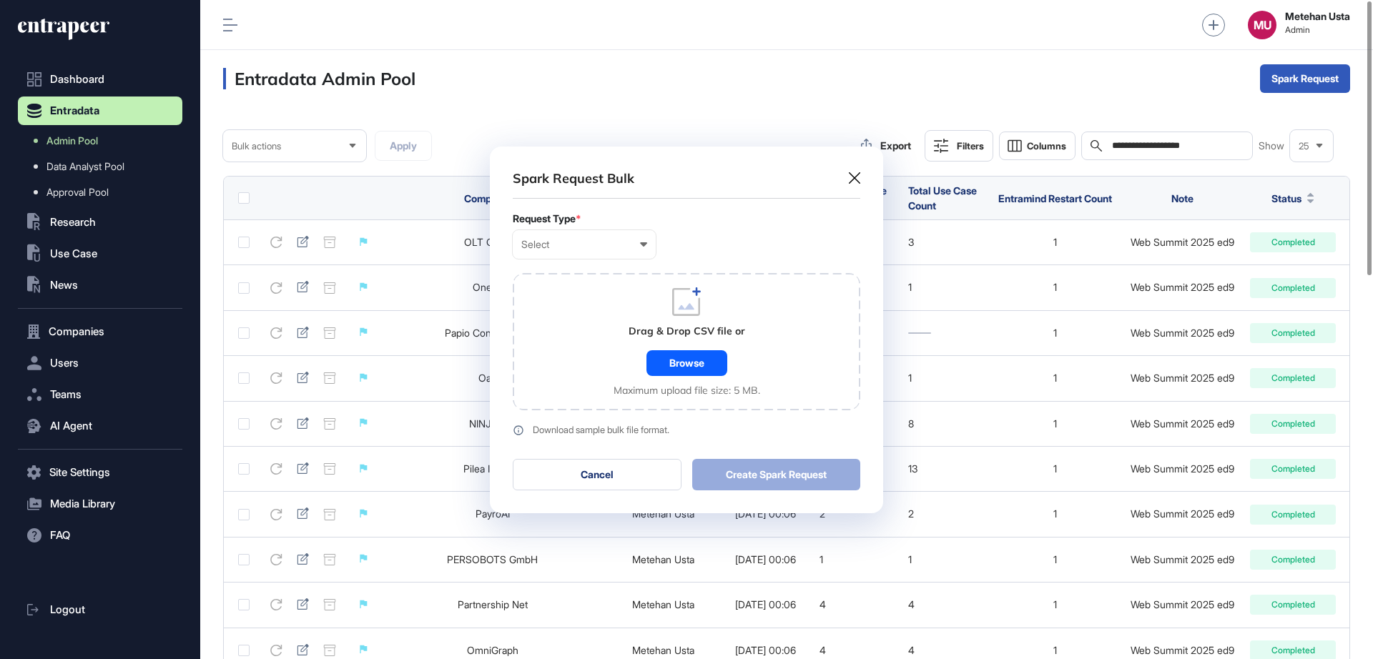
scroll to position [1, 6]
click at [563, 244] on div "Select" at bounding box center [584, 244] width 126 height 11
click at [0, 0] on div "Company" at bounding box center [0, 0] width 0 height 0
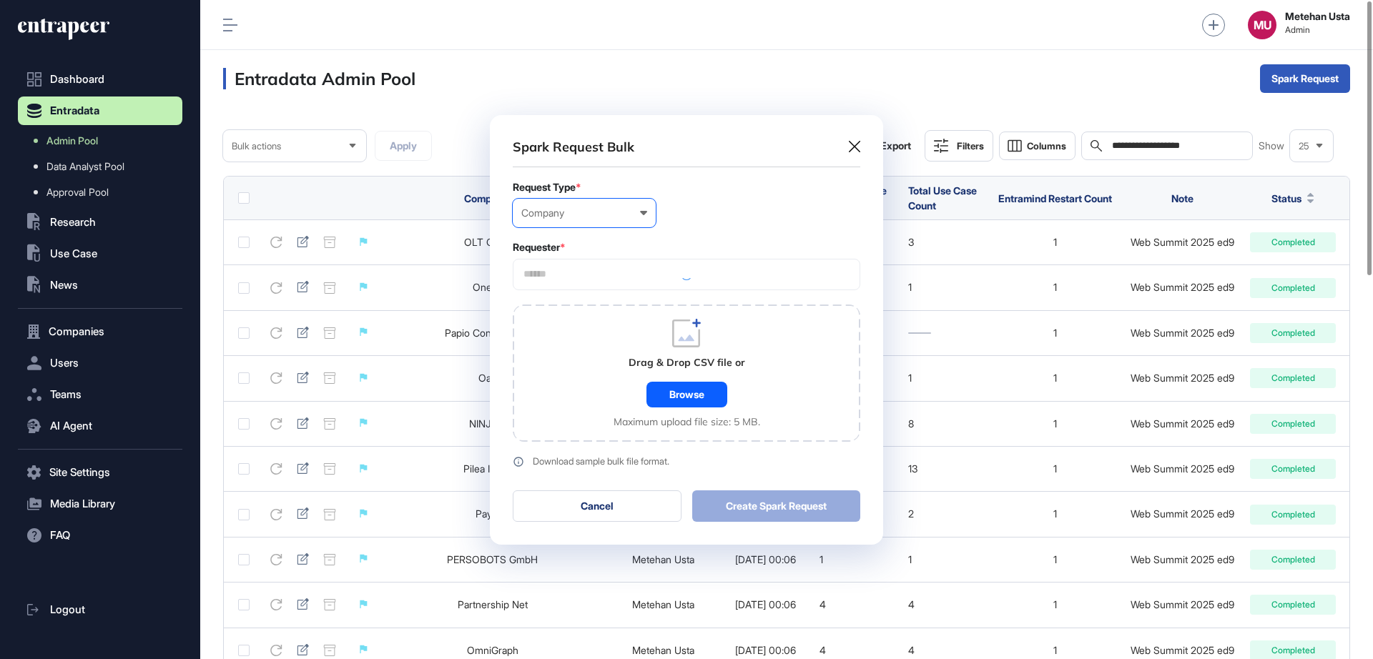
scroll to position [430, 393]
click at [597, 274] on input "text" at bounding box center [686, 274] width 329 height 12
type input "*********"
click at [576, 305] on span "Entrapeer" at bounding box center [686, 301] width 332 height 11
click at [718, 234] on form "Request Type * Company User Company Customer Request ID Requester * Entrapeer *…" at bounding box center [687, 325] width 348 height 286
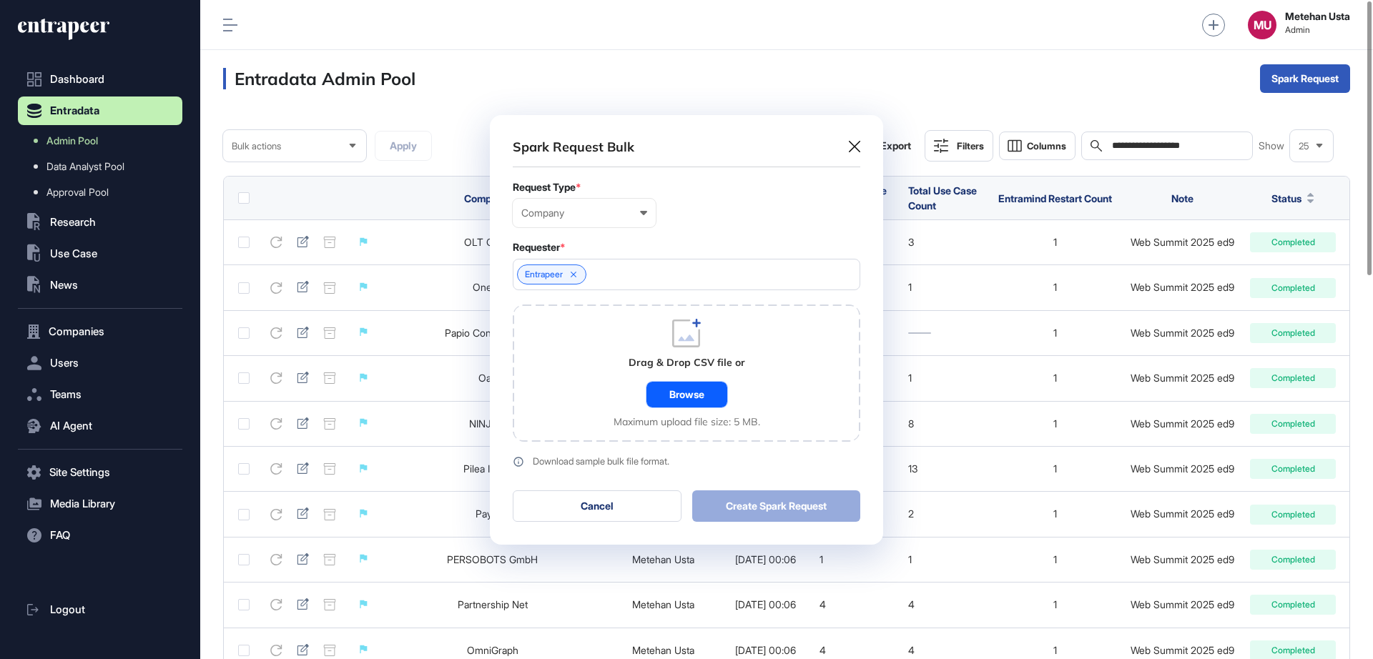
click at [696, 399] on div "Browse" at bounding box center [686, 395] width 81 height 26
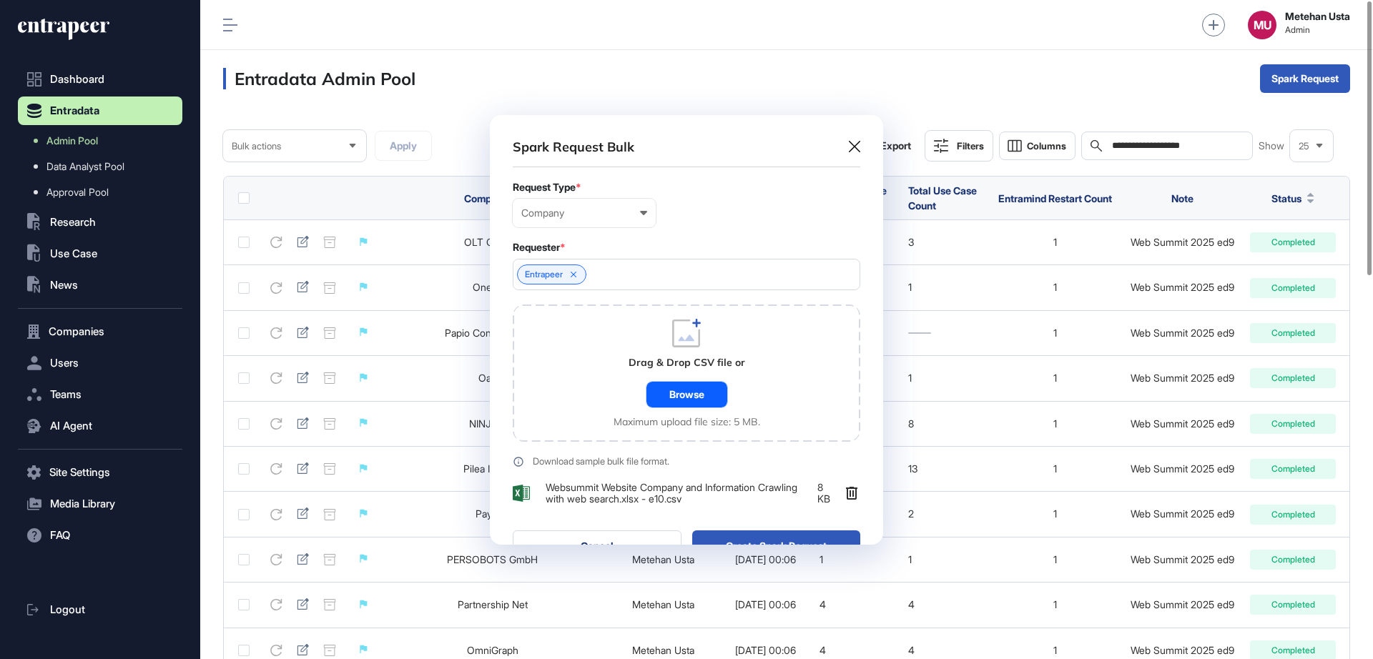
scroll to position [470, 393]
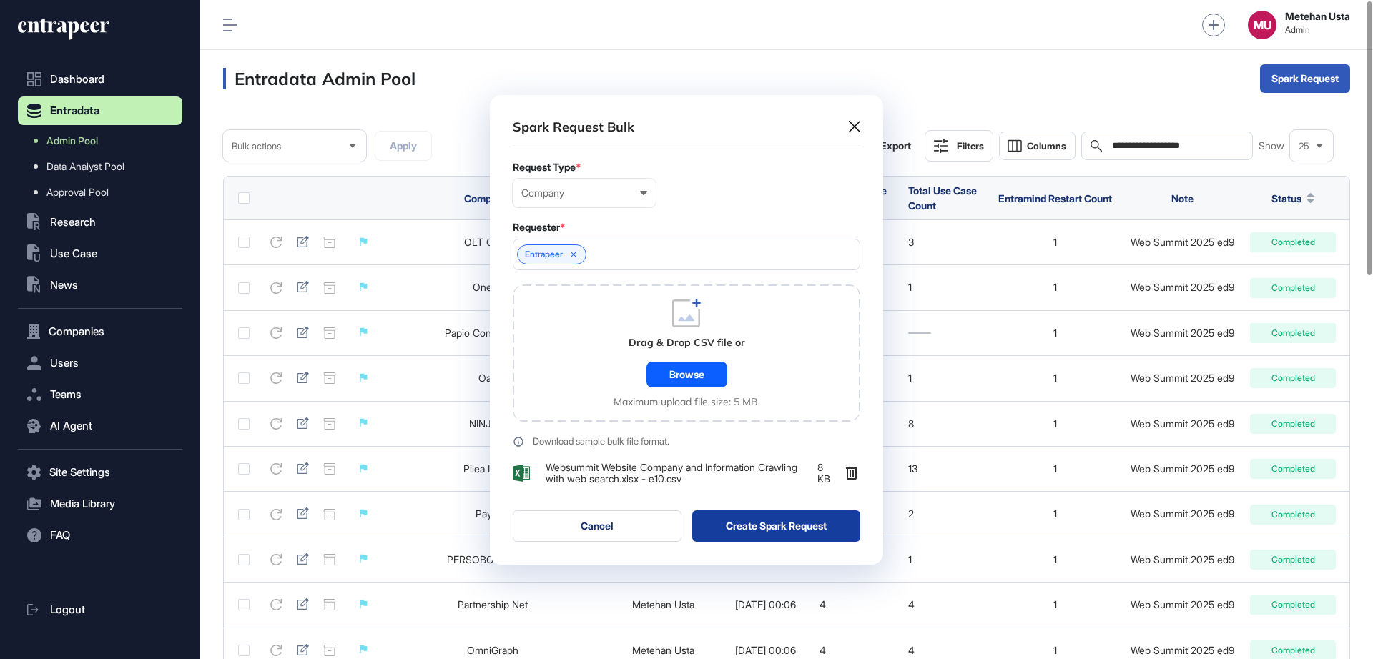
click at [764, 516] on button "Create Spark Request" at bounding box center [776, 526] width 169 height 31
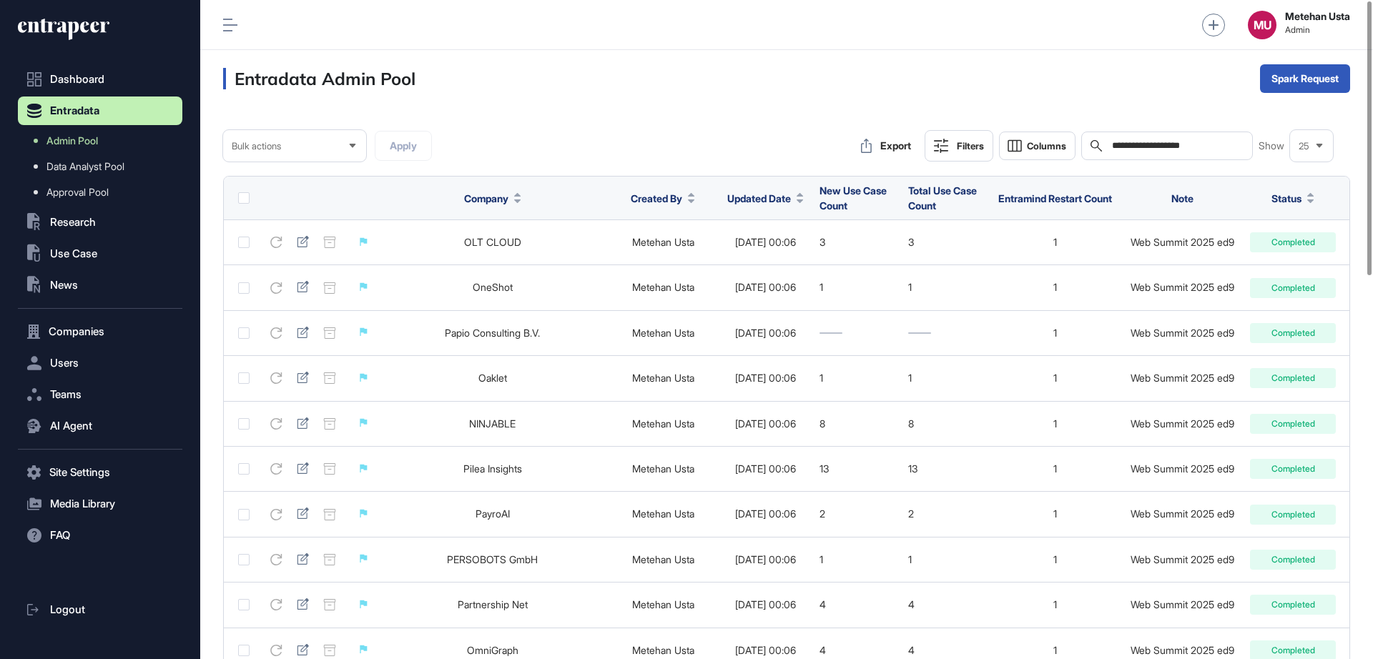
click at [1211, 152] on div "**********" at bounding box center [1167, 146] width 172 height 29
click at [1215, 146] on input "**********" at bounding box center [1176, 145] width 133 height 11
paste input "*"
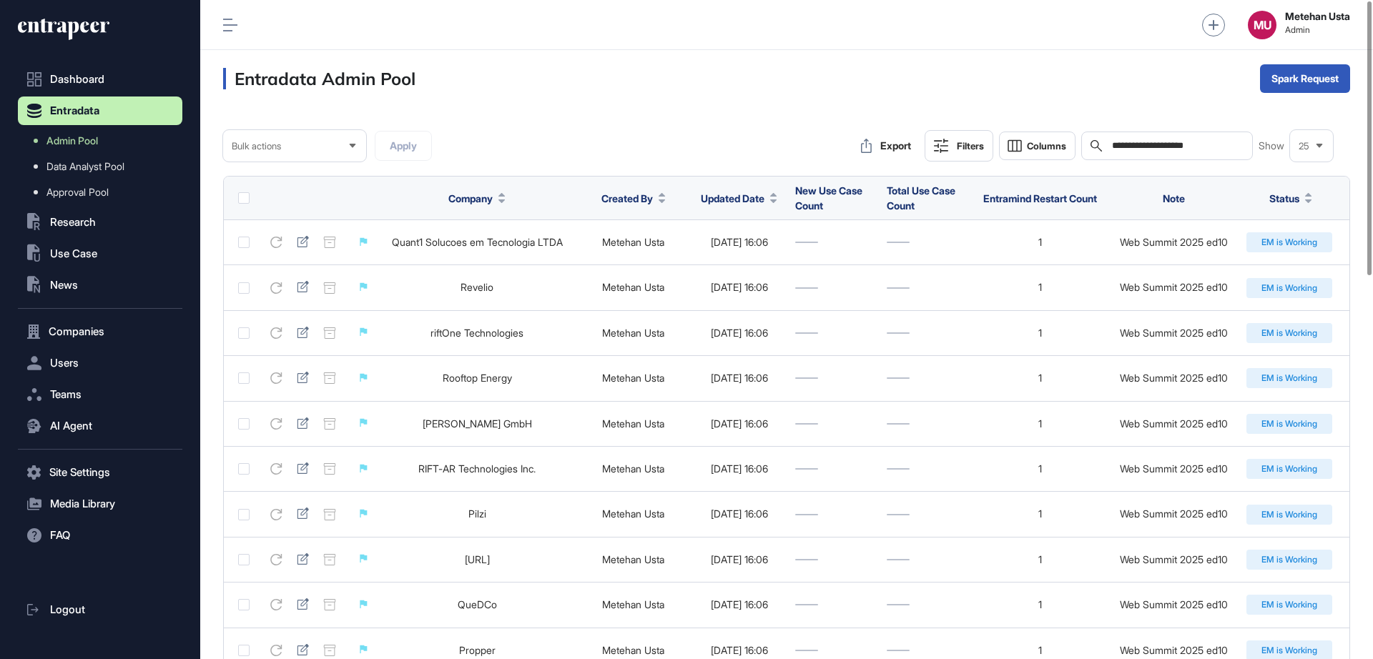
type input "**********"
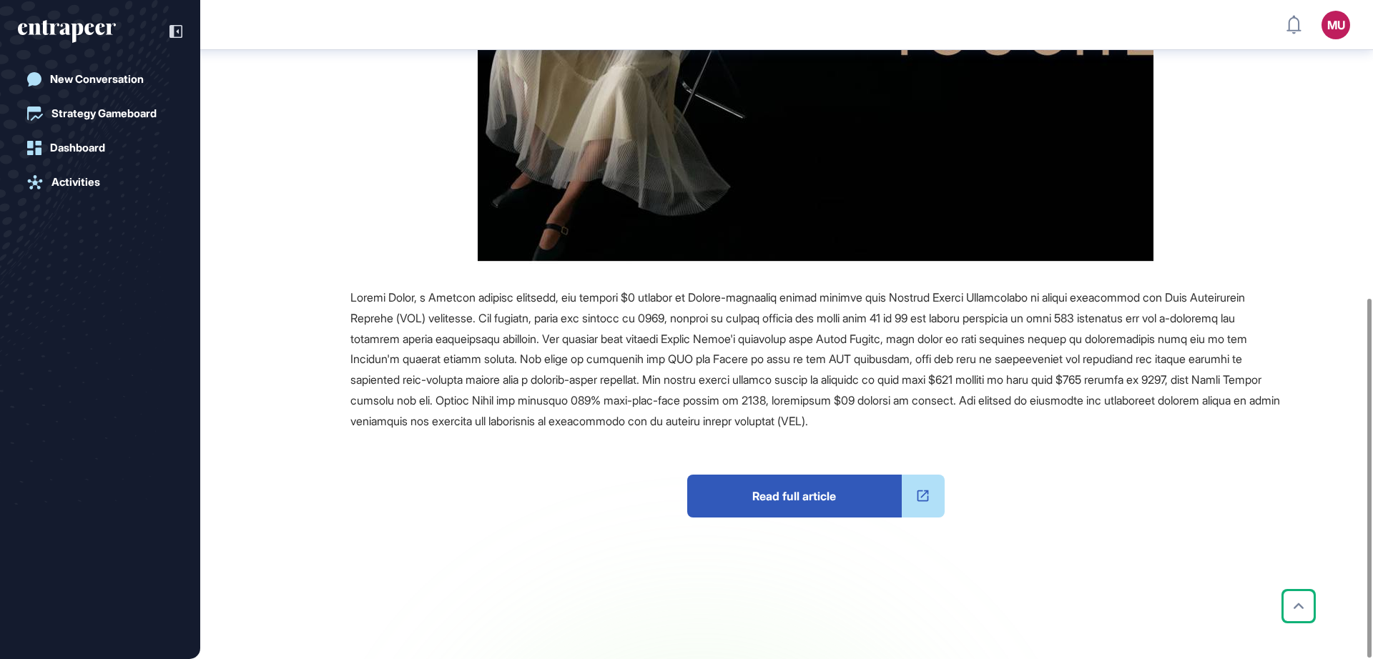
scroll to position [546, 0]
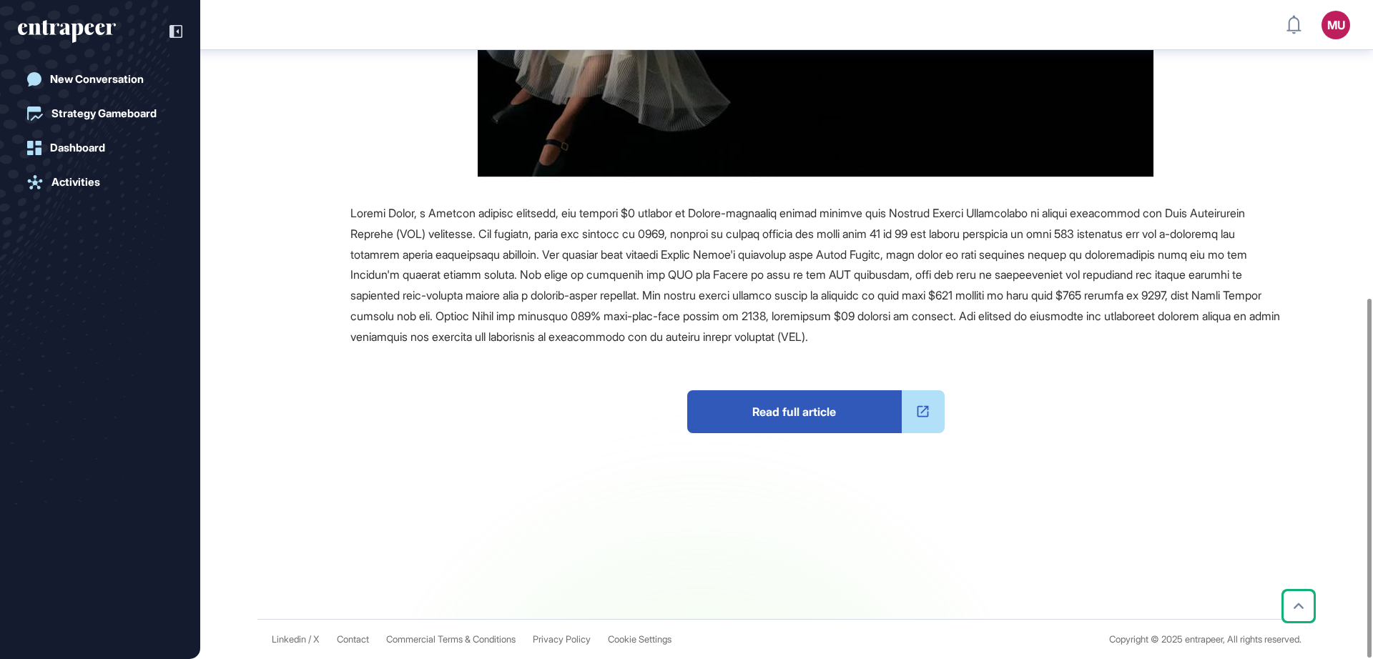
click at [812, 421] on span "Read full article" at bounding box center [794, 411] width 215 height 43
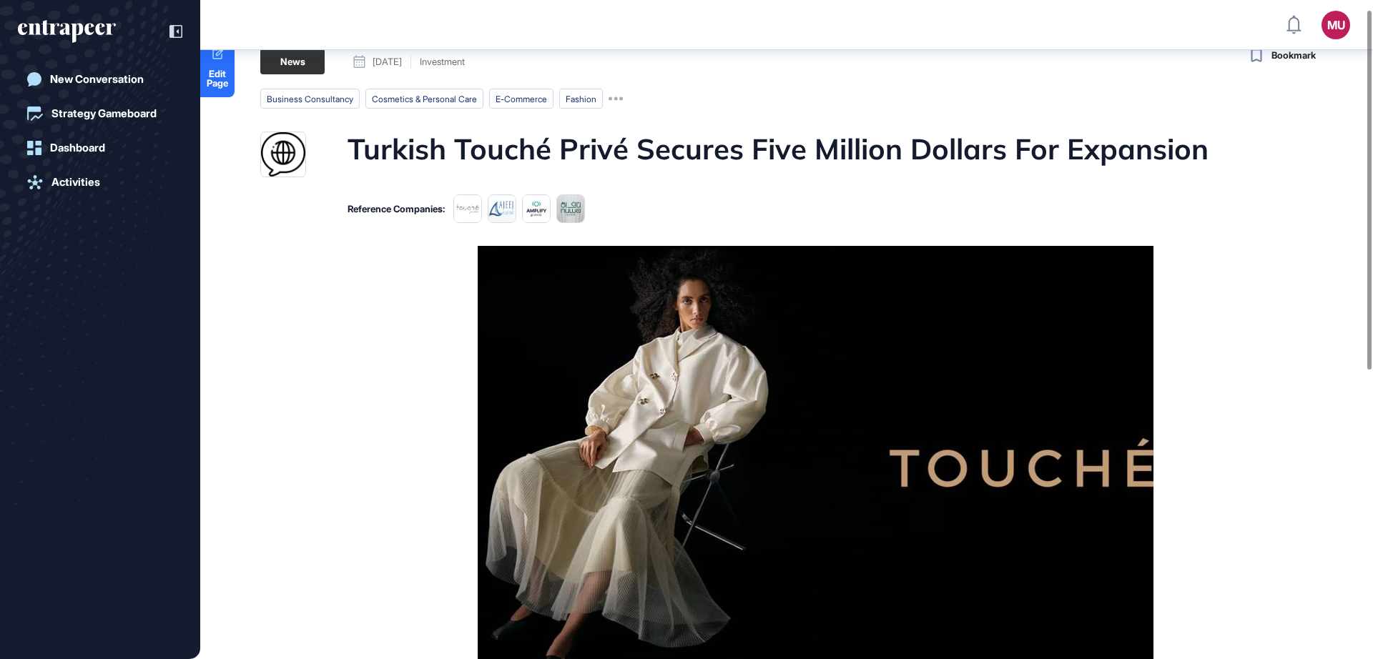
scroll to position [0, 0]
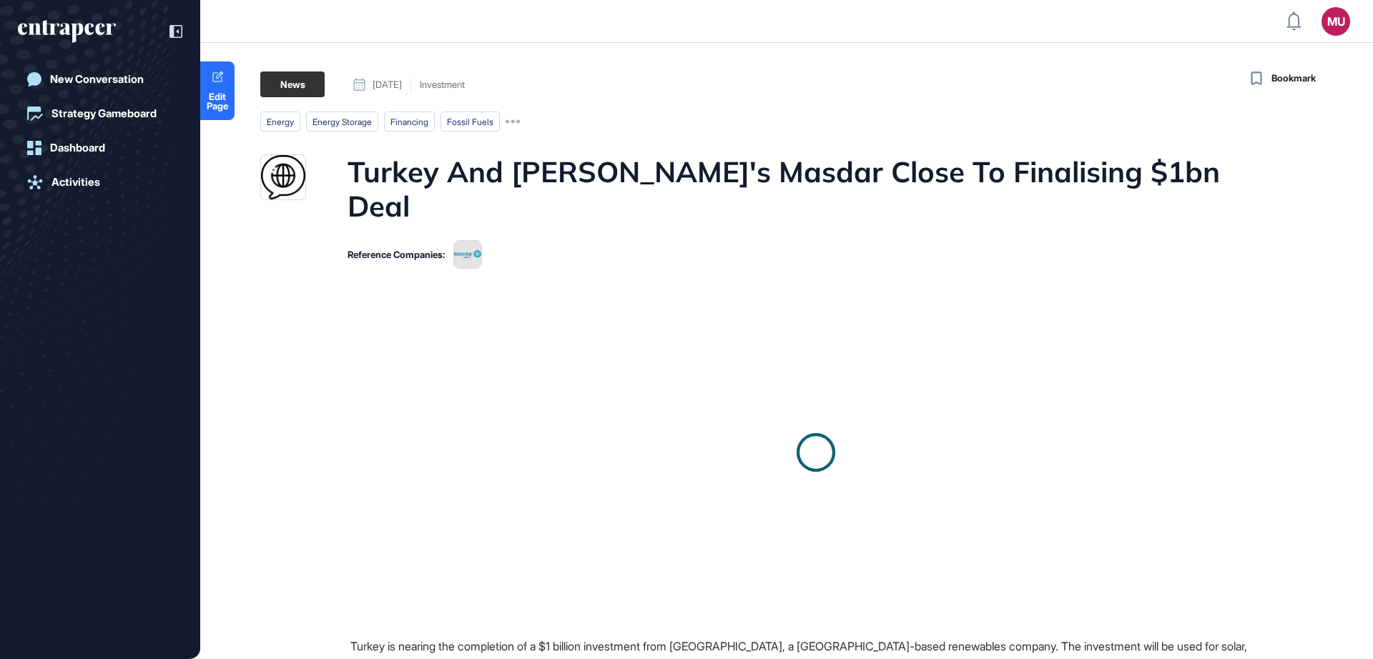
scroll to position [1, 1]
